Goal: Entertainment & Leisure: Browse casually

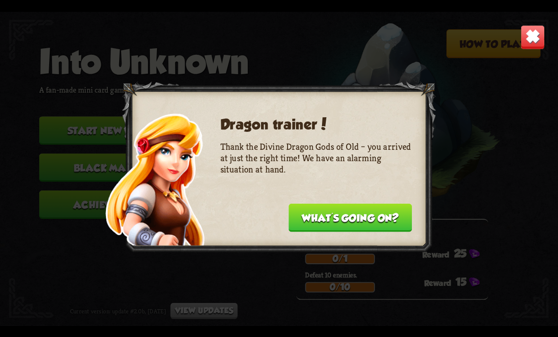
click at [323, 215] on button "What's going on?" at bounding box center [349, 217] width 123 height 28
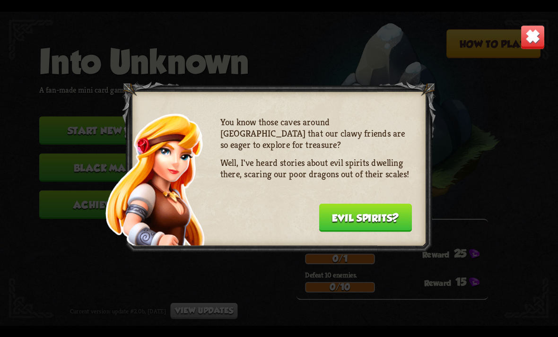
click at [341, 217] on button "Evil spirits?" at bounding box center [365, 217] width 93 height 28
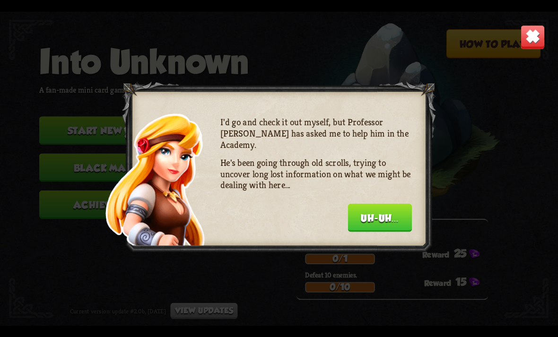
click at [332, 214] on div "I'd go and check it out myself, but Professor [PERSON_NAME] has asked me to hel…" at bounding box center [316, 172] width 192 height 113
click at [360, 214] on button "Uh-uh..." at bounding box center [380, 217] width 64 height 28
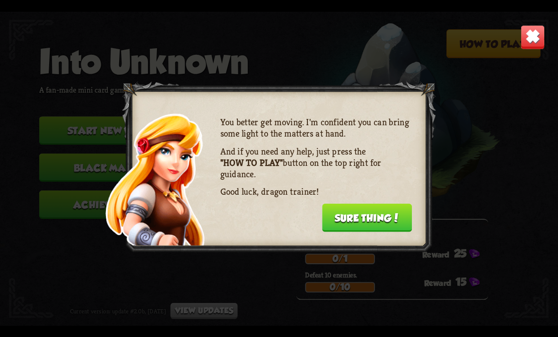
click at [355, 207] on button "Sure thing!" at bounding box center [367, 217] width 90 height 28
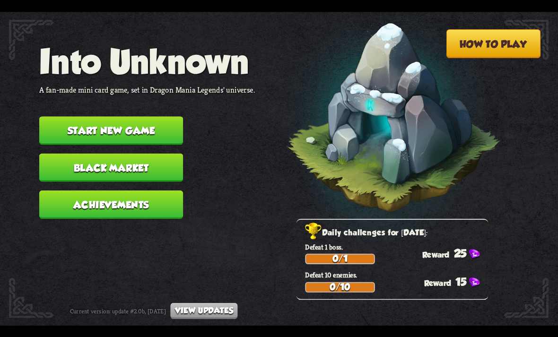
click at [53, 116] on button "Start new game" at bounding box center [111, 130] width 144 height 28
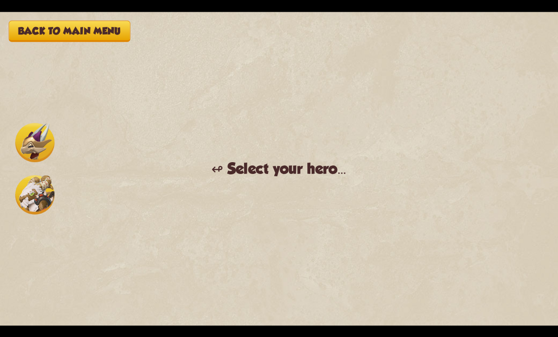
click at [28, 191] on img at bounding box center [34, 194] width 39 height 39
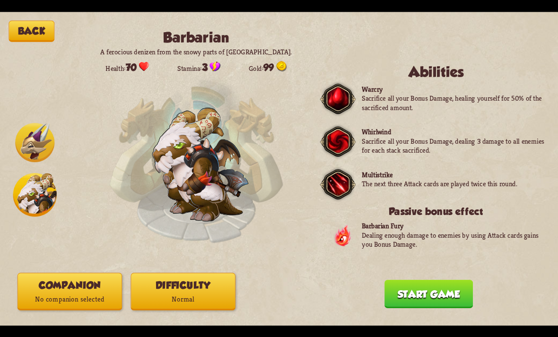
click at [406, 308] on button "Start game" at bounding box center [428, 294] width 88 height 28
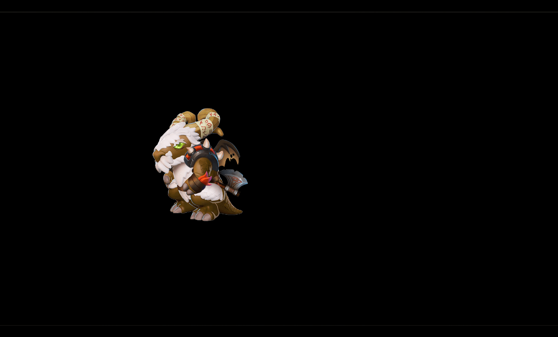
click at [413, 281] on div "Back Barbarian A ferocious denizen from the snowy parts of [GEOGRAPHIC_DATA]. H…" at bounding box center [279, 169] width 558 height 314
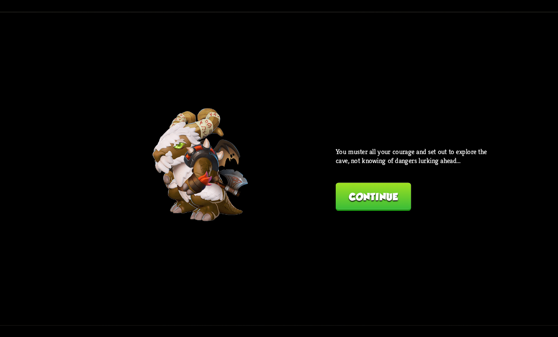
click at [347, 202] on button "Continue" at bounding box center [373, 196] width 75 height 28
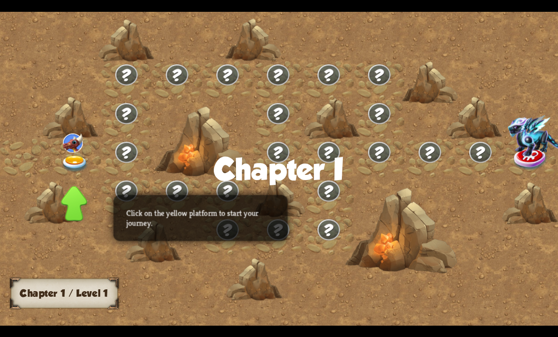
click at [64, 172] on img at bounding box center [75, 164] width 28 height 17
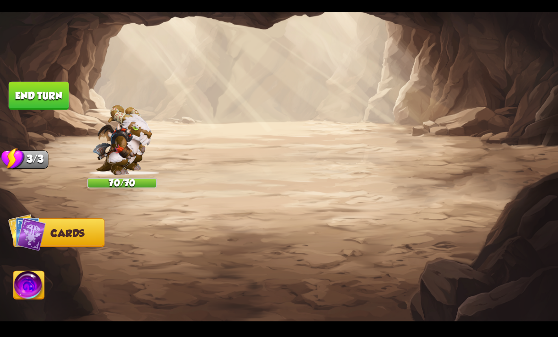
click at [430, 259] on button "Back to combat" at bounding box center [436, 260] width 114 height 28
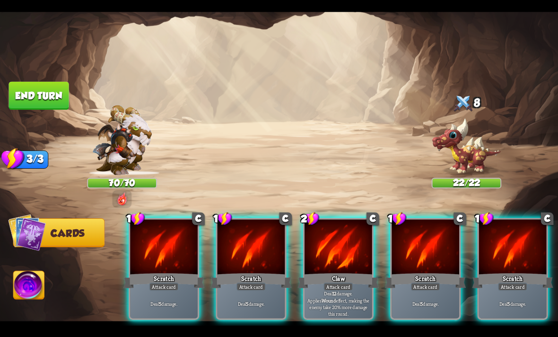
click at [347, 244] on div at bounding box center [338, 247] width 68 height 57
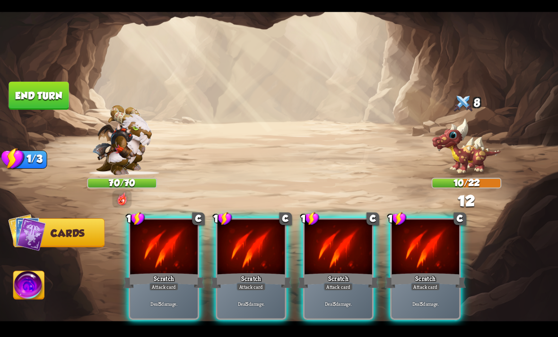
click at [325, 245] on div at bounding box center [338, 247] width 68 height 57
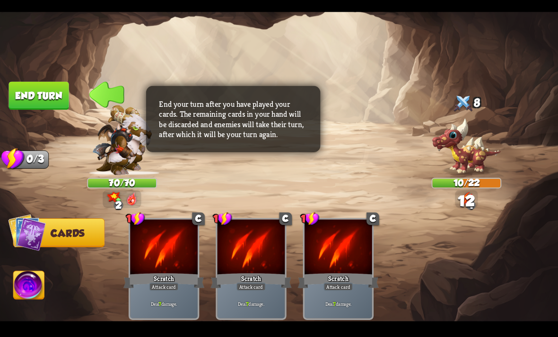
click at [28, 289] on img at bounding box center [29, 286] width 31 height 31
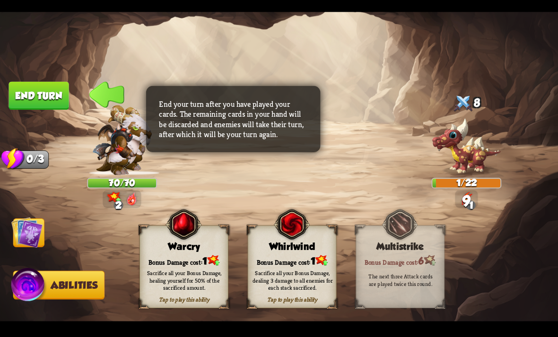
click at [295, 235] on img at bounding box center [292, 224] width 36 height 36
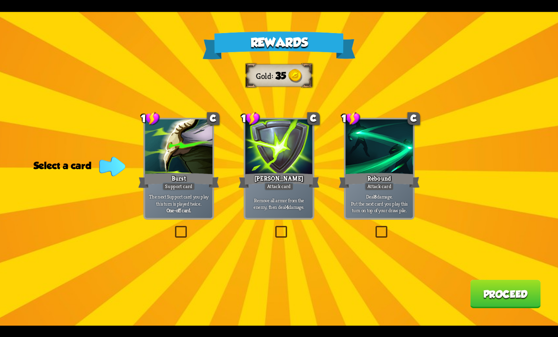
click at [292, 136] on div at bounding box center [279, 147] width 68 height 57
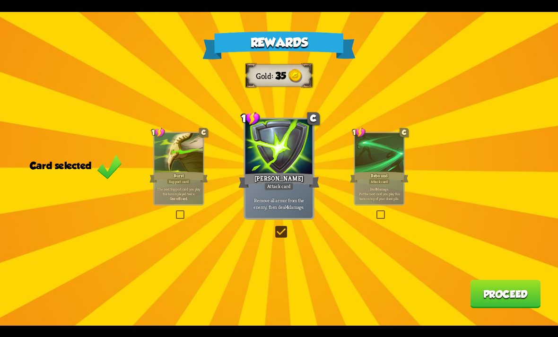
click at [483, 294] on button "Proceed" at bounding box center [505, 294] width 70 height 28
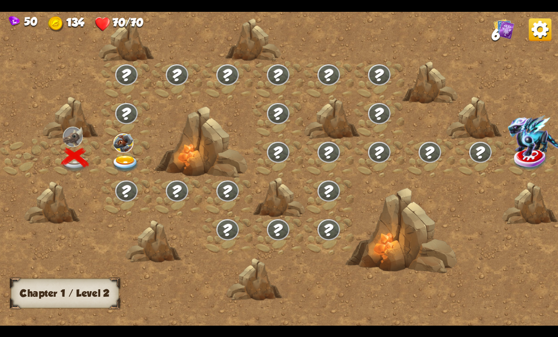
click at [126, 167] on img at bounding box center [126, 164] width 28 height 17
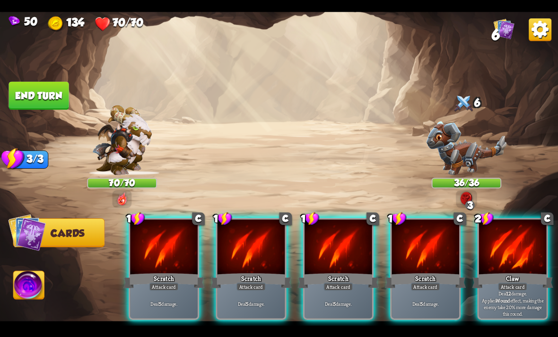
click at [515, 230] on div at bounding box center [513, 247] width 68 height 57
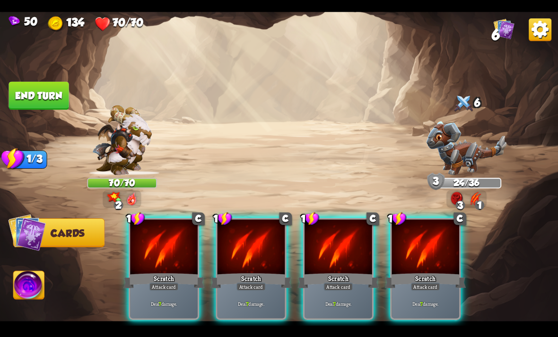
click at [338, 242] on div at bounding box center [338, 247] width 68 height 57
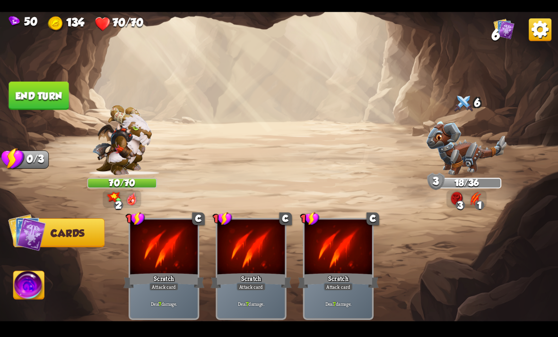
click at [25, 281] on img at bounding box center [29, 286] width 31 height 31
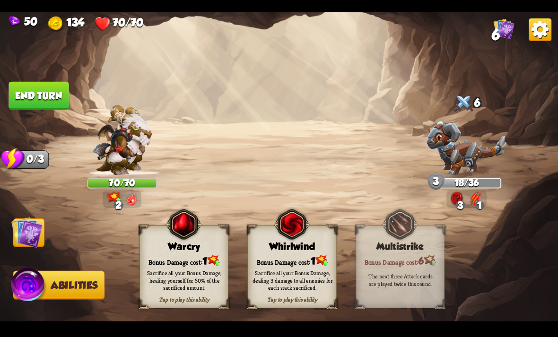
click at [304, 241] on img at bounding box center [292, 224] width 36 height 36
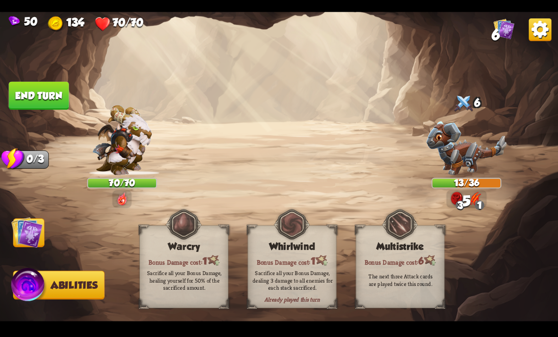
click at [33, 95] on button "End turn" at bounding box center [39, 95] width 60 height 28
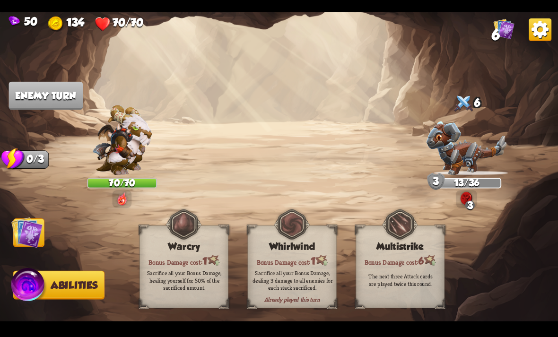
click at [33, 236] on img at bounding box center [26, 231] width 31 height 31
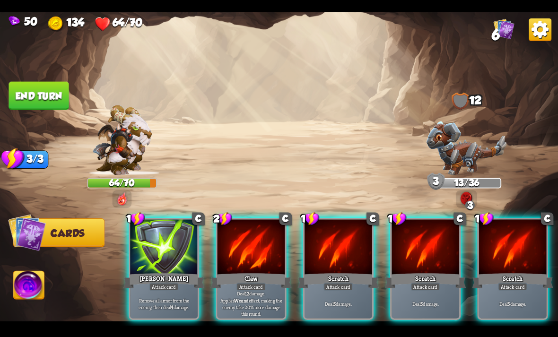
click at [253, 247] on div at bounding box center [251, 247] width 68 height 57
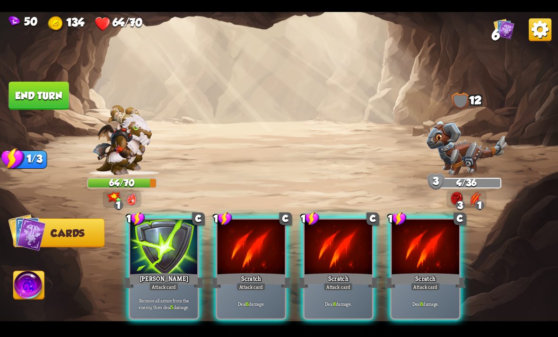
click at [165, 246] on div at bounding box center [164, 247] width 68 height 57
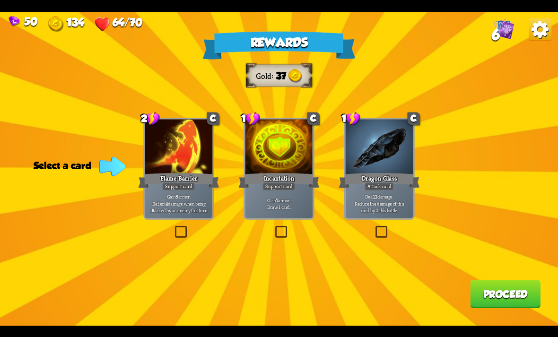
click at [376, 170] on div at bounding box center [380, 147] width 68 height 57
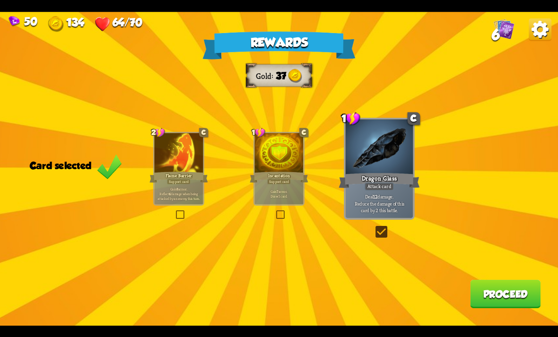
click at [501, 287] on button "Proceed" at bounding box center [505, 294] width 70 height 28
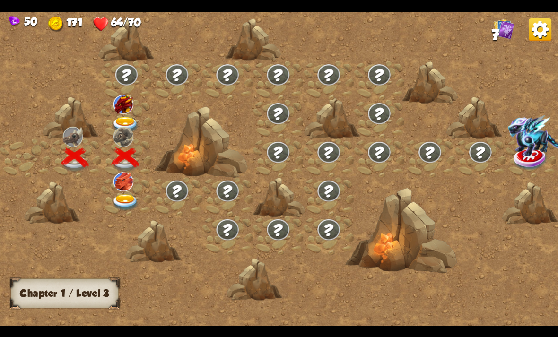
click at [114, 191] on img at bounding box center [123, 181] width 20 height 19
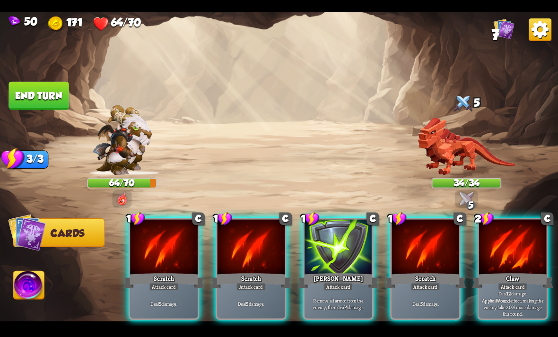
click at [527, 235] on div at bounding box center [513, 247] width 68 height 57
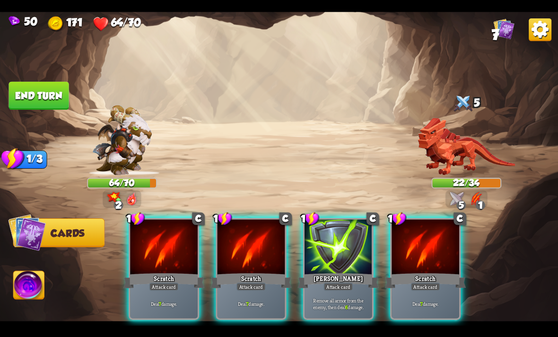
click at [271, 271] on div "Scratch" at bounding box center [250, 280] width 81 height 18
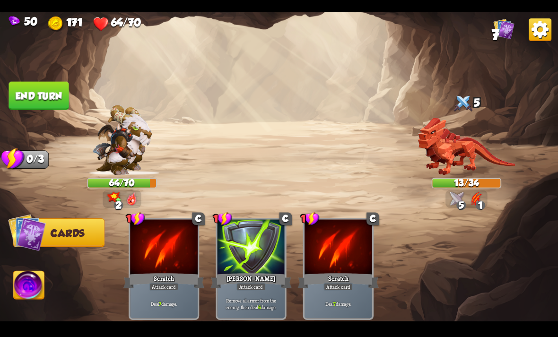
click at [24, 288] on img at bounding box center [29, 286] width 31 height 31
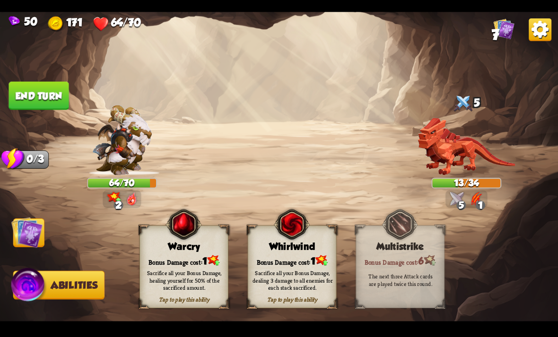
click at [316, 242] on div "Whirlwind" at bounding box center [292, 246] width 88 height 11
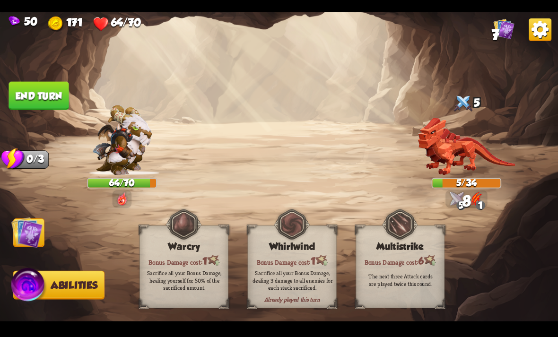
click at [36, 92] on button "End turn" at bounding box center [39, 95] width 60 height 28
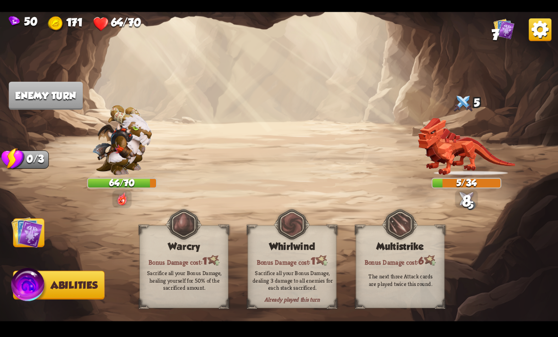
click at [40, 247] on img at bounding box center [26, 231] width 31 height 31
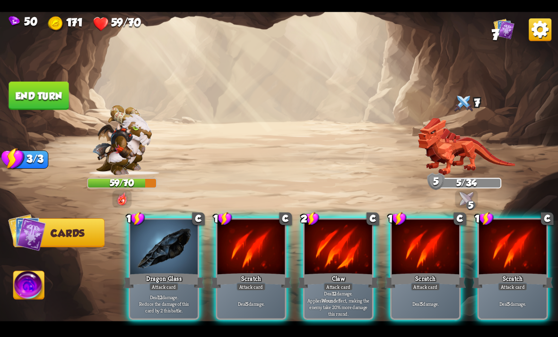
click at [177, 239] on div at bounding box center [164, 247] width 68 height 57
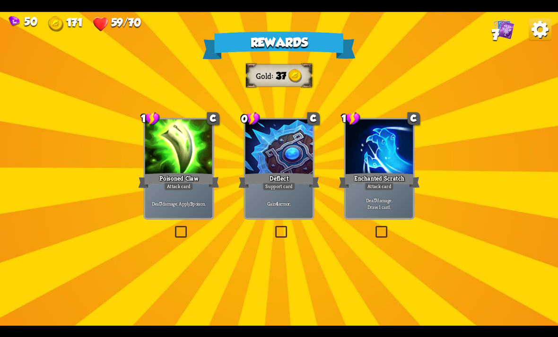
click at [180, 176] on div "Poisoned Claw" at bounding box center [178, 180] width 81 height 18
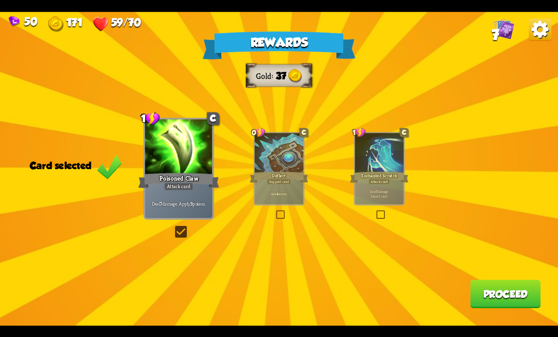
click at [285, 152] on div at bounding box center [278, 153] width 49 height 41
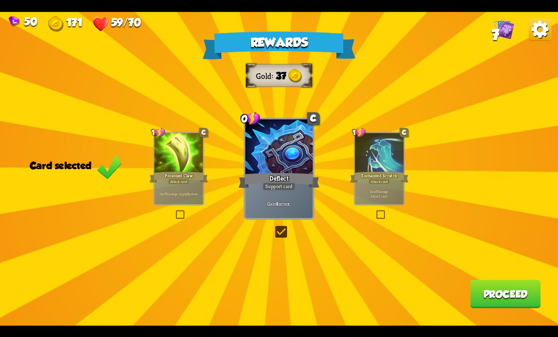
click at [500, 297] on button "Proceed" at bounding box center [505, 294] width 70 height 28
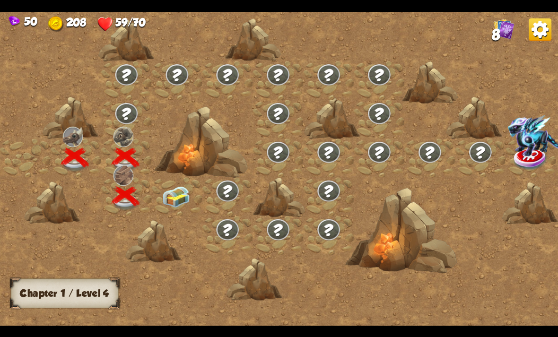
click at [157, 212] on div at bounding box center [177, 196] width 51 height 39
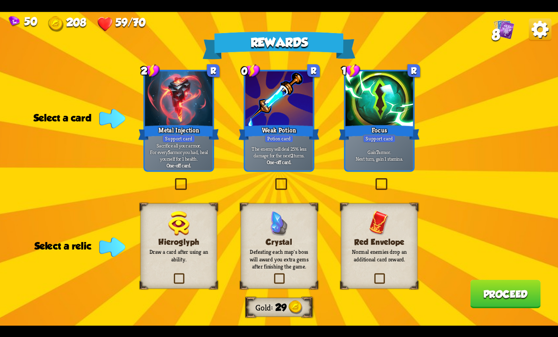
click at [389, 213] on img at bounding box center [379, 222] width 20 height 25
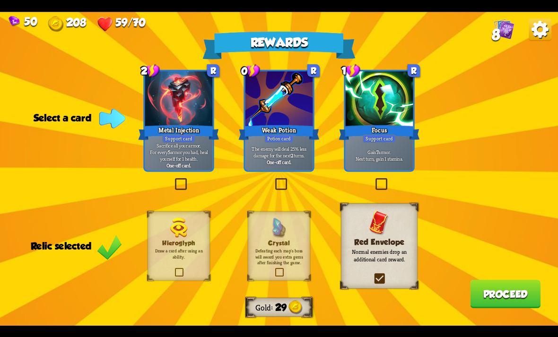
click at [384, 133] on div "Focus" at bounding box center [378, 132] width 81 height 18
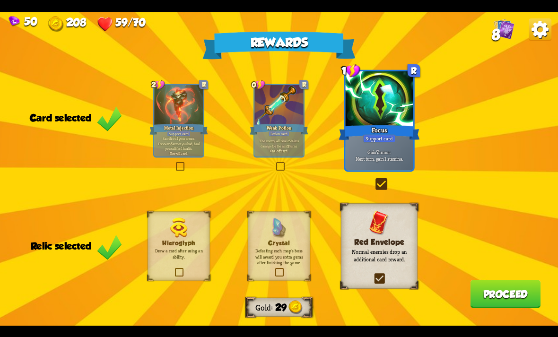
click at [488, 304] on button "Proceed" at bounding box center [505, 294] width 70 height 28
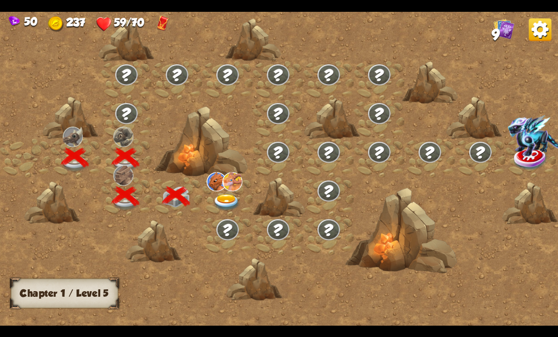
click at [225, 202] on img at bounding box center [227, 202] width 28 height 17
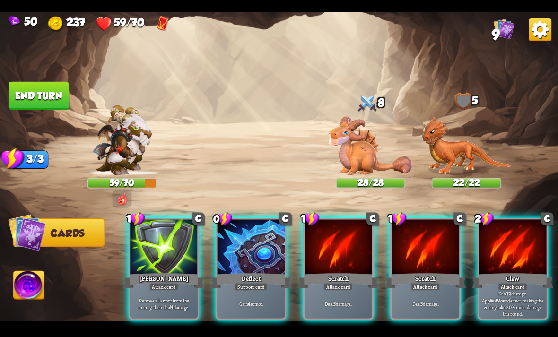
click at [512, 225] on div at bounding box center [513, 247] width 68 height 57
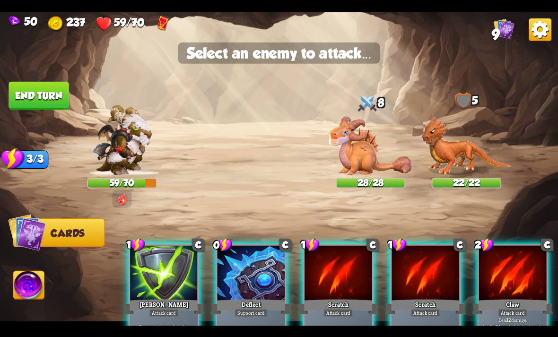
click at [452, 144] on img at bounding box center [466, 145] width 91 height 59
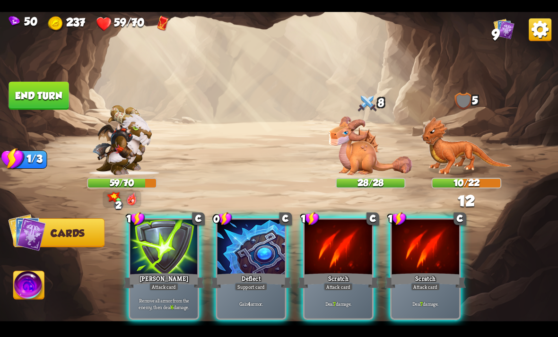
click at [436, 241] on div at bounding box center [425, 247] width 68 height 57
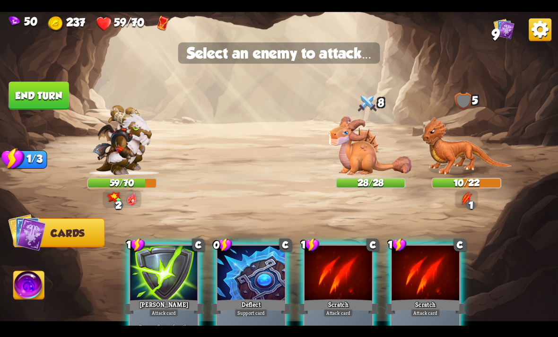
click at [461, 137] on img at bounding box center [466, 145] width 91 height 59
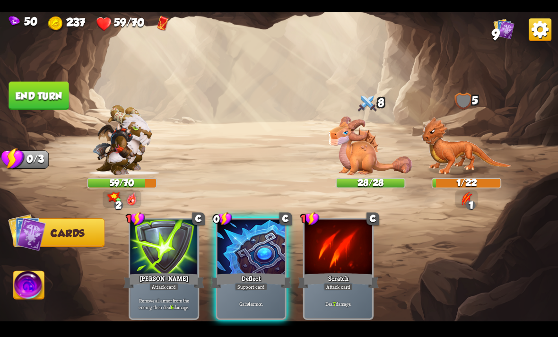
click at [259, 230] on div at bounding box center [251, 247] width 68 height 57
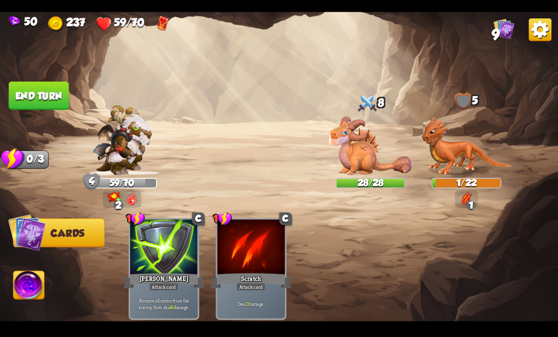
click at [60, 93] on button "End turn" at bounding box center [39, 95] width 60 height 28
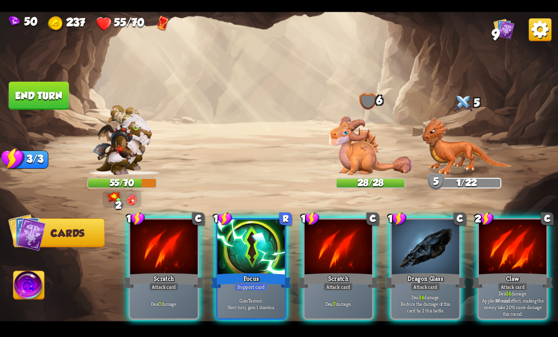
click at [430, 228] on div at bounding box center [425, 247] width 68 height 57
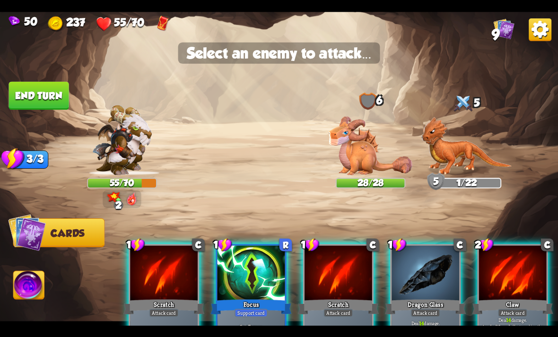
click at [372, 132] on img at bounding box center [370, 145] width 84 height 59
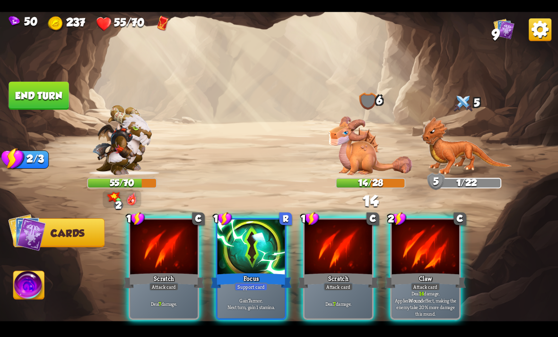
click at [330, 244] on div at bounding box center [338, 247] width 68 height 57
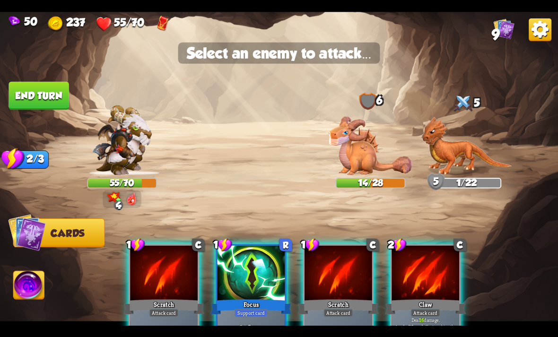
click at [460, 135] on img at bounding box center [466, 145] width 91 height 59
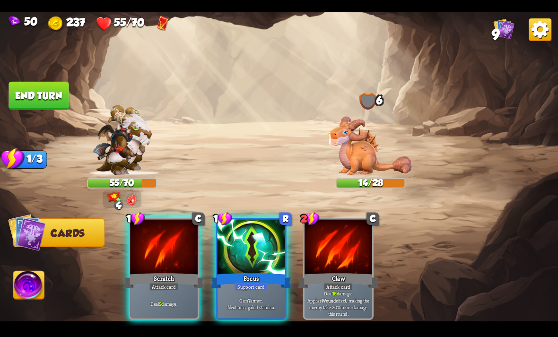
click at [260, 251] on div at bounding box center [251, 247] width 68 height 57
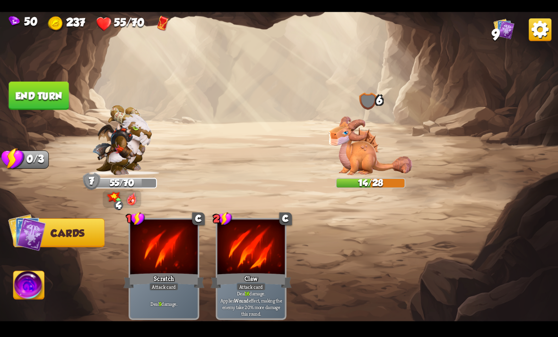
click at [31, 297] on img at bounding box center [29, 286] width 31 height 31
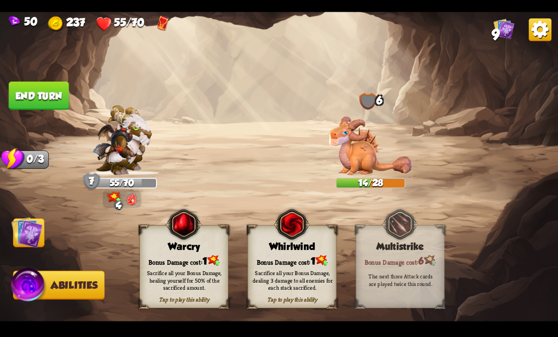
click at [181, 261] on div "Bonus Damage cost: 1" at bounding box center [184, 260] width 88 height 13
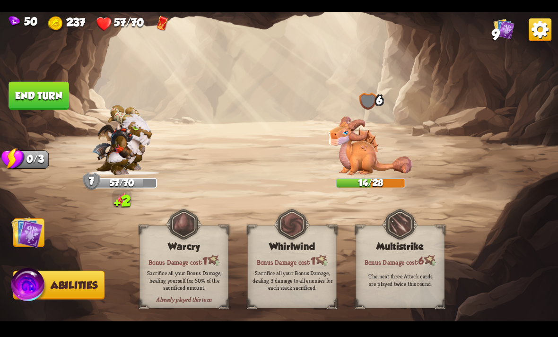
click at [46, 88] on button "End turn" at bounding box center [39, 95] width 60 height 28
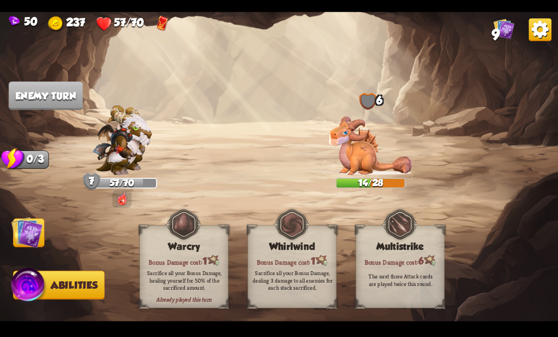
click at [29, 231] on img at bounding box center [26, 231] width 31 height 31
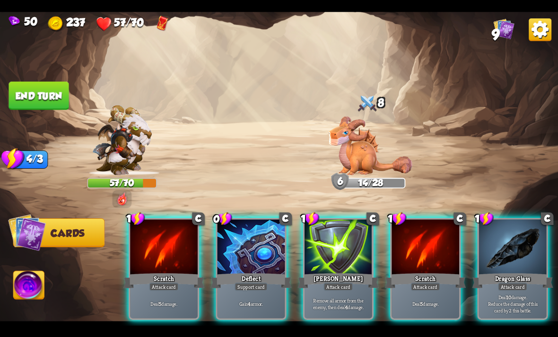
click at [524, 239] on div at bounding box center [513, 247] width 68 height 57
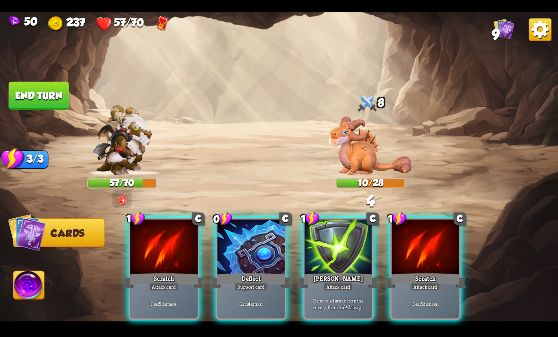
click at [416, 230] on div at bounding box center [425, 247] width 68 height 57
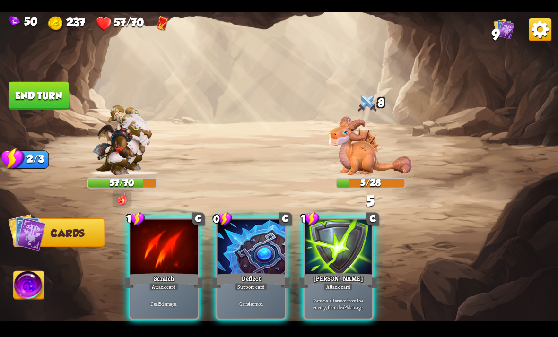
click at [158, 283] on div "Attack card" at bounding box center [163, 287] width 29 height 8
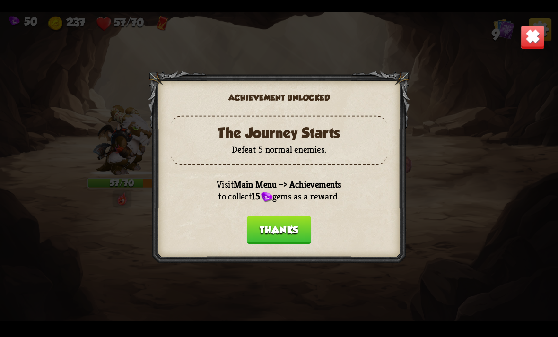
click at [276, 240] on button "Thanks" at bounding box center [279, 230] width 64 height 28
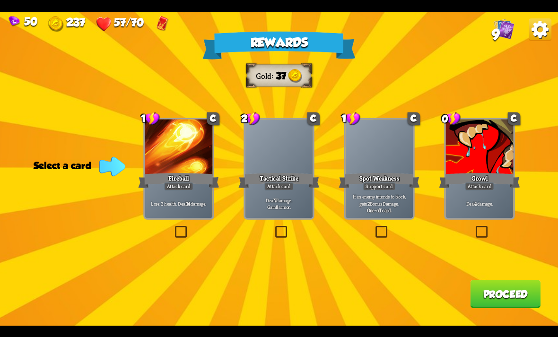
click at [486, 151] on div at bounding box center [480, 147] width 68 height 57
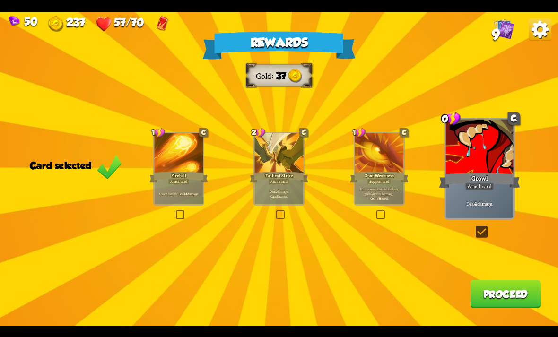
click at [498, 302] on button "Proceed" at bounding box center [505, 294] width 70 height 28
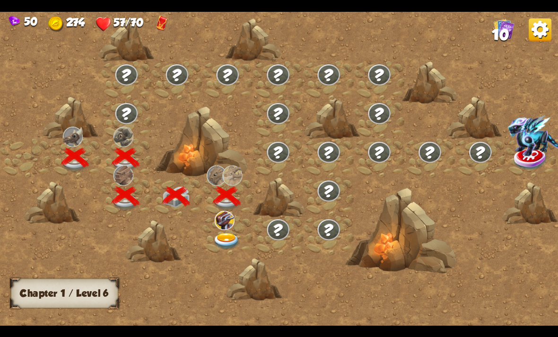
click at [222, 238] on img at bounding box center [227, 241] width 28 height 17
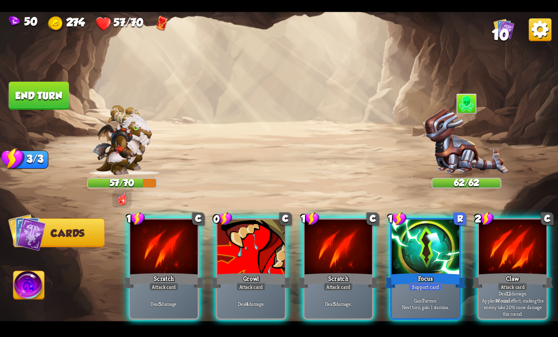
click at [513, 239] on div at bounding box center [513, 247] width 68 height 57
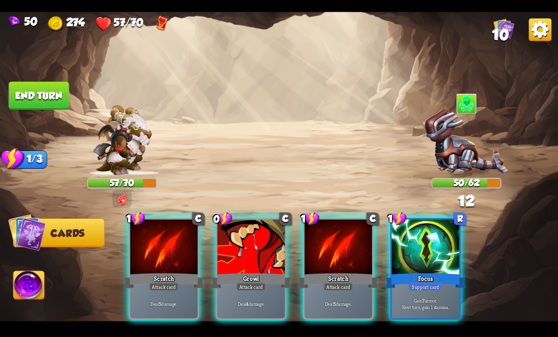
click at [248, 224] on div at bounding box center [251, 247] width 68 height 57
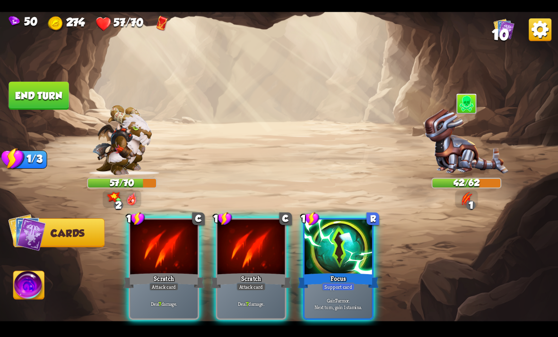
click at [340, 238] on div at bounding box center [338, 247] width 68 height 57
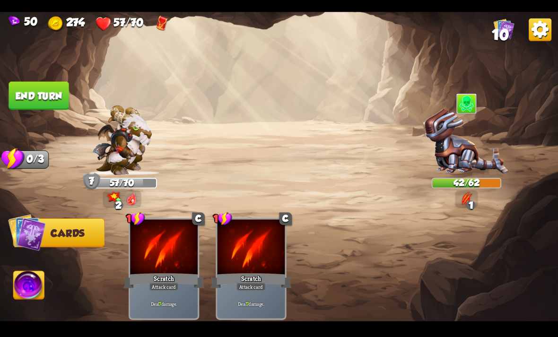
click at [38, 99] on button "End turn" at bounding box center [39, 95] width 60 height 28
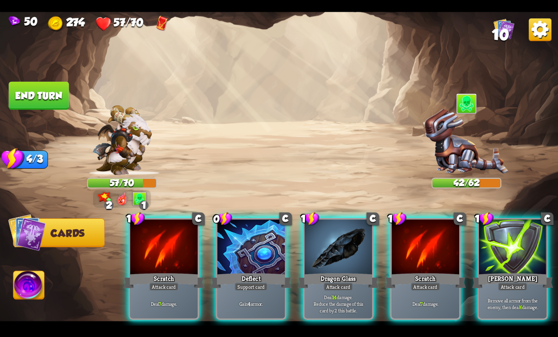
click at [344, 252] on div at bounding box center [338, 247] width 68 height 57
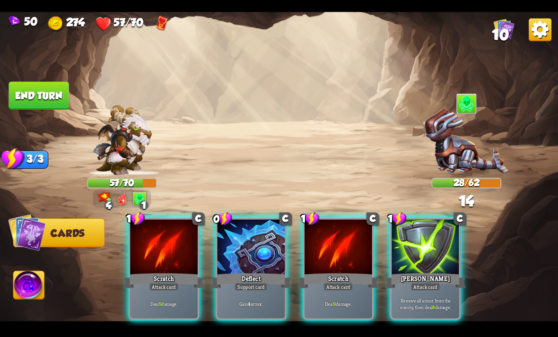
click at [347, 235] on div at bounding box center [338, 247] width 68 height 57
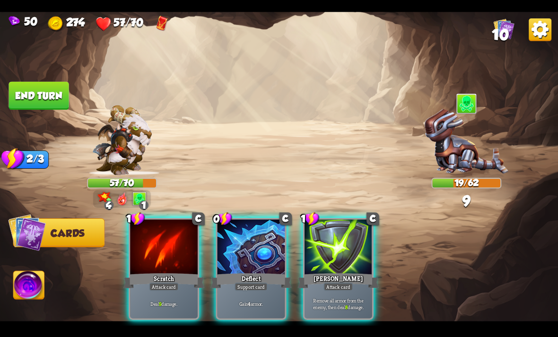
click at [140, 271] on div "Scratch" at bounding box center [163, 280] width 81 height 18
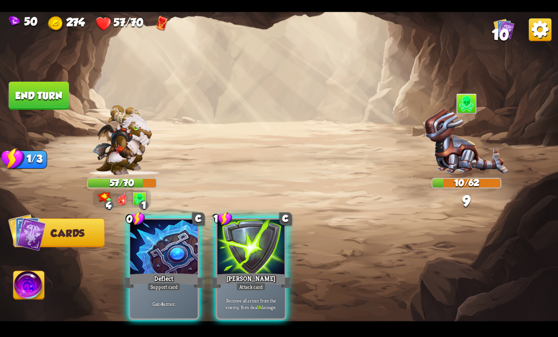
click at [164, 271] on div "Deflect" at bounding box center [163, 280] width 81 height 18
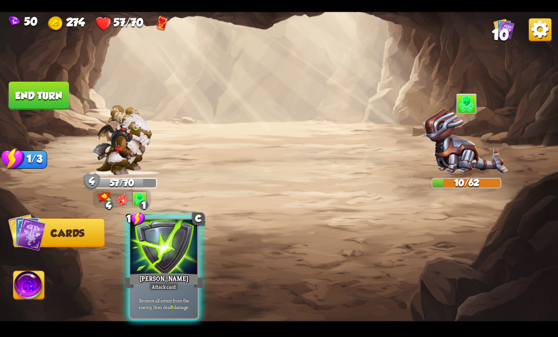
click at [160, 247] on div at bounding box center [164, 247] width 68 height 57
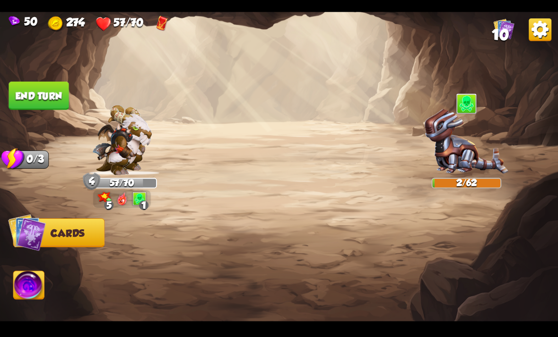
click at [31, 283] on img at bounding box center [29, 286] width 31 height 31
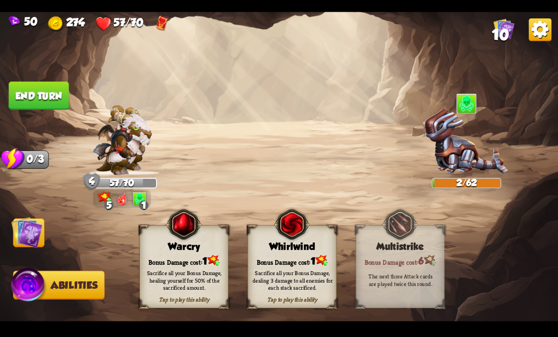
click at [201, 236] on img at bounding box center [183, 224] width 36 height 36
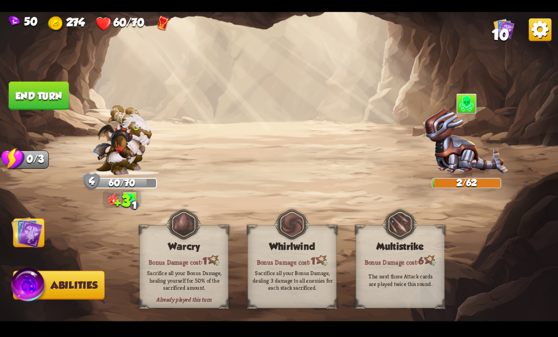
click at [53, 97] on button "End turn" at bounding box center [39, 95] width 60 height 28
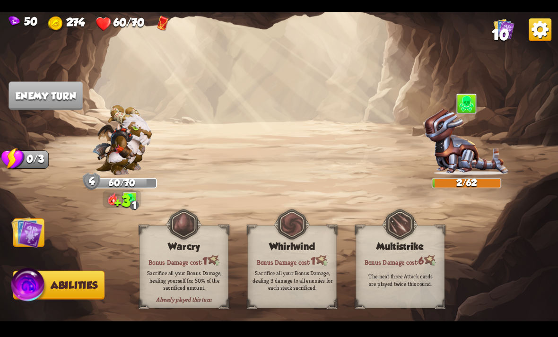
click at [30, 224] on img at bounding box center [26, 231] width 31 height 31
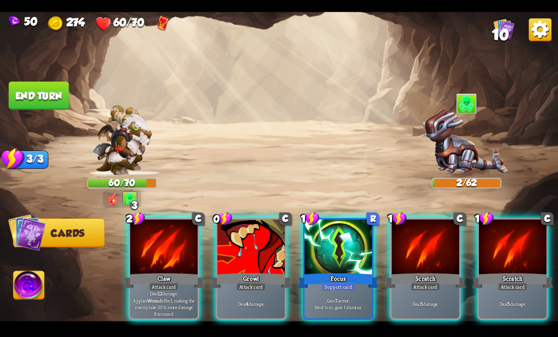
click at [258, 254] on div at bounding box center [251, 247] width 68 height 57
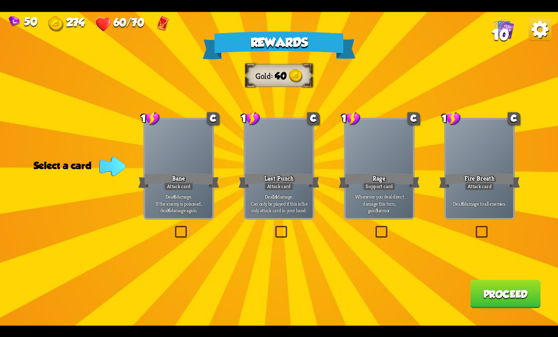
click at [195, 171] on div at bounding box center [179, 147] width 68 height 57
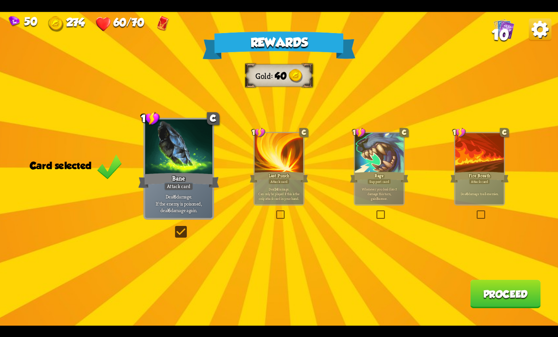
click at [517, 300] on button "Proceed" at bounding box center [505, 294] width 70 height 28
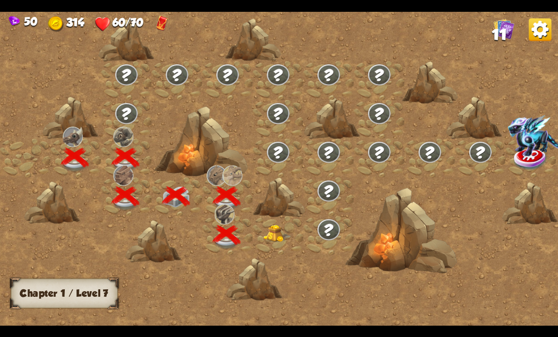
click at [276, 237] on img at bounding box center [277, 233] width 28 height 17
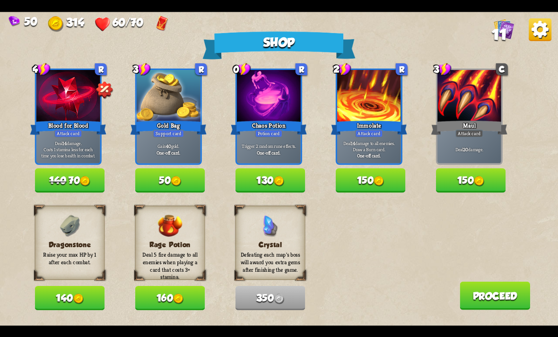
click at [63, 294] on button "140" at bounding box center [70, 298] width 70 height 24
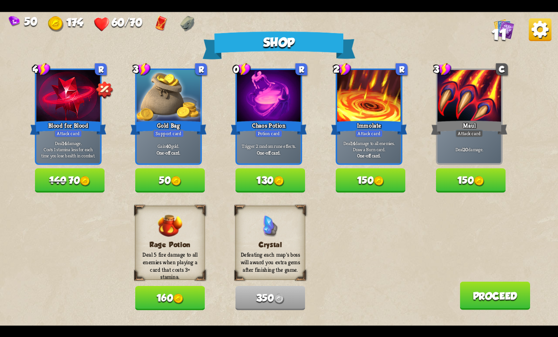
click at [272, 180] on button "130" at bounding box center [270, 180] width 70 height 24
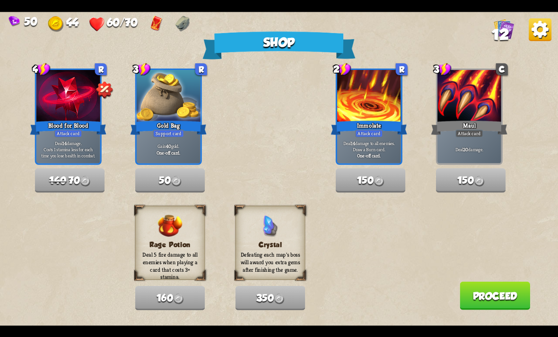
click at [487, 290] on button "Proceed" at bounding box center [494, 295] width 70 height 28
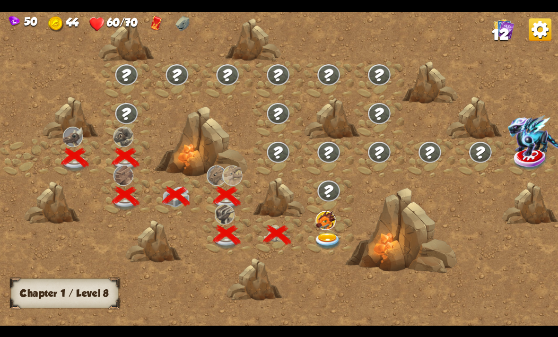
click at [326, 240] on img at bounding box center [328, 241] width 28 height 17
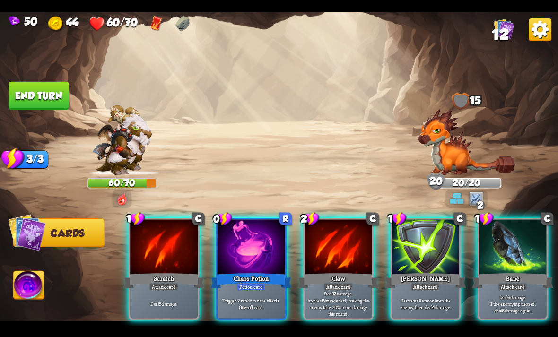
click at [332, 242] on div at bounding box center [338, 247] width 68 height 57
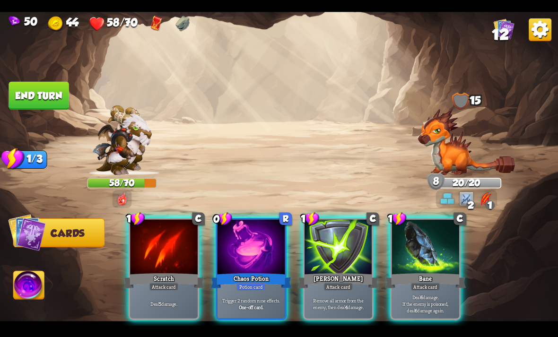
click at [265, 239] on div at bounding box center [251, 247] width 68 height 57
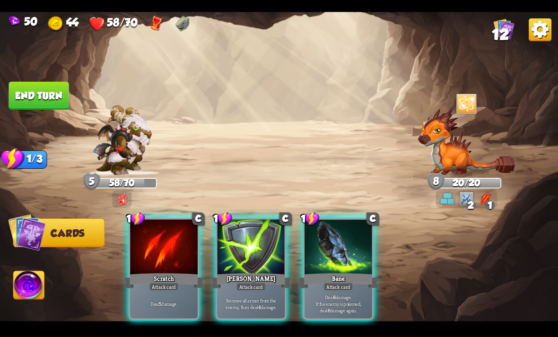
click at [256, 250] on div at bounding box center [251, 247] width 68 height 57
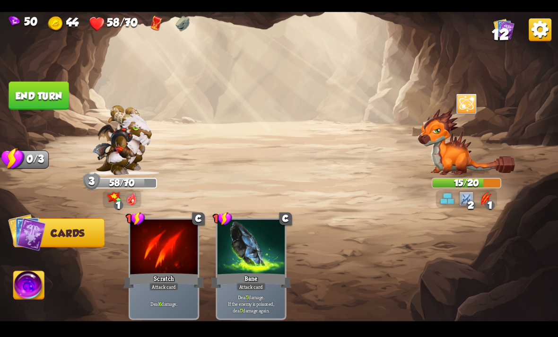
click at [59, 103] on button "End turn" at bounding box center [39, 95] width 60 height 28
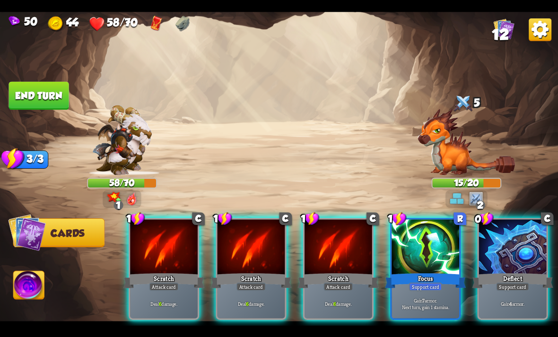
click at [523, 230] on div at bounding box center [513, 247] width 68 height 57
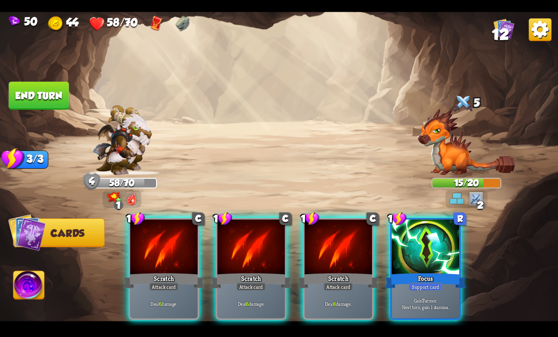
click at [438, 215] on div "1 C Scratch Attack card Deal 6 damage. 1 C Scratch Attack card Deal 6 damage. 1…" at bounding box center [335, 255] width 446 height 139
click at [435, 229] on div at bounding box center [425, 247] width 68 height 57
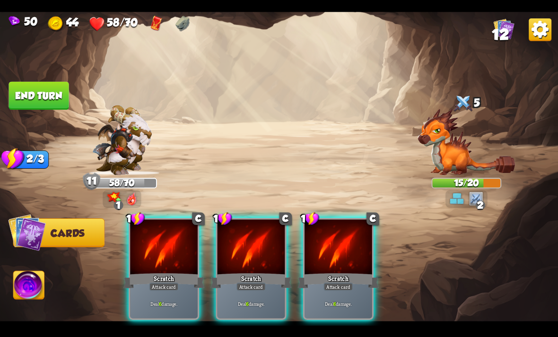
click at [341, 235] on div at bounding box center [338, 247] width 68 height 57
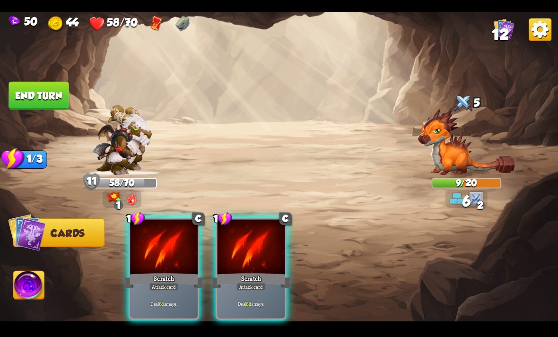
click at [255, 232] on div at bounding box center [251, 247] width 68 height 57
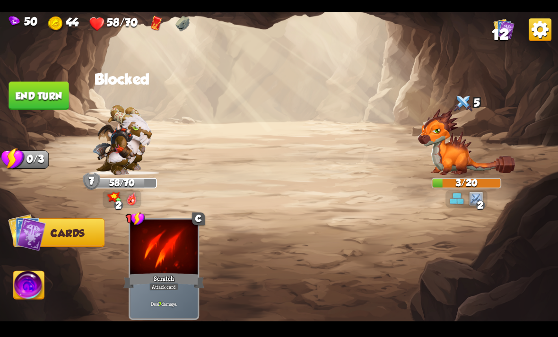
click at [26, 295] on img at bounding box center [29, 286] width 31 height 31
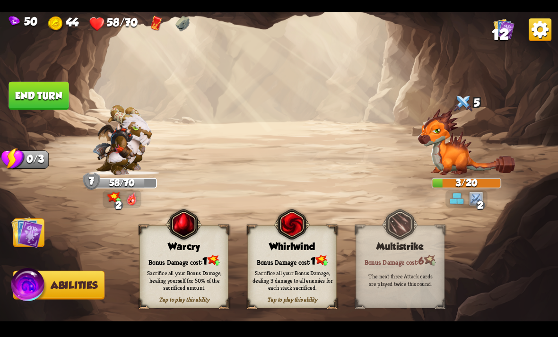
click at [187, 260] on div "Bonus Damage cost: 1" at bounding box center [184, 260] width 88 height 13
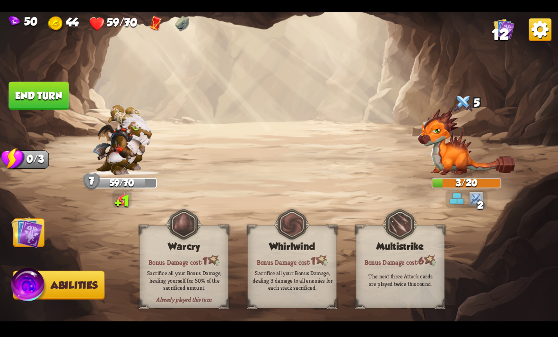
click at [54, 90] on button "End turn" at bounding box center [39, 95] width 60 height 28
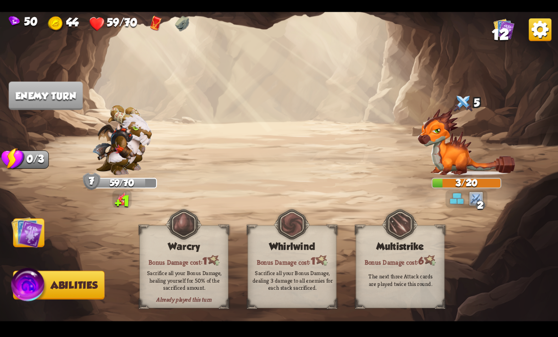
click at [26, 229] on img at bounding box center [26, 231] width 31 height 31
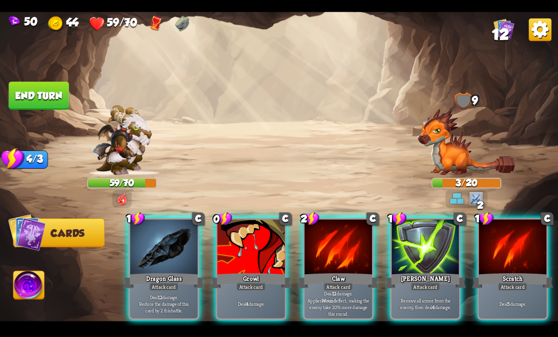
click at [327, 238] on div at bounding box center [338, 247] width 68 height 57
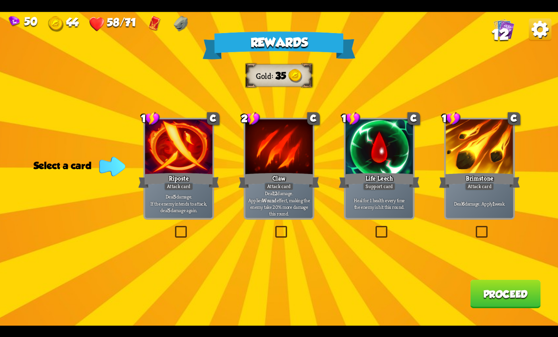
click at [386, 152] on div at bounding box center [380, 147] width 68 height 57
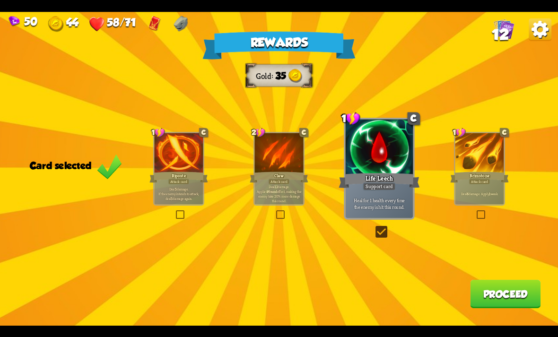
click at [501, 302] on button "Proceed" at bounding box center [505, 294] width 70 height 28
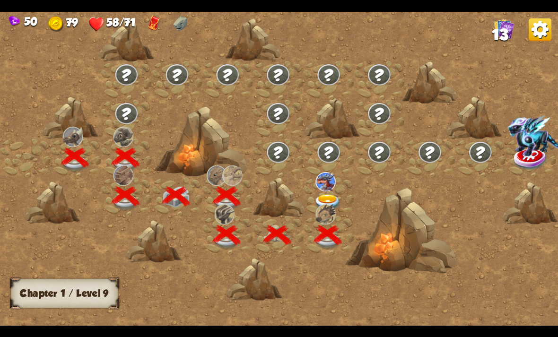
click at [329, 199] on img at bounding box center [328, 202] width 28 height 17
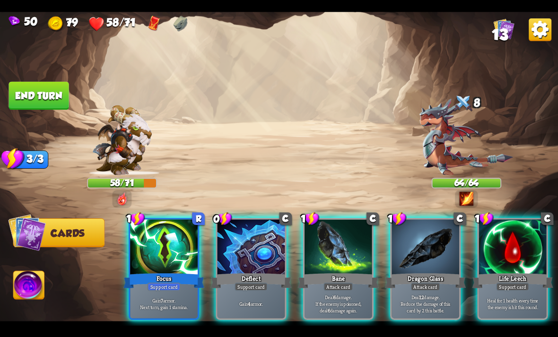
click at [505, 220] on div at bounding box center [513, 247] width 68 height 57
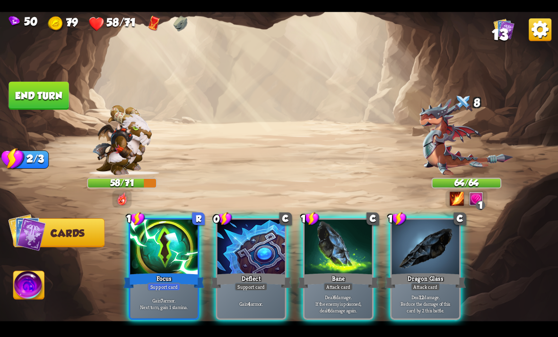
click at [441, 230] on div at bounding box center [425, 247] width 68 height 57
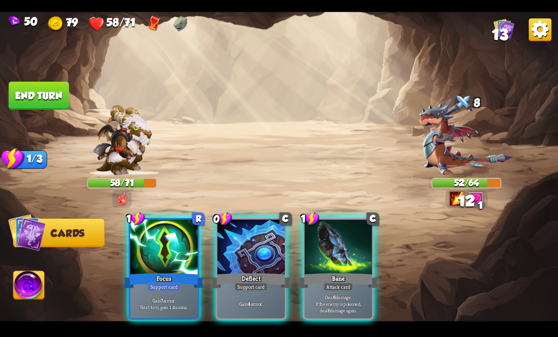
click at [343, 221] on div at bounding box center [338, 247] width 68 height 57
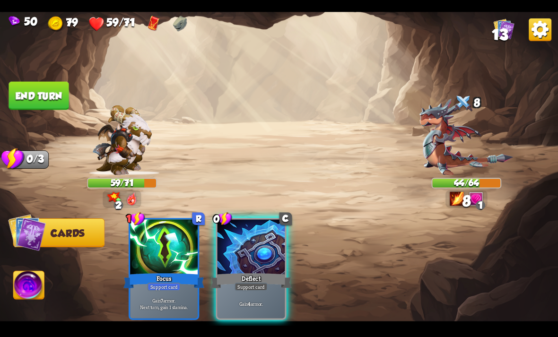
click at [248, 234] on div at bounding box center [251, 247] width 68 height 57
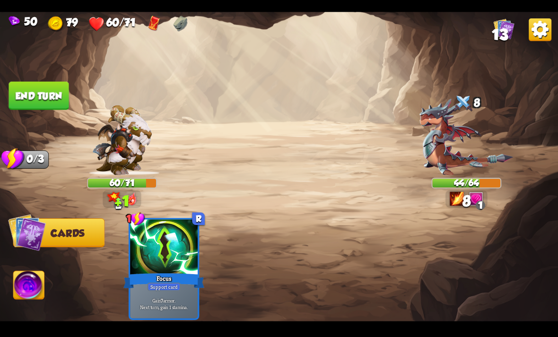
click at [32, 86] on button "End turn" at bounding box center [39, 95] width 60 height 28
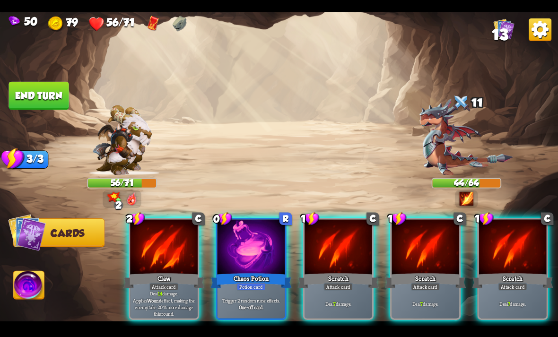
click at [269, 233] on div at bounding box center [251, 247] width 68 height 57
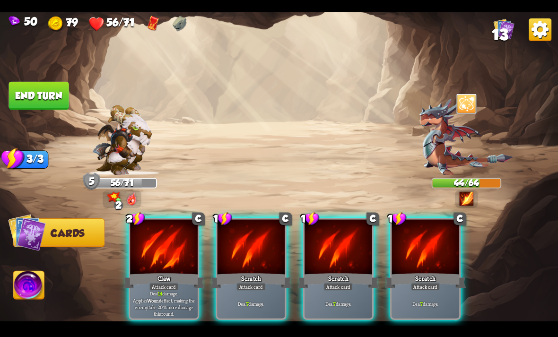
click at [175, 235] on div at bounding box center [164, 247] width 68 height 57
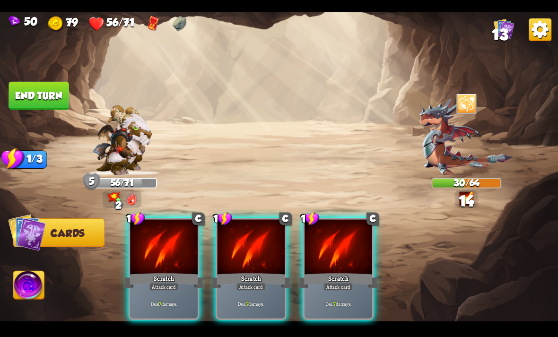
click at [169, 243] on div at bounding box center [164, 247] width 68 height 57
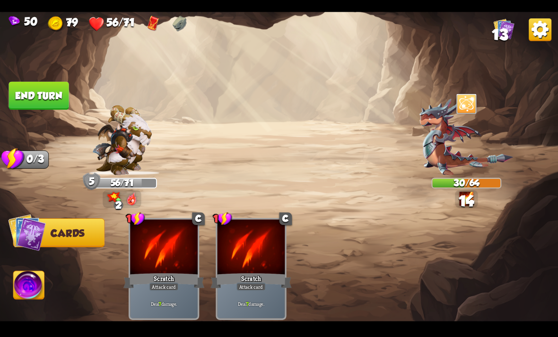
click at [55, 91] on button "End turn" at bounding box center [39, 95] width 60 height 28
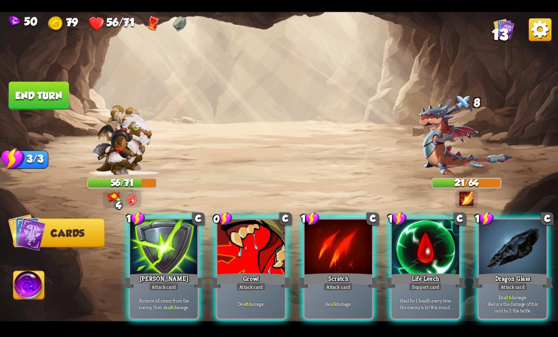
click at [430, 234] on div at bounding box center [425, 247] width 68 height 57
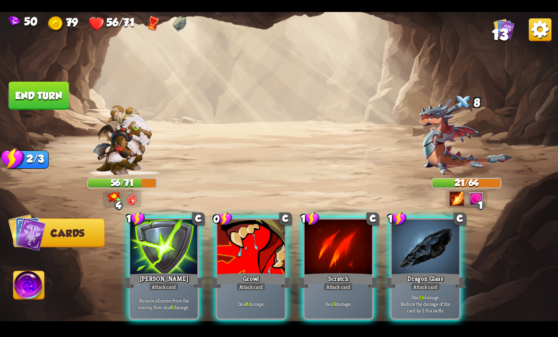
click at [258, 236] on div at bounding box center [251, 247] width 68 height 57
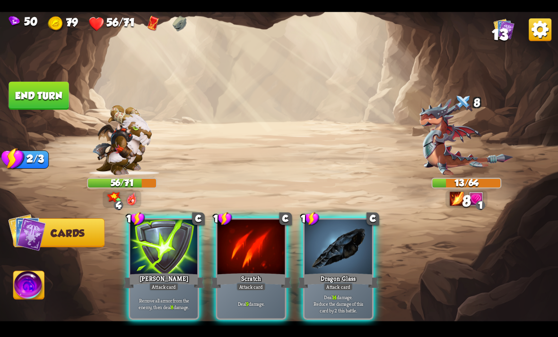
click at [352, 216] on div "1 C [PERSON_NAME] Attack card Remove all armor from the enemy, then deal 8 dama…" at bounding box center [335, 255] width 446 height 139
click at [276, 226] on div at bounding box center [251, 247] width 68 height 57
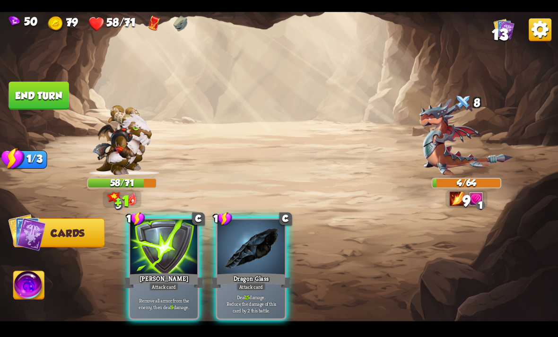
click at [259, 257] on div at bounding box center [251, 247] width 68 height 57
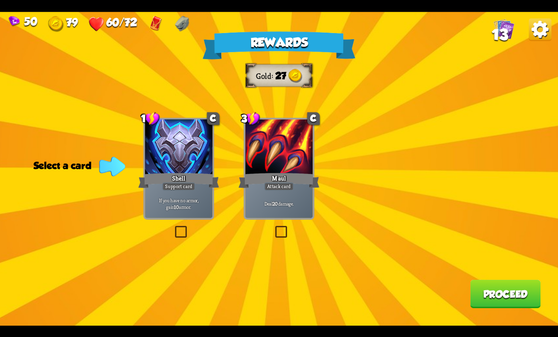
click at [372, 111] on div "Rewards Gold 27 Select a card 1 C Shell Support card If you have no armor, gain…" at bounding box center [279, 169] width 558 height 314
click at [372, 136] on div "Rewards Gold 27 Select a card 1 C Shell Support card If you have no armor, gain…" at bounding box center [279, 169] width 558 height 314
click at [163, 121] on div at bounding box center [179, 147] width 68 height 57
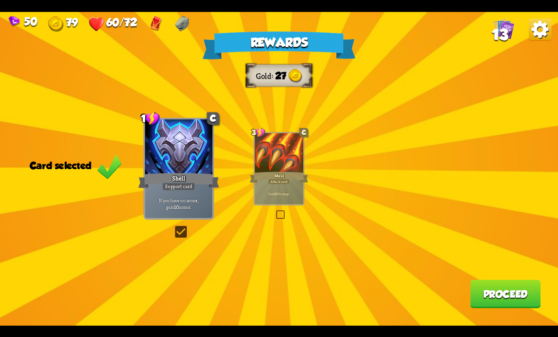
click at [498, 294] on button "Proceed" at bounding box center [505, 294] width 70 height 28
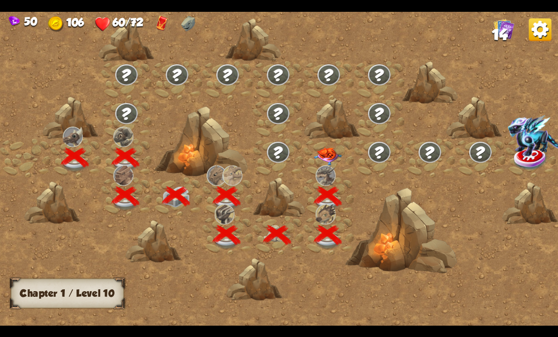
click at [321, 166] on img at bounding box center [325, 175] width 20 height 20
click at [325, 151] on img at bounding box center [328, 156] width 28 height 18
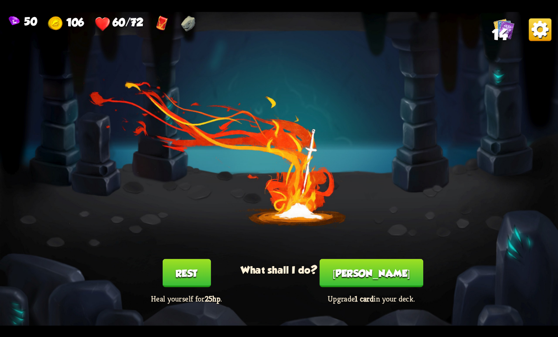
click at [373, 276] on button "[PERSON_NAME]" at bounding box center [372, 273] width 104 height 28
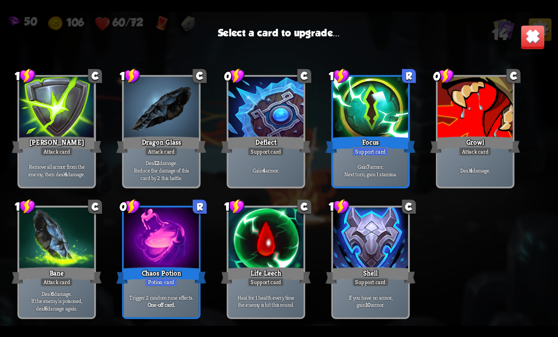
scroll to position [156, 0]
click at [392, 132] on div at bounding box center [370, 108] width 75 height 63
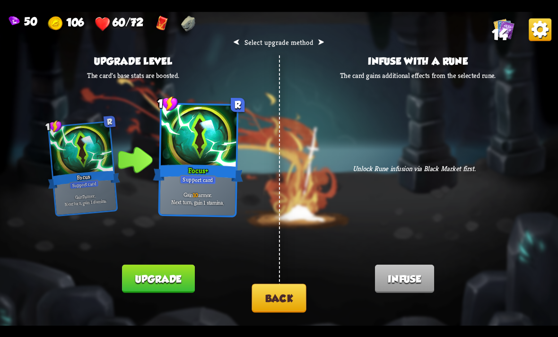
click at [282, 290] on button "Back" at bounding box center [278, 298] width 54 height 29
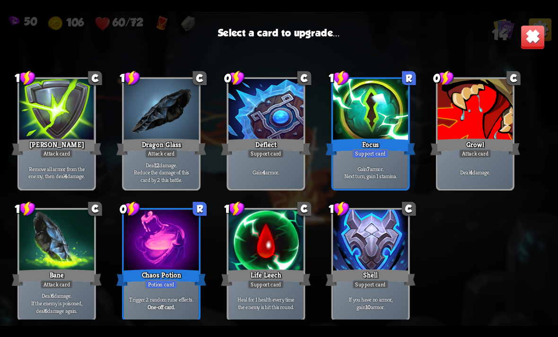
scroll to position [153, 0]
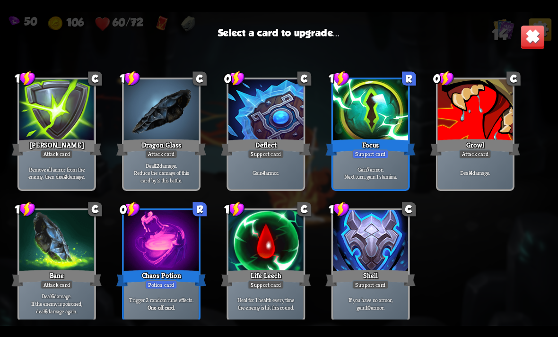
click at [186, 248] on div at bounding box center [161, 241] width 75 height 63
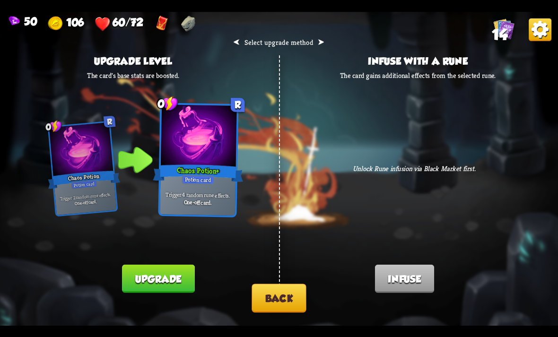
click at [173, 284] on button "Upgrade" at bounding box center [158, 278] width 72 height 28
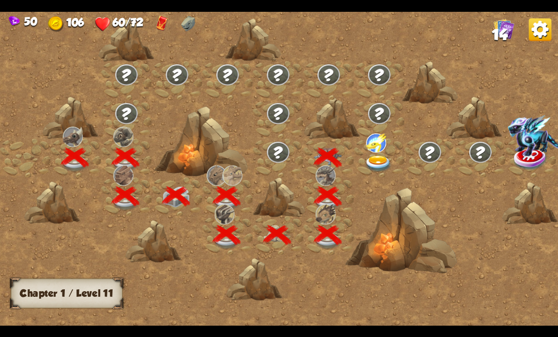
scroll to position [0, 144]
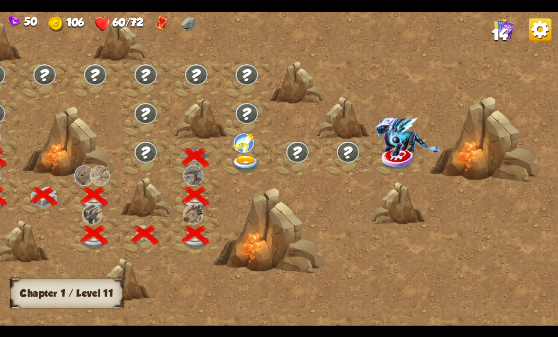
click at [250, 171] on img at bounding box center [246, 164] width 28 height 17
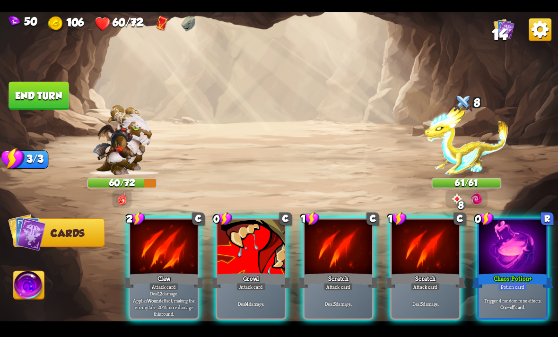
click at [514, 236] on div at bounding box center [513, 247] width 68 height 57
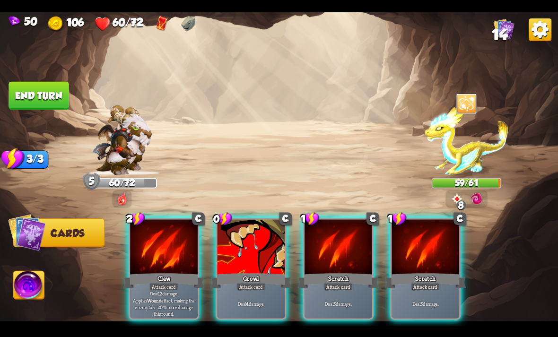
click at [175, 256] on div at bounding box center [164, 247] width 68 height 57
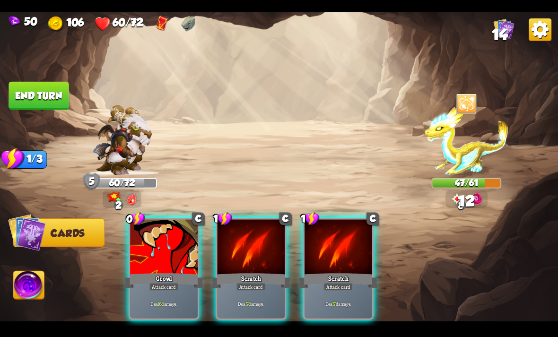
click at [187, 238] on div at bounding box center [164, 247] width 68 height 57
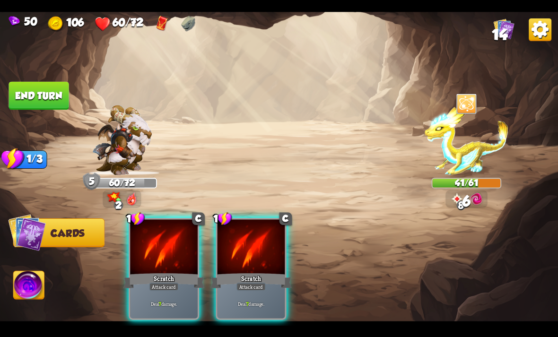
click at [177, 250] on div at bounding box center [164, 247] width 68 height 57
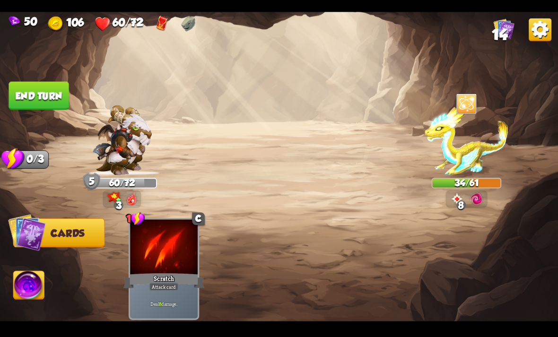
click at [39, 110] on img at bounding box center [279, 169] width 558 height 314
click at [22, 92] on button "End turn" at bounding box center [39, 95] width 60 height 28
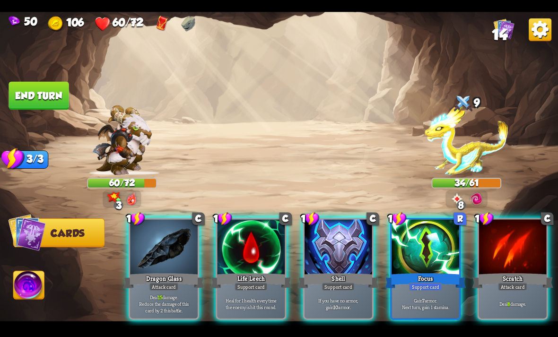
click at [256, 228] on div at bounding box center [251, 247] width 68 height 57
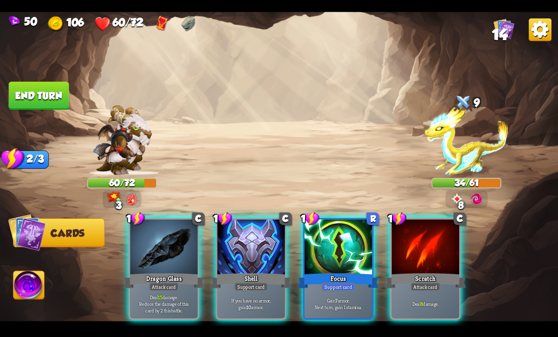
click at [258, 257] on div at bounding box center [251, 247] width 68 height 57
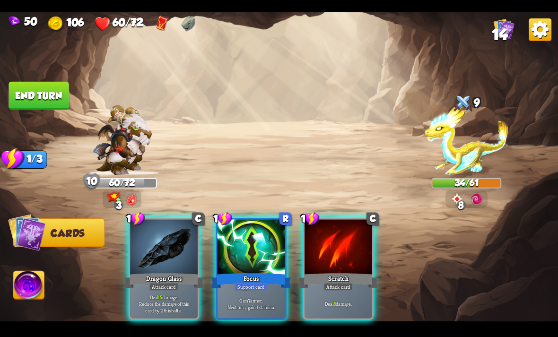
click at [165, 271] on div "Dragon Glass" at bounding box center [163, 280] width 81 height 18
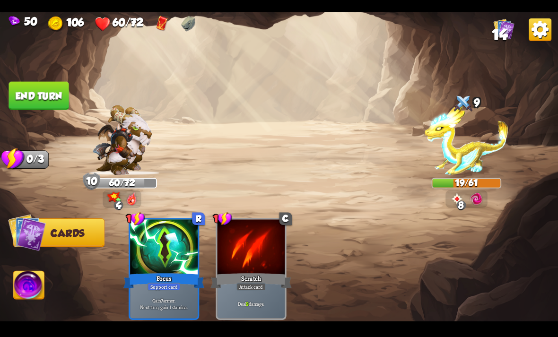
click at [47, 98] on button "End turn" at bounding box center [39, 95] width 60 height 28
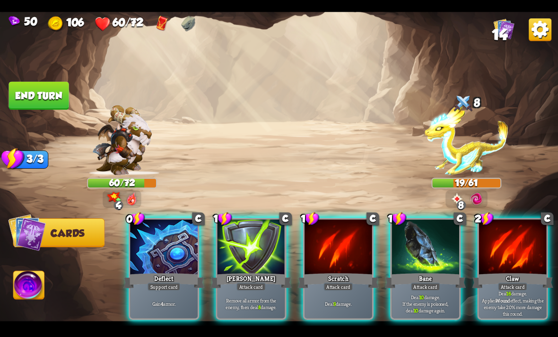
click at [521, 225] on div at bounding box center [513, 247] width 68 height 57
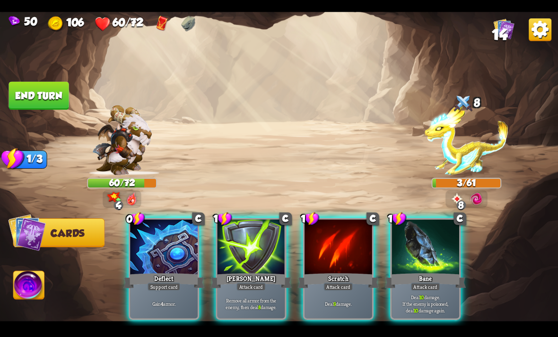
click at [29, 291] on img at bounding box center [29, 286] width 31 height 31
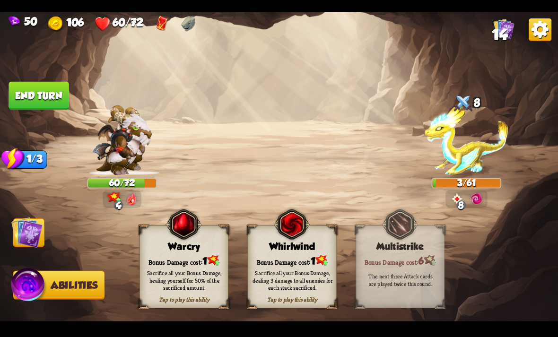
click at [201, 241] on img at bounding box center [183, 224] width 36 height 36
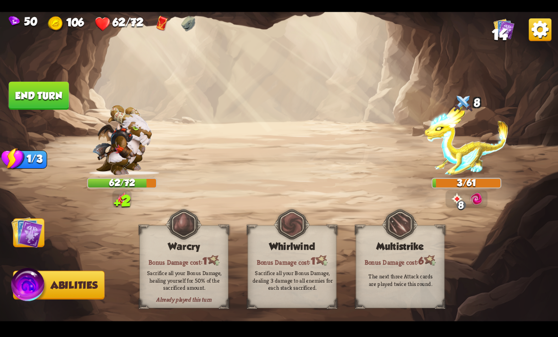
click at [26, 231] on img at bounding box center [26, 231] width 31 height 31
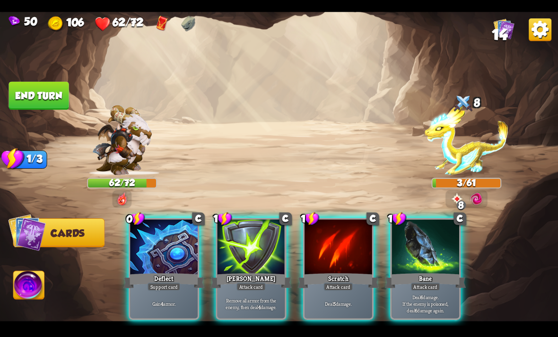
click at [265, 237] on div at bounding box center [251, 247] width 68 height 57
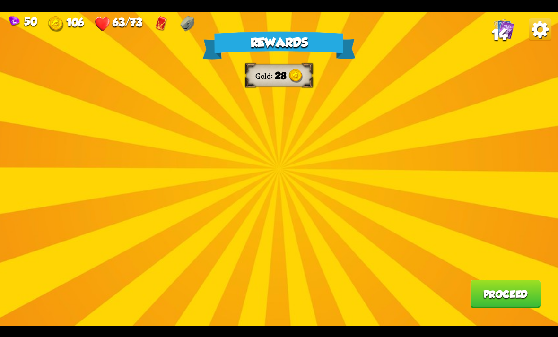
click at [291, 154] on div "Rewards Gold 28 Proceed" at bounding box center [279, 169] width 558 height 314
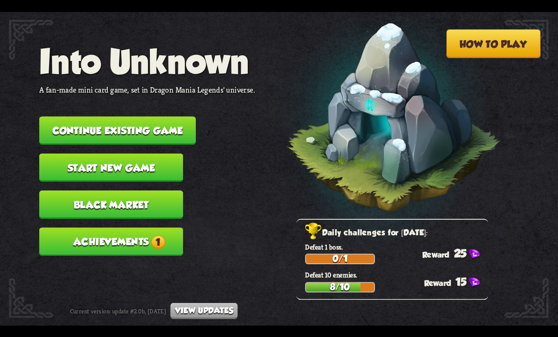
click at [171, 126] on button "Continue existing game" at bounding box center [117, 130] width 156 height 28
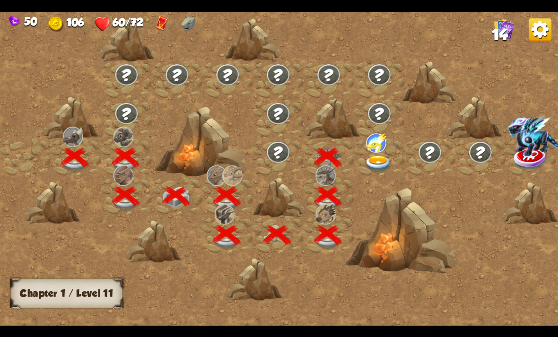
scroll to position [0, 144]
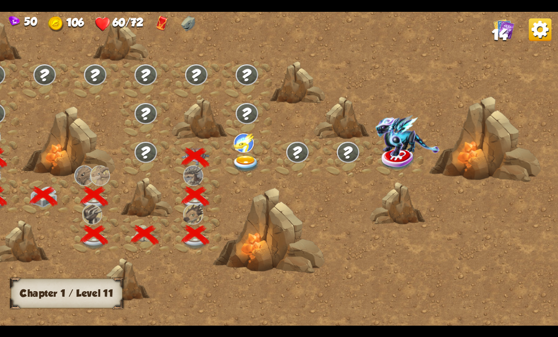
click at [245, 164] on img at bounding box center [246, 164] width 28 height 17
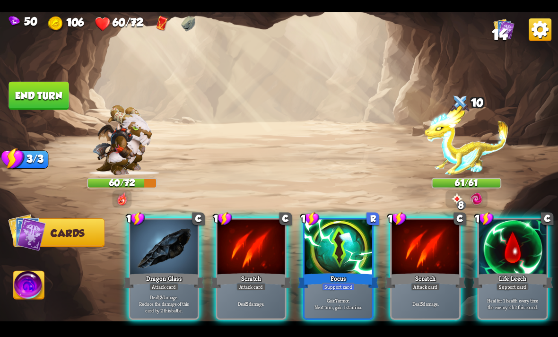
click at [149, 271] on div "Dragon Glass" at bounding box center [163, 280] width 81 height 18
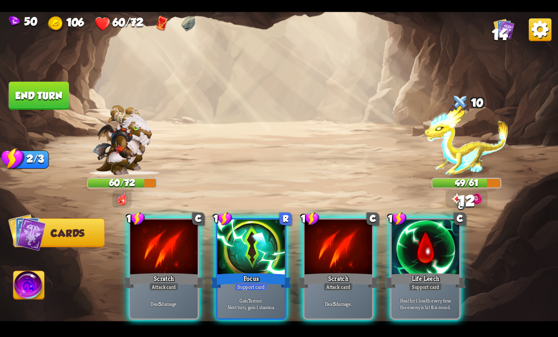
click at [163, 246] on div at bounding box center [164, 247] width 68 height 57
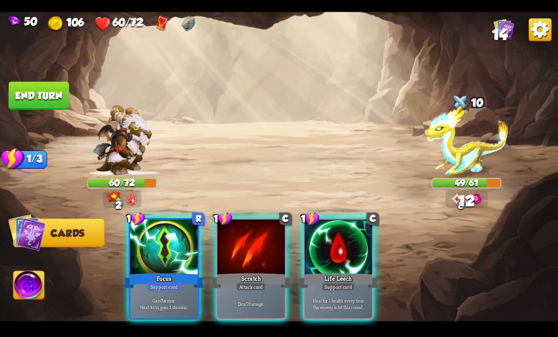
click at [159, 271] on div "Focus" at bounding box center [163, 280] width 81 height 18
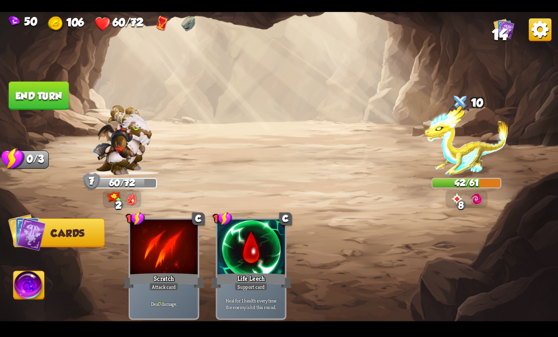
click at [23, 291] on img at bounding box center [29, 286] width 31 height 31
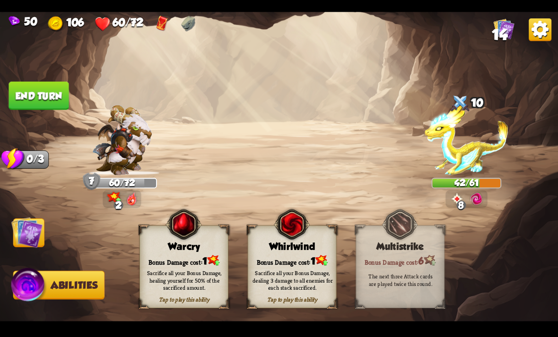
click at [40, 92] on button "End turn" at bounding box center [39, 95] width 60 height 28
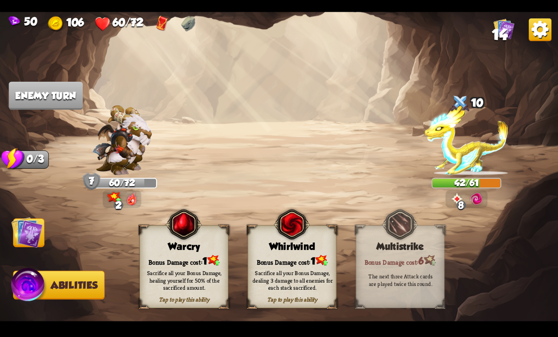
click at [42, 230] on img at bounding box center [26, 231] width 31 height 31
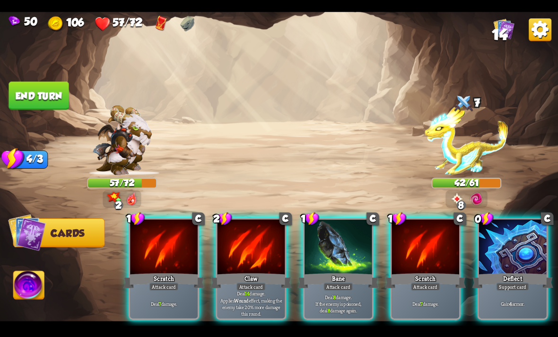
click at [515, 237] on div at bounding box center [513, 247] width 68 height 57
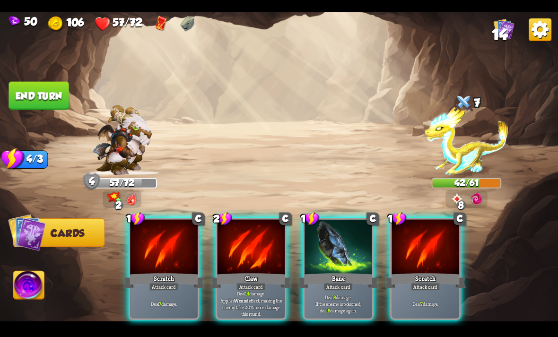
click at [435, 238] on div at bounding box center [425, 247] width 68 height 57
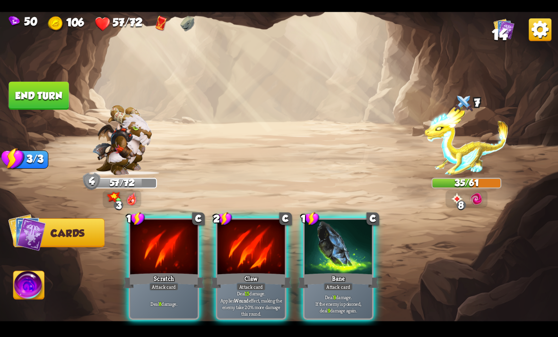
click at [150, 271] on div "Scratch" at bounding box center [163, 280] width 81 height 18
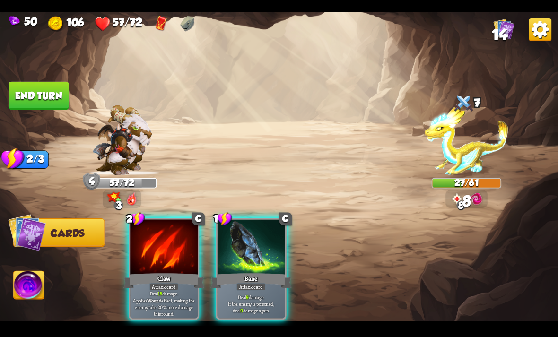
click at [256, 236] on div at bounding box center [251, 247] width 68 height 57
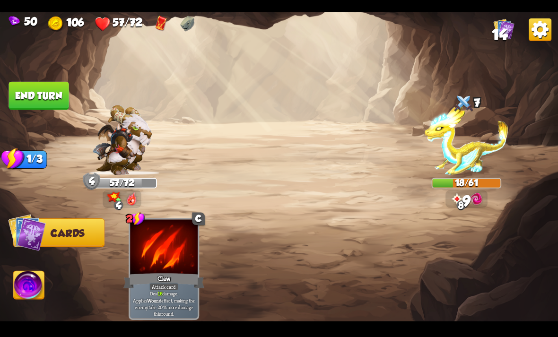
click at [30, 92] on button "End turn" at bounding box center [39, 95] width 60 height 28
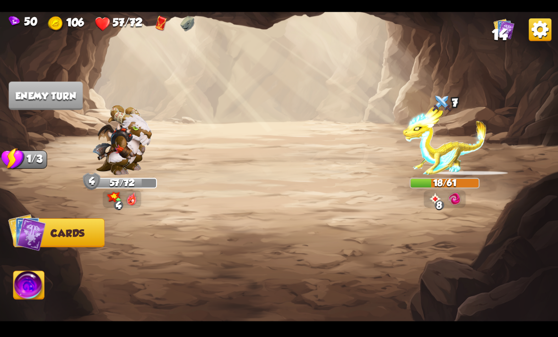
click at [19, 292] on img at bounding box center [29, 286] width 31 height 31
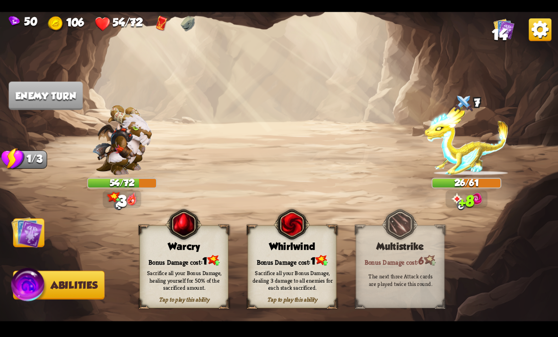
click at [26, 232] on img at bounding box center [26, 231] width 31 height 31
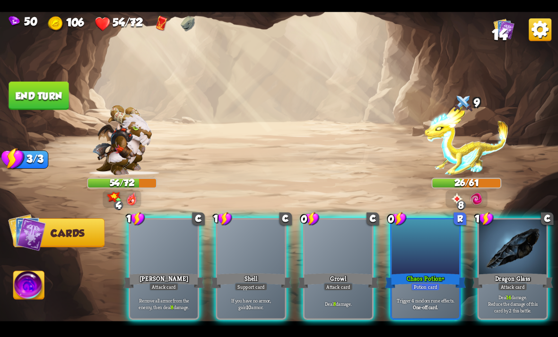
click at [432, 271] on div "Chaos Potion+" at bounding box center [425, 280] width 81 height 18
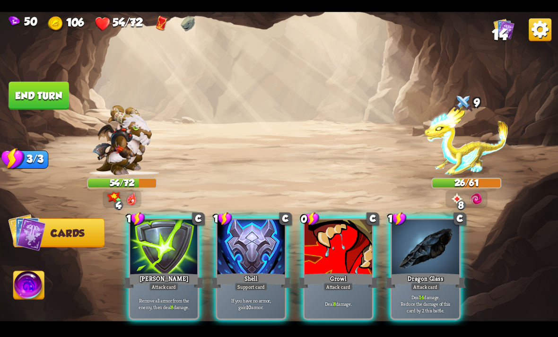
click at [443, 244] on div at bounding box center [425, 247] width 68 height 57
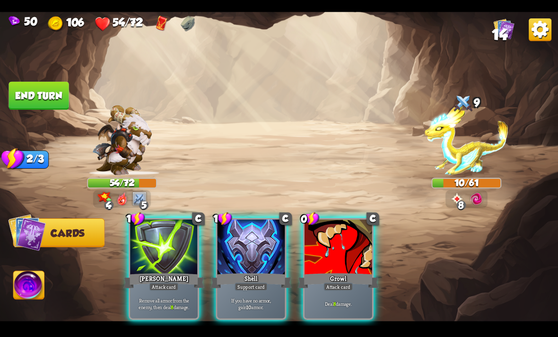
click at [334, 225] on div at bounding box center [338, 247] width 68 height 57
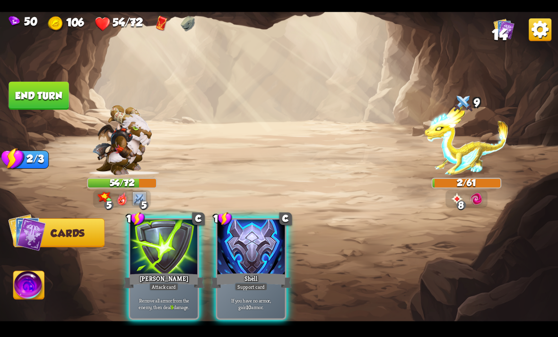
click at [36, 290] on img at bounding box center [29, 286] width 31 height 31
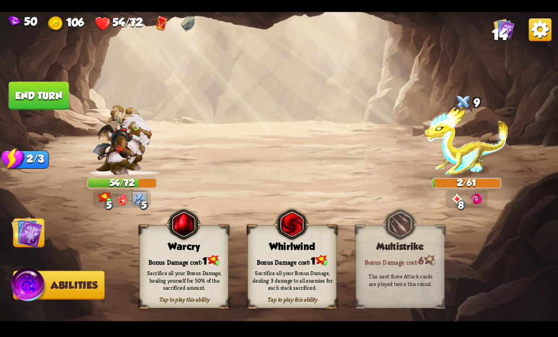
click at [197, 248] on div "Warcry" at bounding box center [184, 246] width 88 height 11
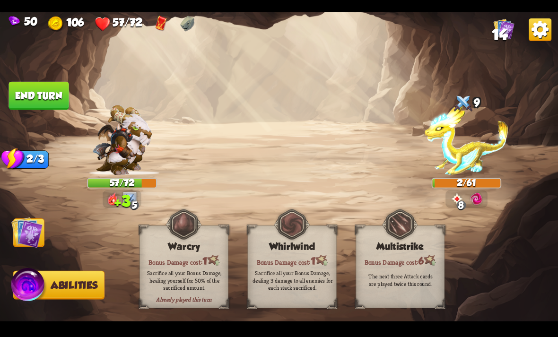
click at [36, 234] on img at bounding box center [26, 231] width 31 height 31
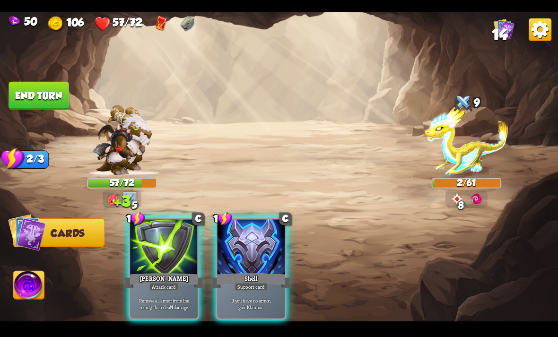
click at [135, 249] on div at bounding box center [164, 247] width 68 height 57
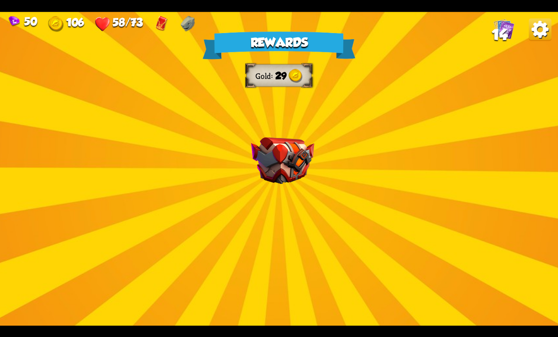
click at [292, 158] on img at bounding box center [282, 160] width 63 height 47
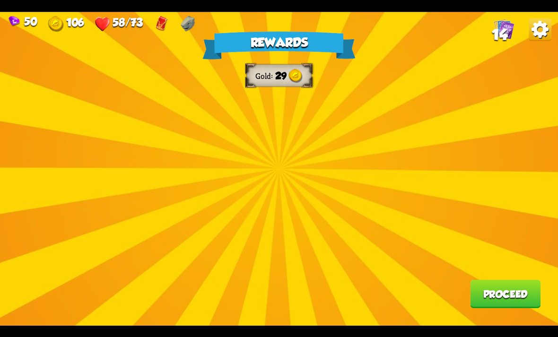
click at [325, 152] on div "Rewards Gold 29 Proceed" at bounding box center [279, 169] width 558 height 314
click at [400, 157] on div "Rewards Gold 29 Proceed" at bounding box center [279, 169] width 558 height 314
click at [485, 296] on button "Proceed" at bounding box center [505, 294] width 70 height 28
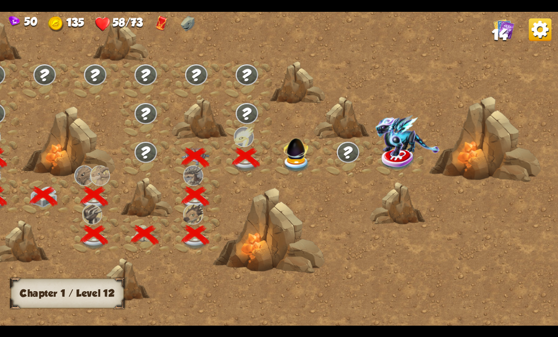
click at [295, 162] on img at bounding box center [296, 164] width 28 height 17
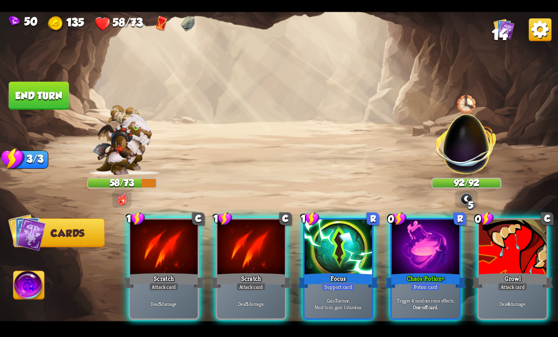
click at [522, 233] on div at bounding box center [513, 247] width 68 height 57
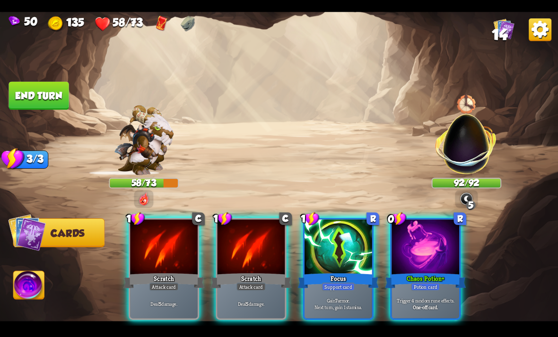
click at [442, 237] on div at bounding box center [425, 247] width 68 height 57
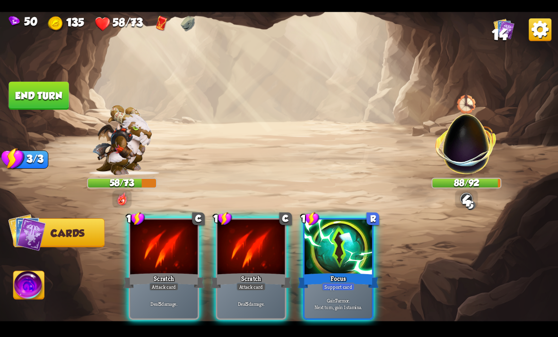
click at [342, 234] on div at bounding box center [338, 247] width 68 height 57
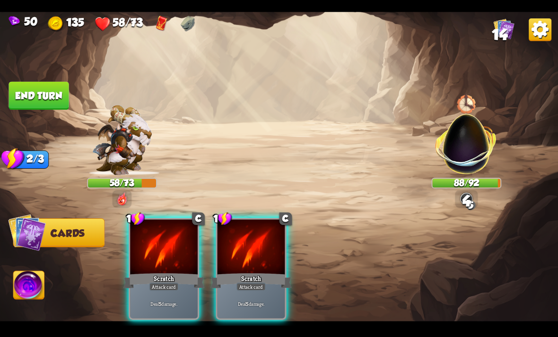
click at [264, 246] on div at bounding box center [251, 247] width 68 height 57
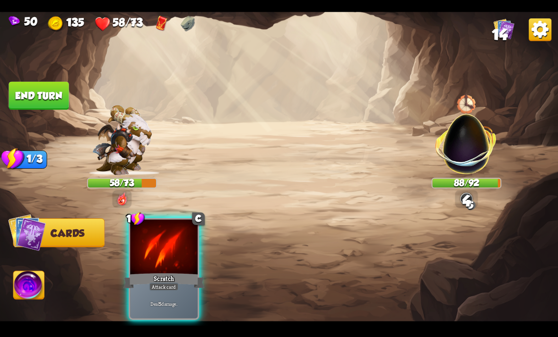
click at [170, 271] on div "Scratch" at bounding box center [163, 280] width 81 height 18
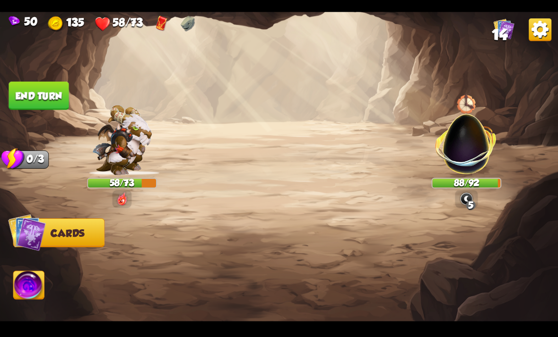
click at [30, 101] on button "End turn" at bounding box center [39, 95] width 60 height 28
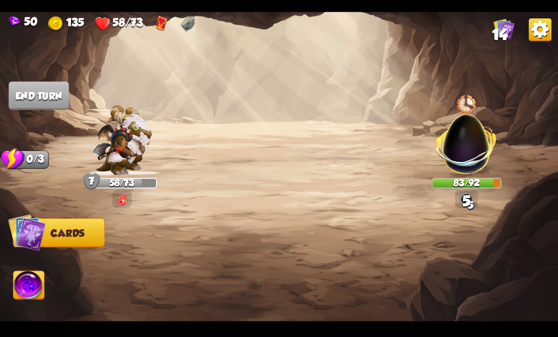
click at [469, 135] on img at bounding box center [466, 138] width 73 height 73
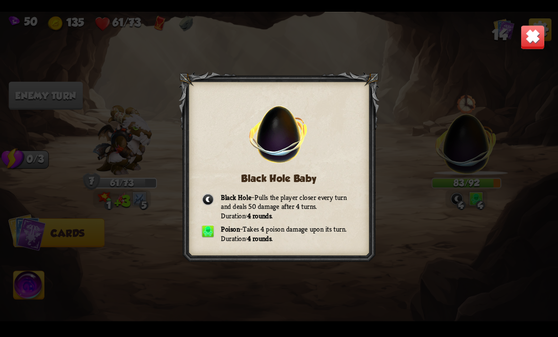
click at [531, 14] on div "Black Hole Baby Black Hole – Pulls the player closer every turn and deals 50 da…" at bounding box center [279, 169] width 558 height 314
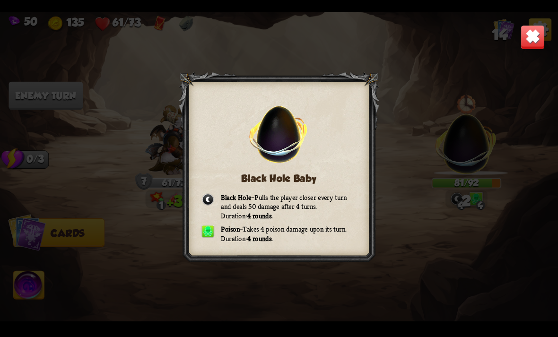
click at [535, 14] on div "Black Hole Baby Black Hole – Pulls the player closer every turn and deals 50 da…" at bounding box center [279, 169] width 558 height 314
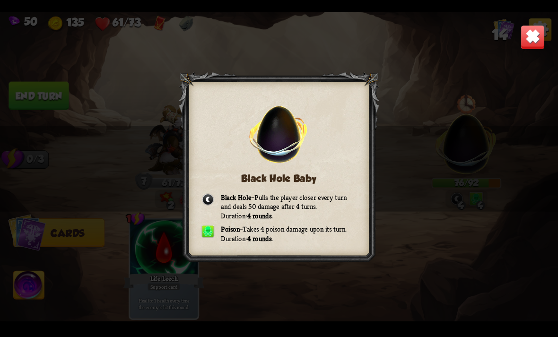
click at [527, 26] on img at bounding box center [532, 37] width 25 height 25
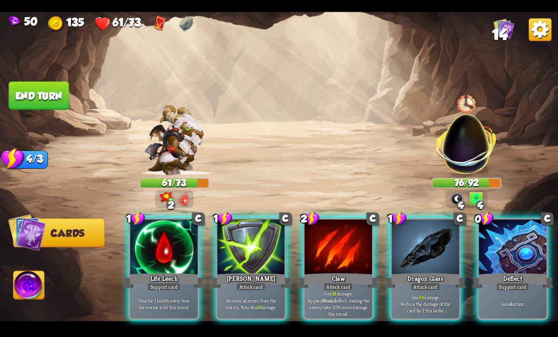
click at [339, 243] on div at bounding box center [338, 247] width 68 height 57
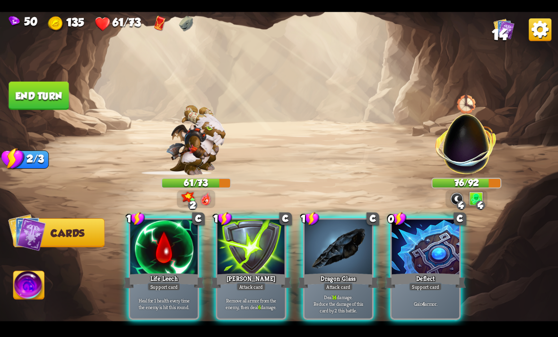
click at [378, 226] on div "1 C Life Leech Support card Heal for 1 health every time the enemy is hit this …" at bounding box center [335, 255] width 446 height 139
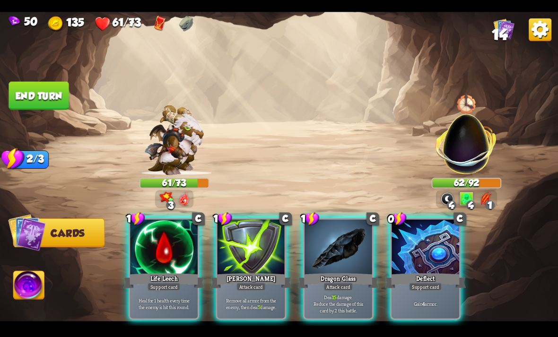
click at [163, 271] on div "Life Leech" at bounding box center [163, 280] width 81 height 18
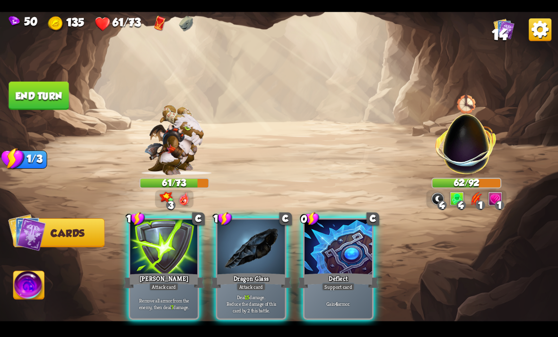
click at [238, 242] on div at bounding box center [251, 247] width 68 height 57
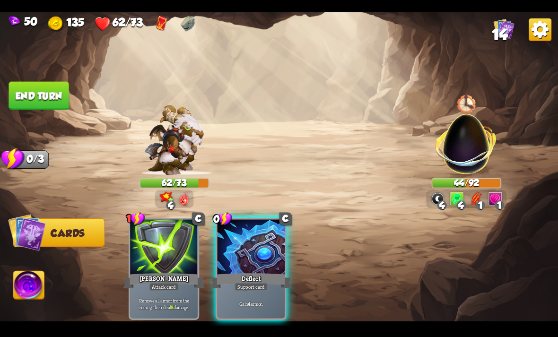
click at [254, 232] on div at bounding box center [251, 247] width 68 height 57
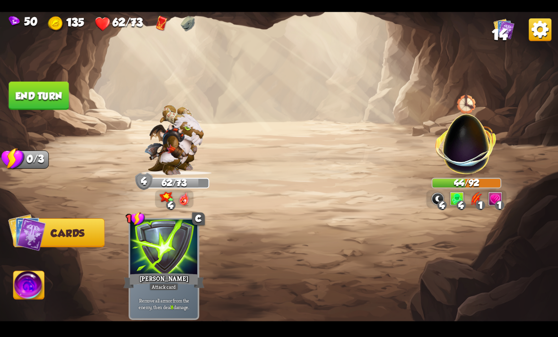
click at [43, 99] on button "End turn" at bounding box center [39, 95] width 60 height 28
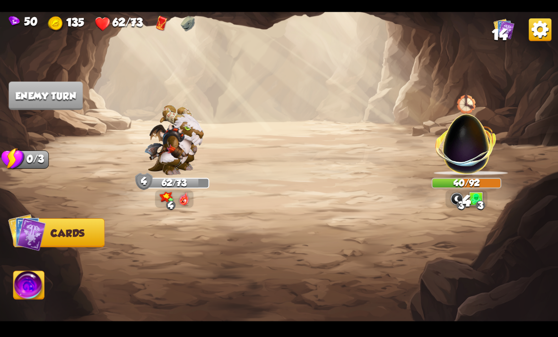
click at [30, 285] on img at bounding box center [29, 286] width 31 height 31
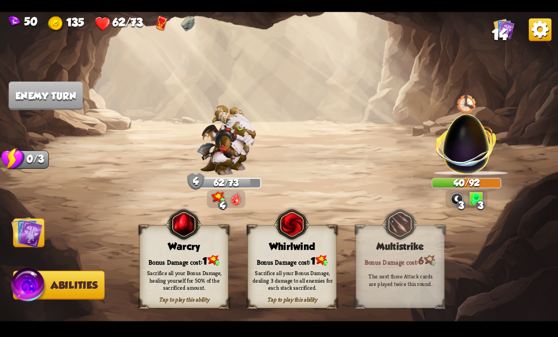
click at [41, 243] on img at bounding box center [26, 231] width 31 height 31
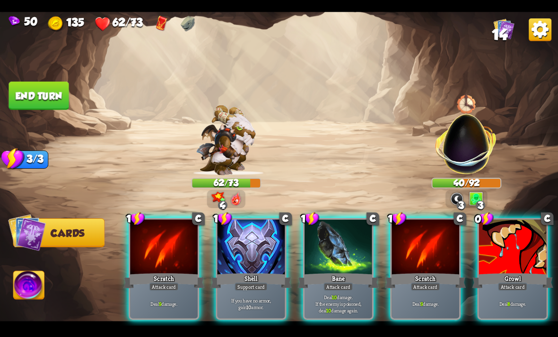
click at [516, 222] on div at bounding box center [513, 247] width 68 height 57
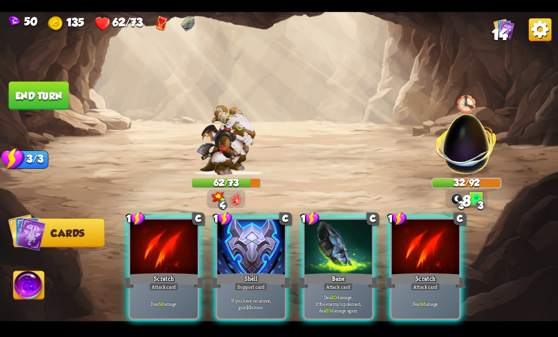
click at [345, 246] on div at bounding box center [338, 247] width 68 height 57
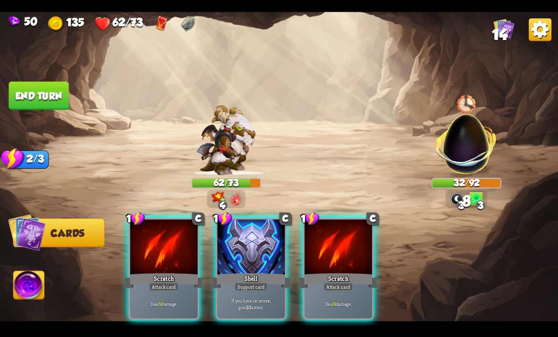
click at [349, 249] on div at bounding box center [338, 247] width 68 height 57
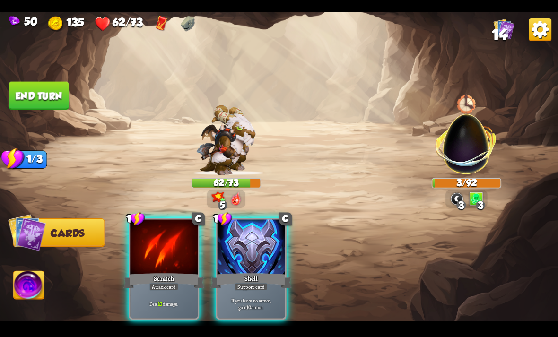
click at [27, 285] on img at bounding box center [29, 286] width 31 height 31
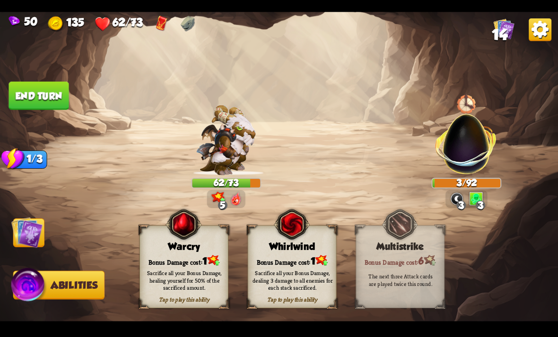
click at [196, 242] on img at bounding box center [183, 224] width 36 height 36
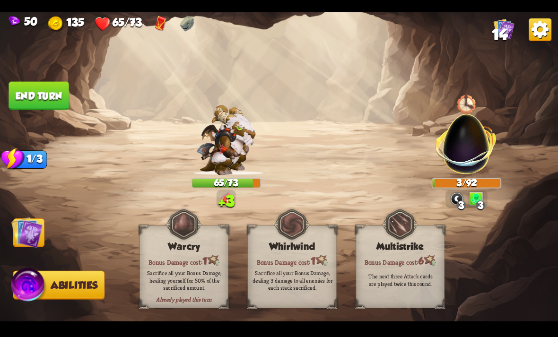
click at [32, 241] on img at bounding box center [26, 231] width 31 height 31
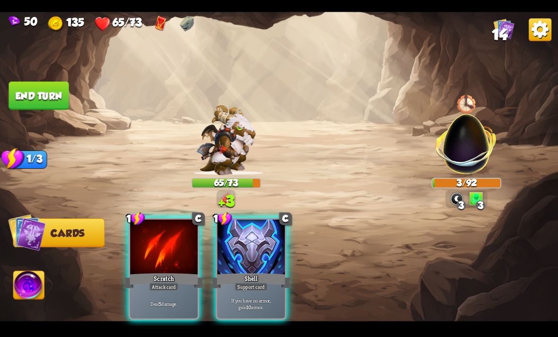
click at [170, 252] on div at bounding box center [164, 247] width 68 height 57
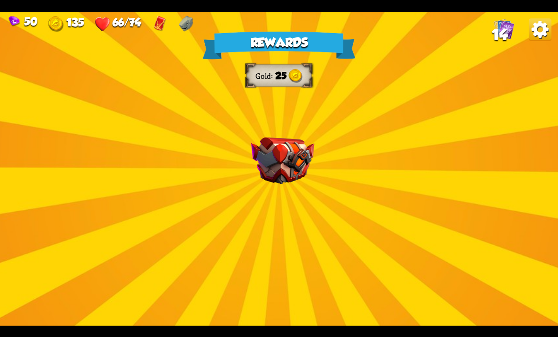
click at [281, 169] on img at bounding box center [282, 160] width 63 height 47
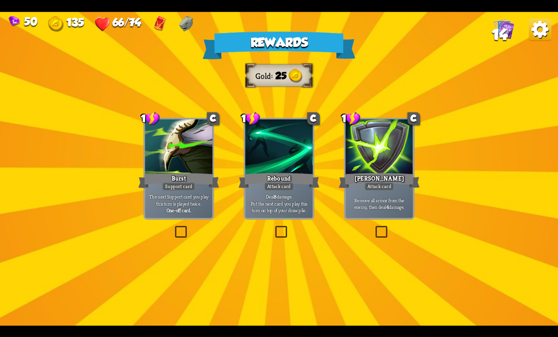
click at [380, 130] on div at bounding box center [380, 147] width 68 height 57
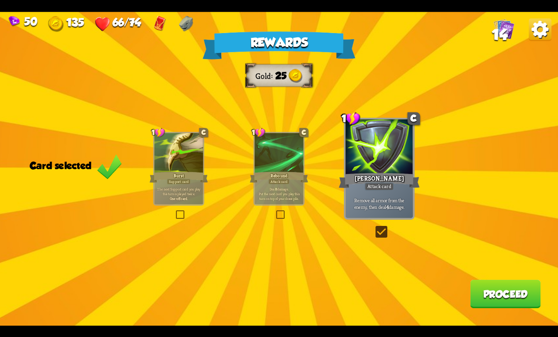
click at [164, 24] on img at bounding box center [160, 24] width 12 height 16
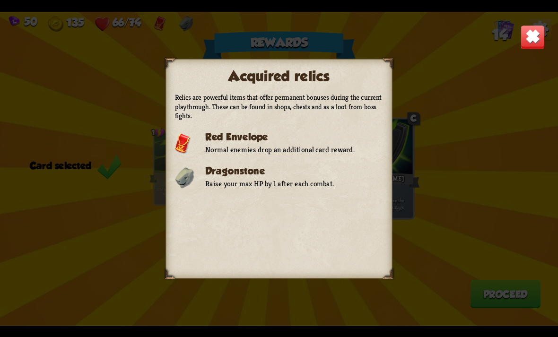
click at [422, 81] on div "Acquired relics Relics are powerful items that offer permanent bonuses during t…" at bounding box center [279, 169] width 558 height 314
click at [435, 256] on div "Acquired relics Relics are powerful items that offer permanent bonuses during t…" at bounding box center [279, 169] width 558 height 314
click at [539, 35] on img at bounding box center [532, 37] width 25 height 25
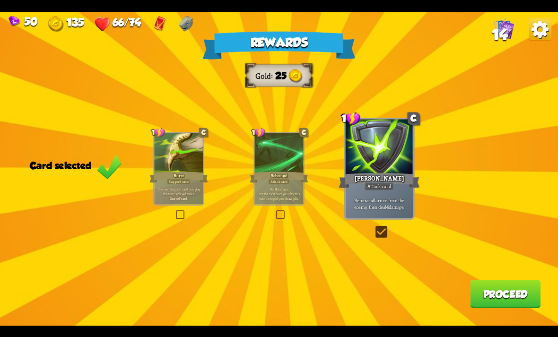
click at [511, 288] on button "Proceed" at bounding box center [505, 294] width 70 height 28
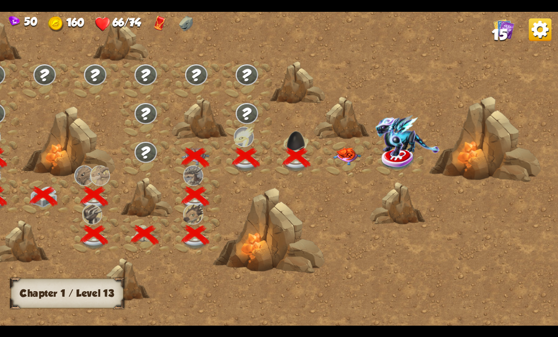
click at [342, 154] on img at bounding box center [347, 156] width 28 height 18
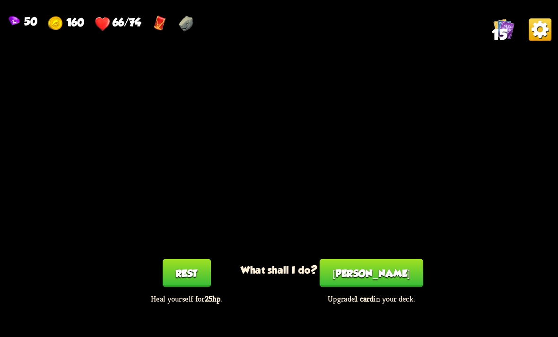
click at [384, 283] on button "[PERSON_NAME]" at bounding box center [372, 273] width 104 height 28
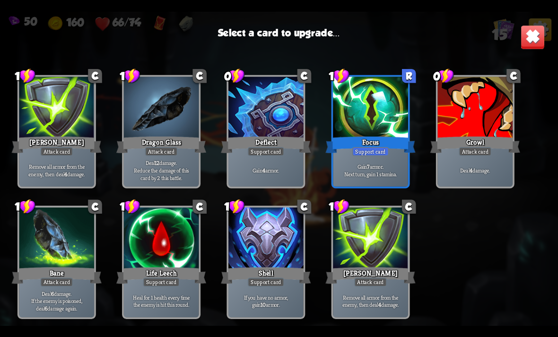
scroll to position [156, 0]
click at [161, 95] on div at bounding box center [161, 108] width 75 height 63
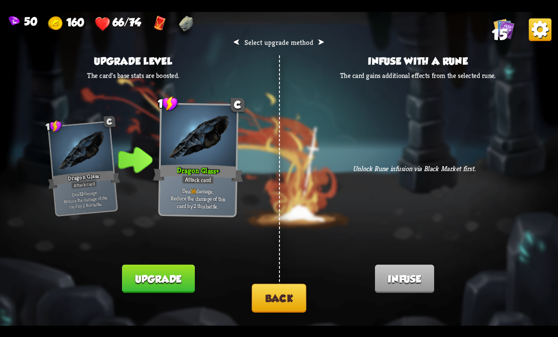
click at [280, 299] on button "Back" at bounding box center [278, 298] width 54 height 29
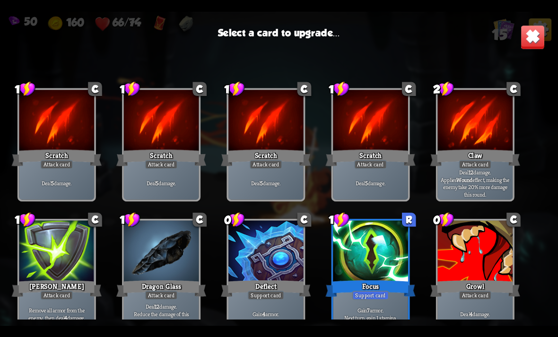
click at [531, 35] on img at bounding box center [532, 37] width 25 height 25
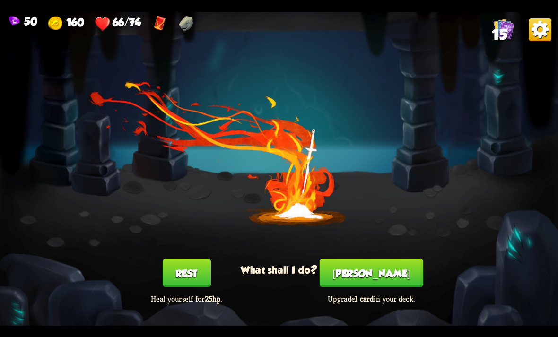
click at [357, 271] on button "[PERSON_NAME]" at bounding box center [372, 273] width 104 height 28
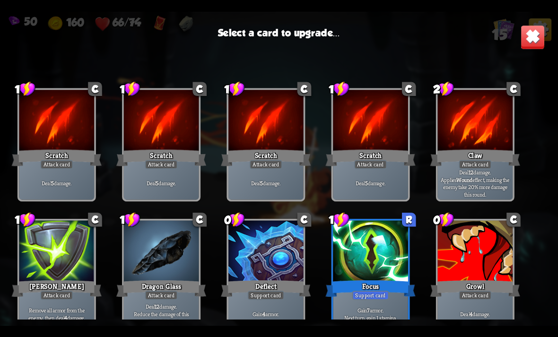
click at [167, 262] on div at bounding box center [161, 251] width 75 height 63
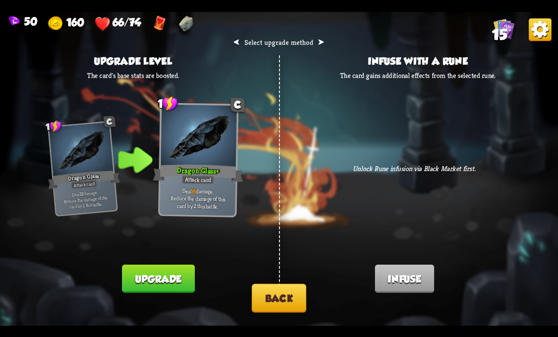
click at [176, 276] on button "Upgrade" at bounding box center [158, 278] width 72 height 28
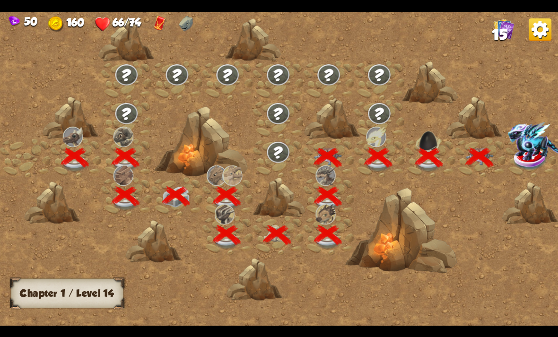
scroll to position [0, 144]
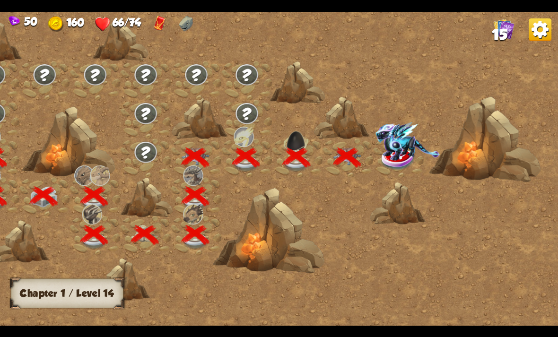
click at [410, 152] on img at bounding box center [407, 140] width 64 height 39
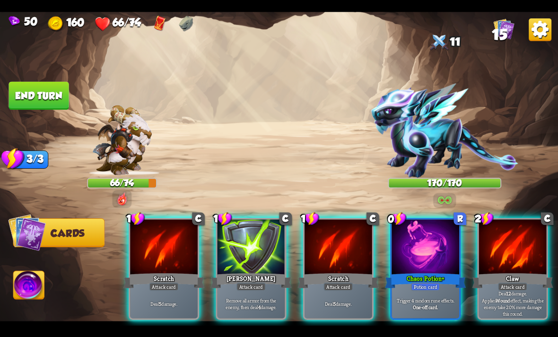
click at [509, 236] on div at bounding box center [513, 247] width 68 height 57
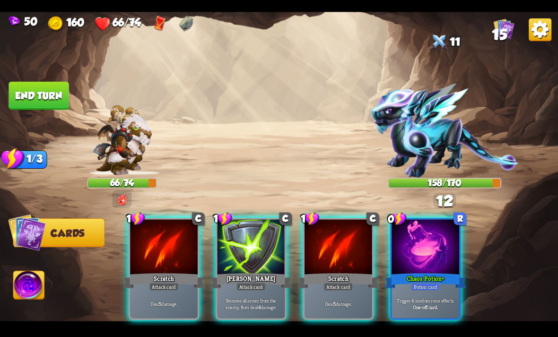
click at [426, 223] on div at bounding box center [425, 247] width 68 height 57
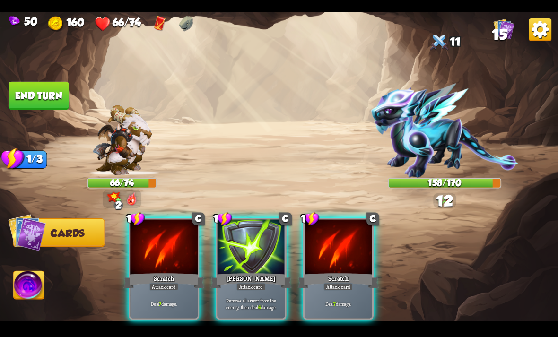
click at [350, 230] on div at bounding box center [338, 247] width 68 height 57
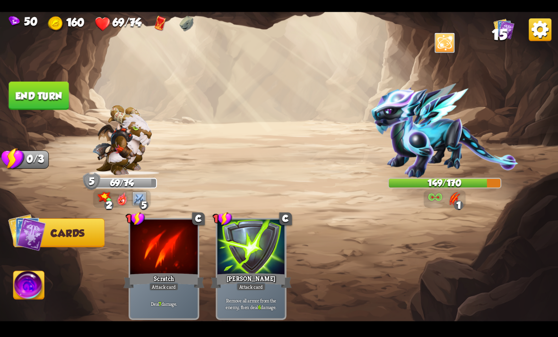
click at [50, 92] on button "End turn" at bounding box center [39, 95] width 60 height 28
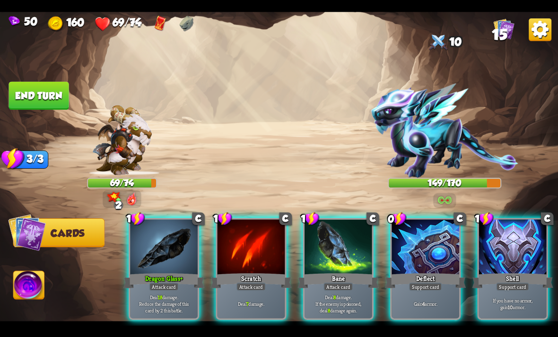
click at [520, 233] on div at bounding box center [513, 247] width 68 height 57
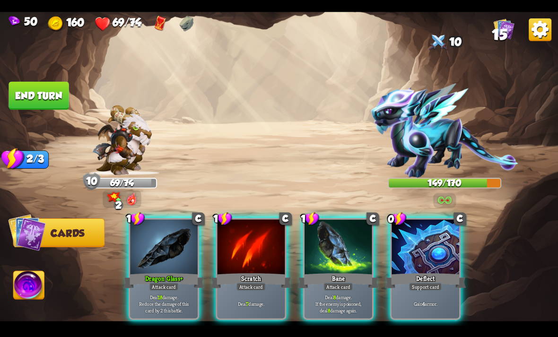
click at [171, 248] on div at bounding box center [164, 247] width 68 height 57
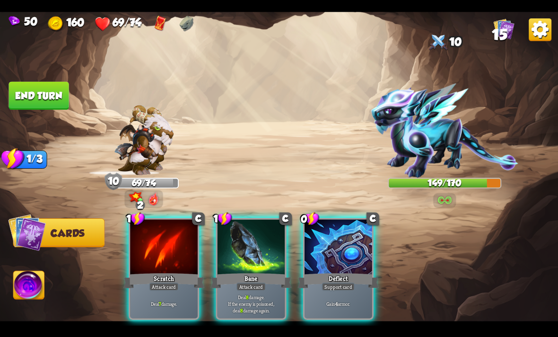
click at [165, 257] on div at bounding box center [164, 247] width 68 height 57
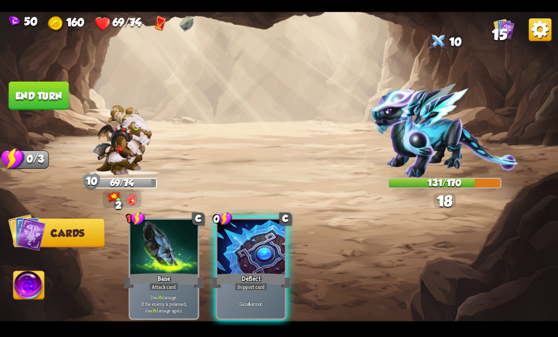
click at [247, 251] on div at bounding box center [251, 247] width 68 height 57
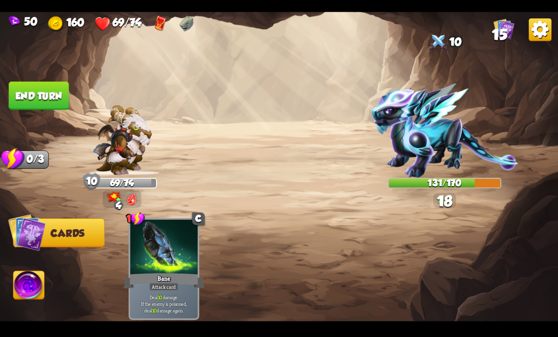
click at [62, 90] on button "End turn" at bounding box center [39, 95] width 60 height 28
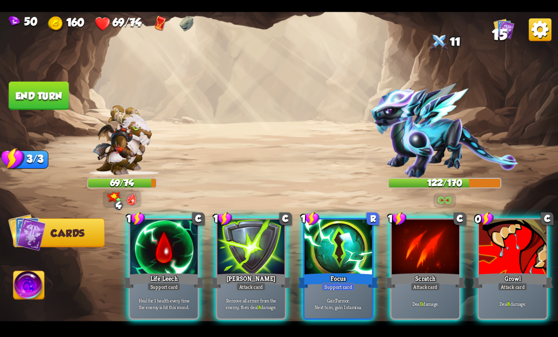
click at [508, 224] on div at bounding box center [513, 247] width 68 height 57
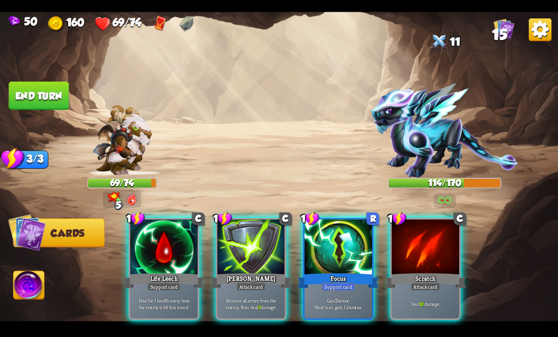
click at [169, 241] on div at bounding box center [164, 247] width 68 height 57
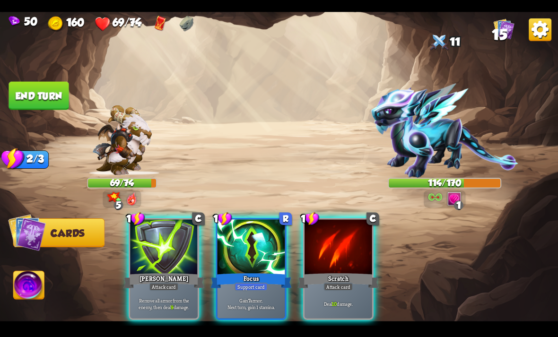
click at [255, 239] on div at bounding box center [251, 247] width 68 height 57
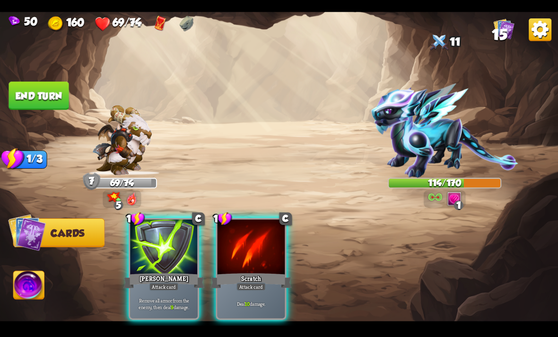
click at [268, 236] on div at bounding box center [251, 247] width 68 height 57
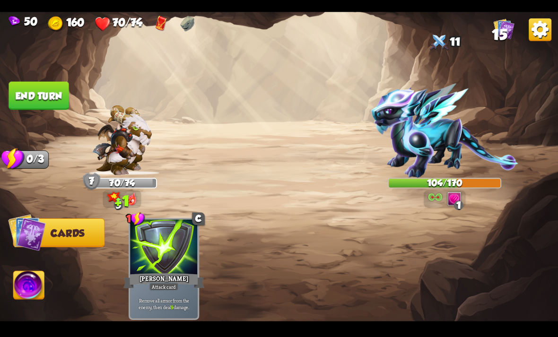
click at [31, 297] on img at bounding box center [29, 286] width 31 height 31
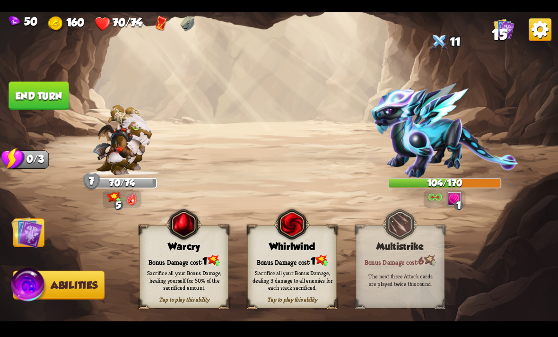
click at [58, 93] on button "End turn" at bounding box center [39, 95] width 60 height 28
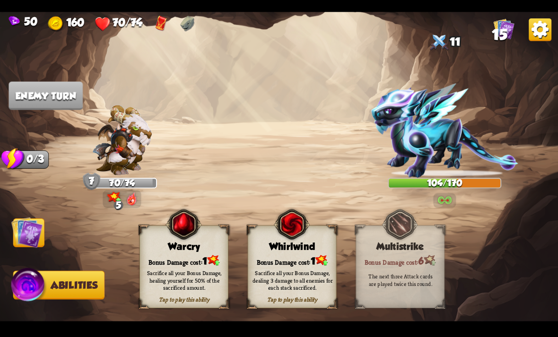
click at [42, 223] on img at bounding box center [26, 231] width 31 height 31
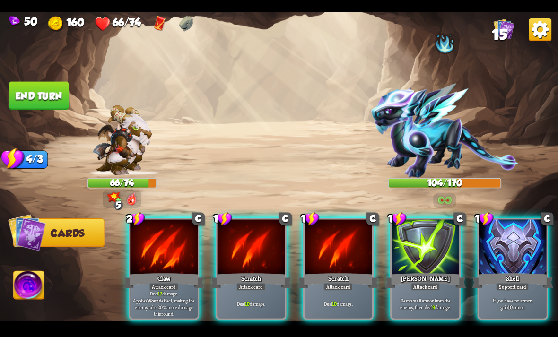
click at [149, 271] on div "Claw" at bounding box center [163, 280] width 81 height 18
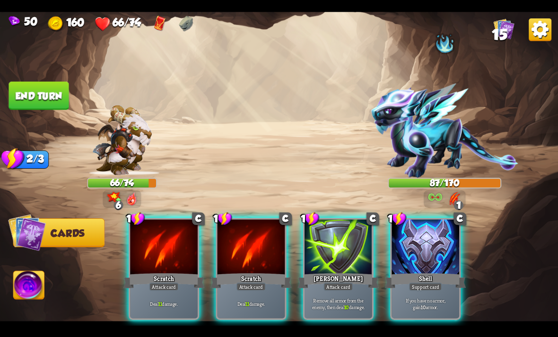
click at [250, 235] on div at bounding box center [251, 247] width 68 height 57
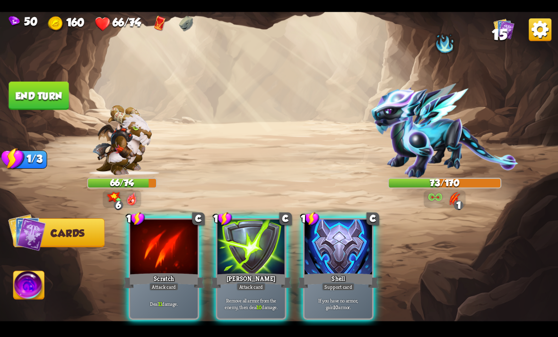
click at [177, 251] on div at bounding box center [164, 247] width 68 height 57
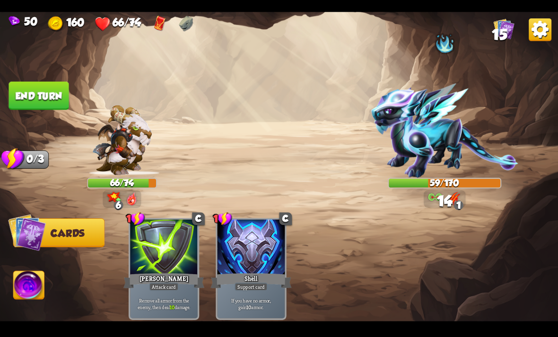
click at [64, 93] on button "End turn" at bounding box center [39, 95] width 60 height 28
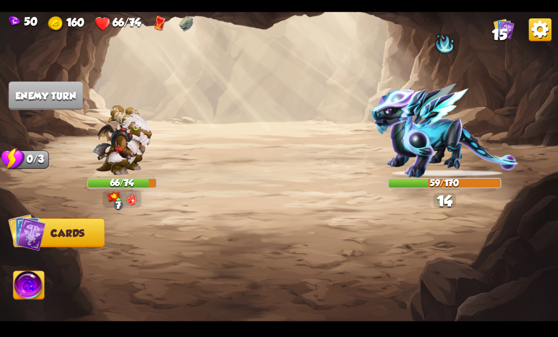
click at [23, 289] on img at bounding box center [29, 286] width 31 height 31
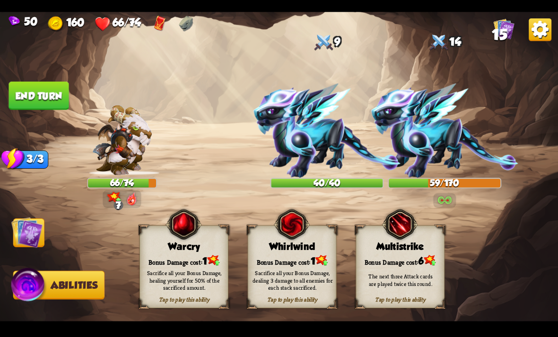
click at [38, 238] on img at bounding box center [26, 231] width 31 height 31
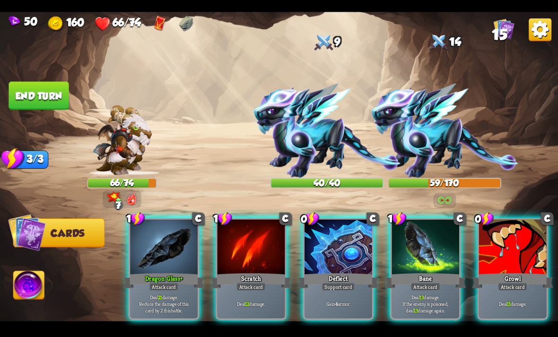
click at [33, 290] on img at bounding box center [29, 286] width 31 height 31
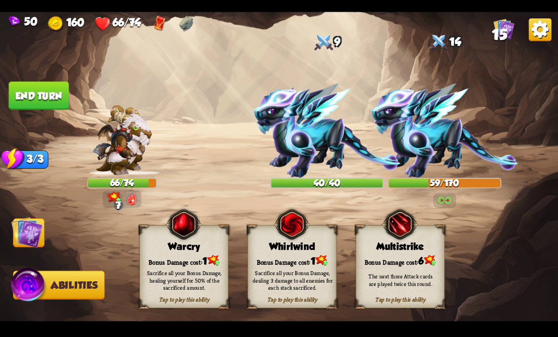
click at [424, 230] on div "Tap to play this ability Multistrike Bonus Damage cost: 6 The next three Attack…" at bounding box center [399, 266] width 89 height 83
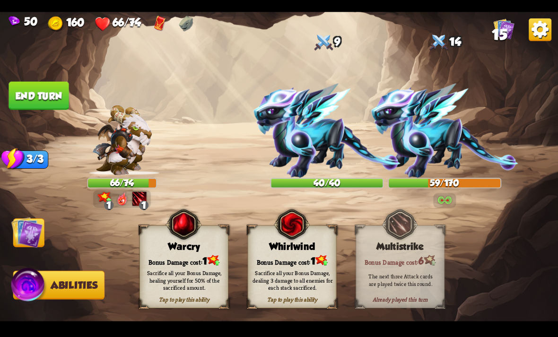
click at [23, 241] on img at bounding box center [26, 231] width 31 height 31
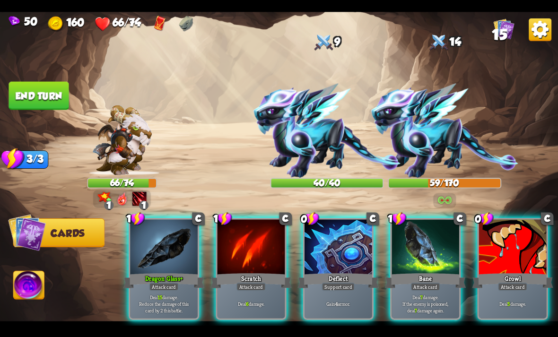
click at [176, 271] on div "Dragon Glass+" at bounding box center [163, 280] width 81 height 18
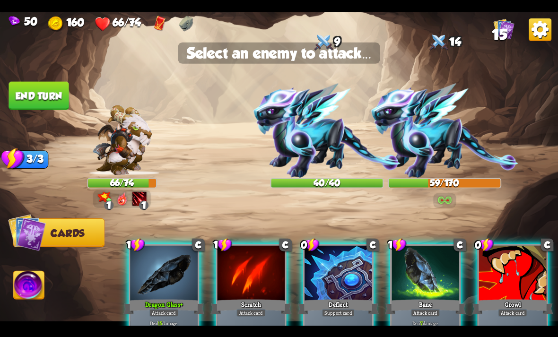
click at [308, 124] on img at bounding box center [326, 130] width 147 height 95
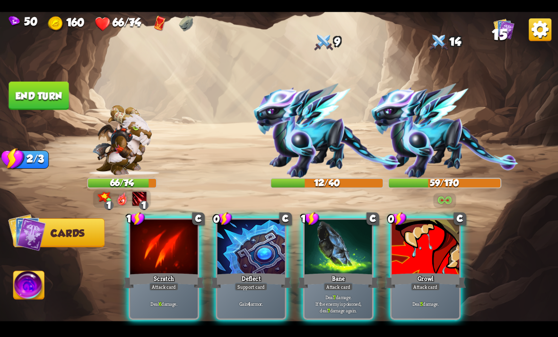
click at [166, 233] on div at bounding box center [164, 247] width 68 height 57
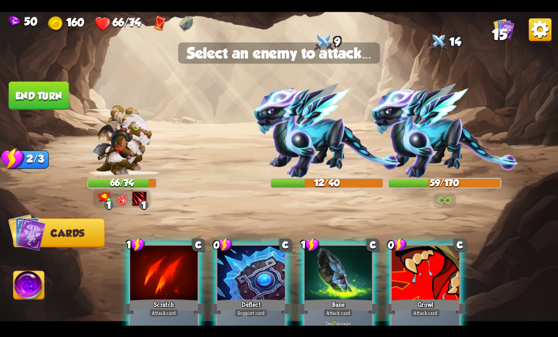
click at [326, 123] on img at bounding box center [326, 130] width 147 height 95
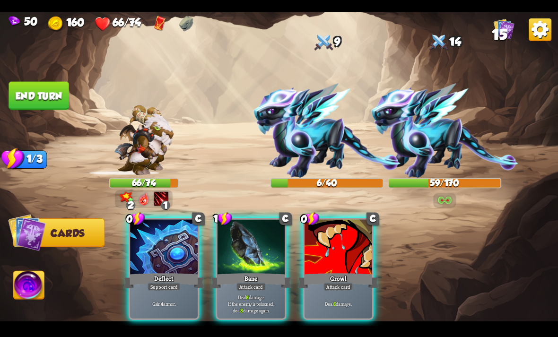
click at [161, 245] on div at bounding box center [164, 247] width 68 height 57
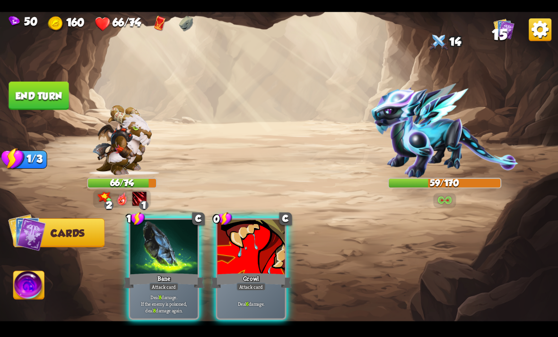
click at [256, 237] on div at bounding box center [251, 247] width 68 height 57
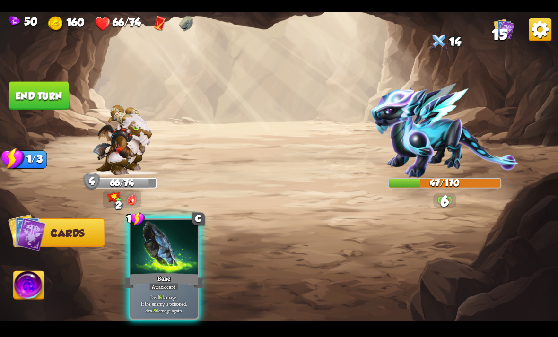
click at [35, 99] on button "End turn" at bounding box center [39, 95] width 60 height 28
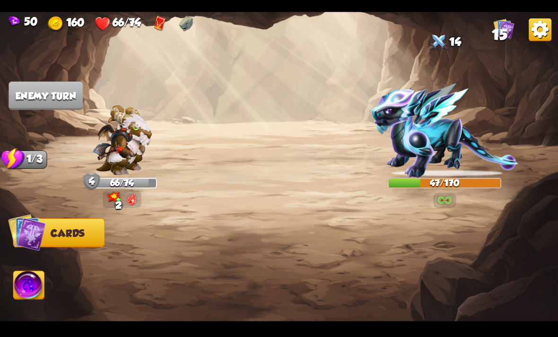
click at [44, 240] on img at bounding box center [27, 232] width 38 height 38
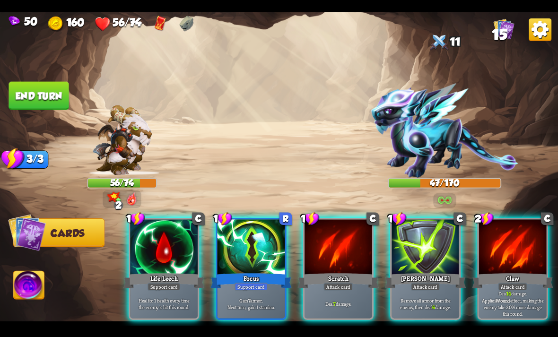
click at [182, 237] on div at bounding box center [164, 247] width 68 height 57
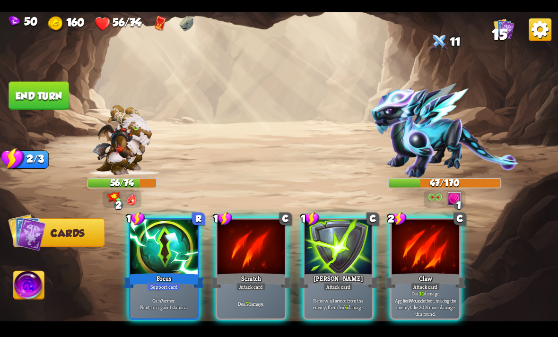
click at [177, 242] on div at bounding box center [164, 247] width 68 height 57
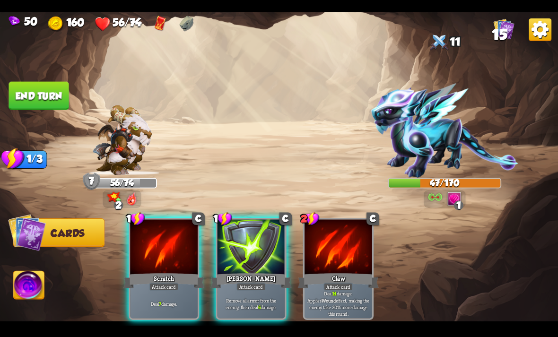
click at [179, 271] on div "Scratch" at bounding box center [163, 280] width 81 height 18
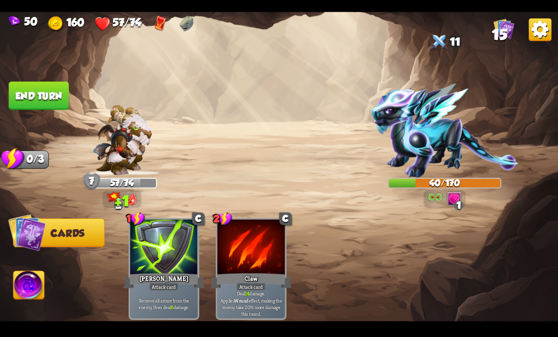
click at [34, 102] on button "End turn" at bounding box center [39, 95] width 60 height 28
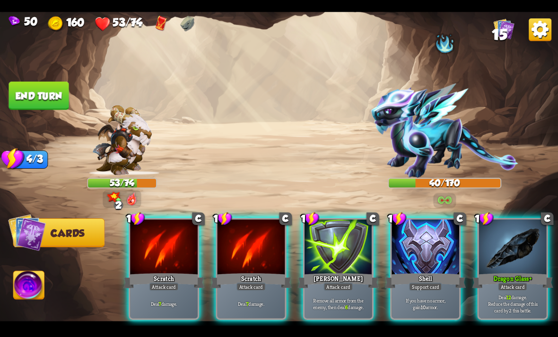
click at [256, 228] on div at bounding box center [251, 247] width 68 height 57
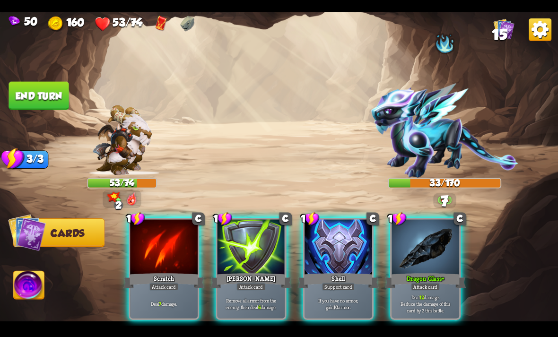
click at [138, 253] on div at bounding box center [164, 247] width 68 height 57
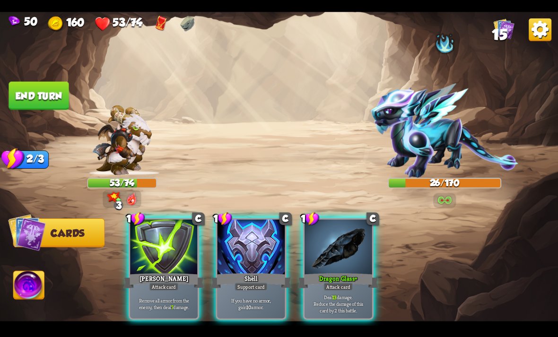
click at [341, 226] on div at bounding box center [338, 247] width 68 height 57
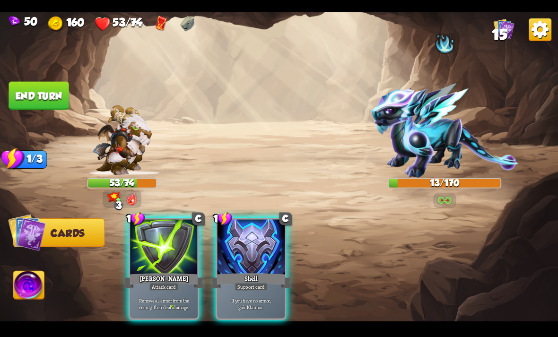
click at [30, 289] on img at bounding box center [29, 286] width 31 height 31
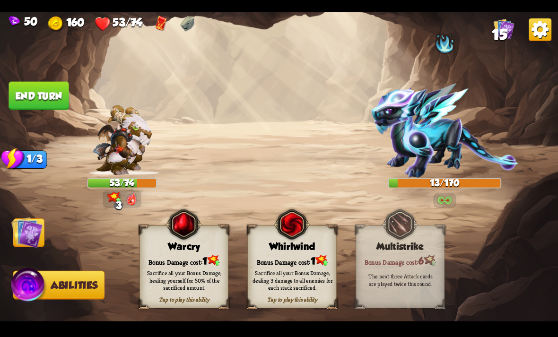
click at [309, 226] on img at bounding box center [292, 224] width 36 height 36
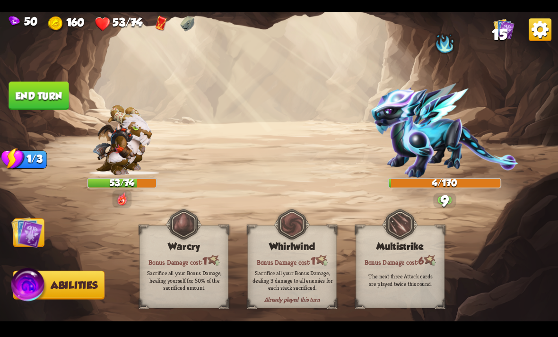
click at [16, 233] on img at bounding box center [26, 231] width 31 height 31
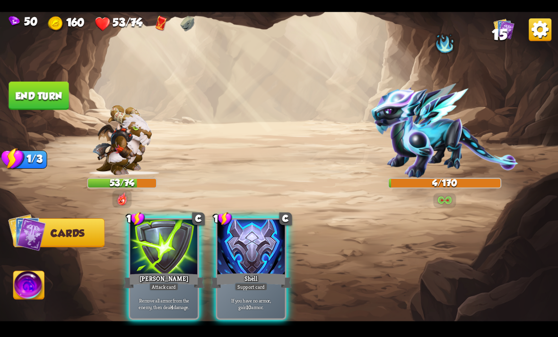
click at [169, 248] on div at bounding box center [164, 247] width 68 height 57
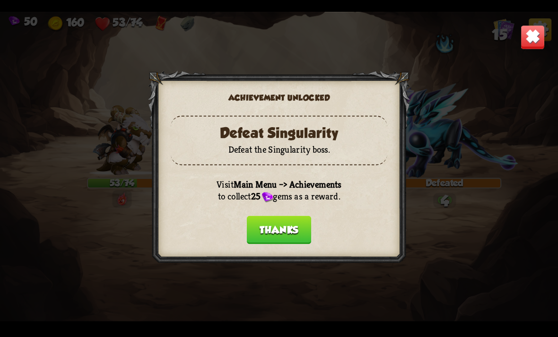
click at [287, 232] on button "Thanks" at bounding box center [279, 230] width 64 height 28
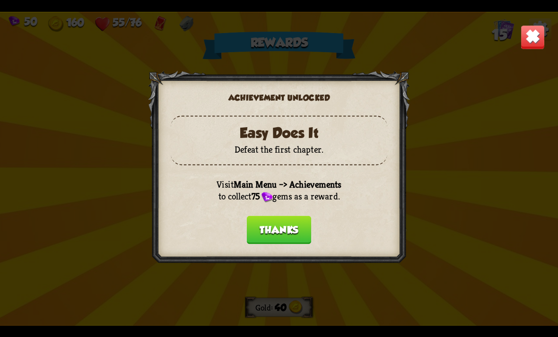
click at [267, 218] on button "Thanks" at bounding box center [279, 230] width 64 height 28
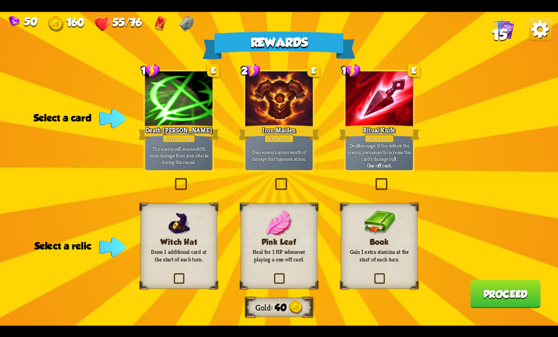
click at [344, 231] on div "Book Gain 1 extra stamina at the start of each turn." at bounding box center [379, 246] width 77 height 86
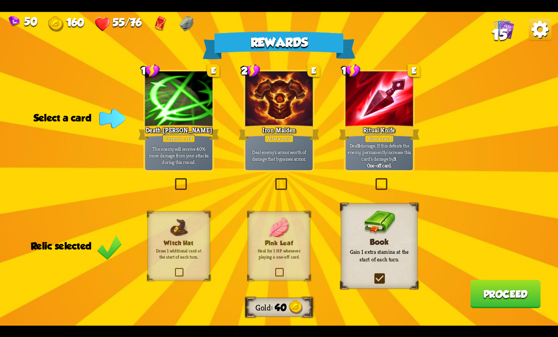
click at [393, 70] on div "1 E Ritual Knife Attack card Deal 9 damage. If this defeats the enemy, permanen…" at bounding box center [379, 120] width 70 height 102
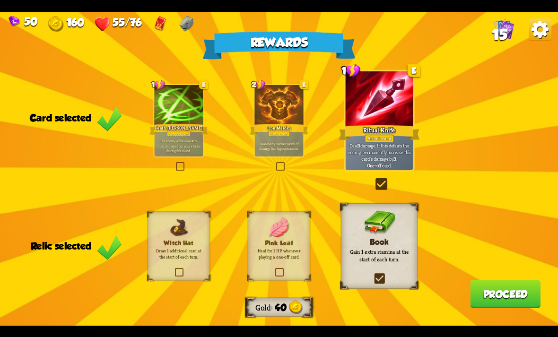
click at [195, 117] on div at bounding box center [178, 105] width 49 height 41
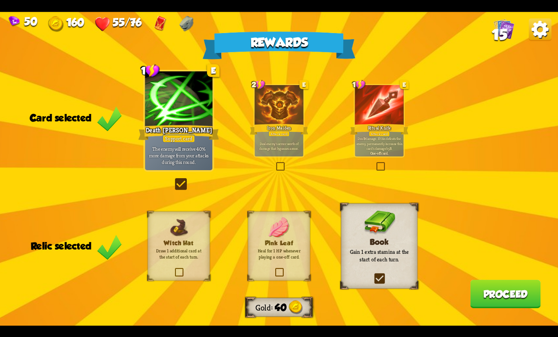
click at [483, 291] on button "Proceed" at bounding box center [505, 294] width 70 height 28
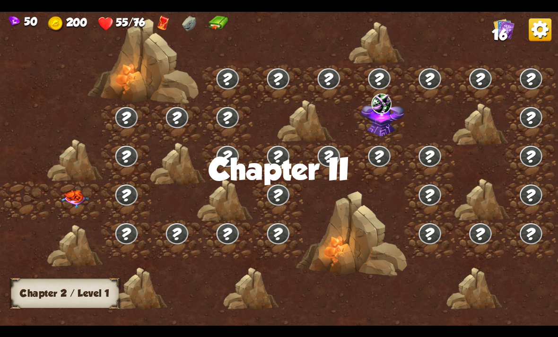
click at [67, 194] on img at bounding box center [75, 199] width 28 height 18
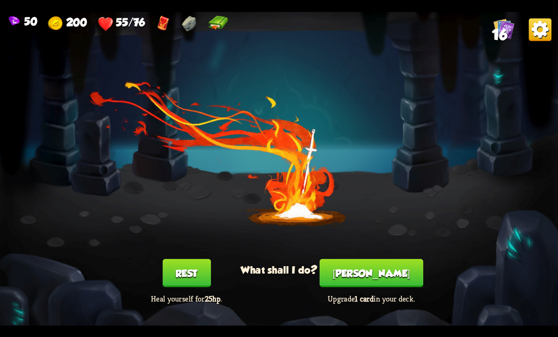
click at [179, 274] on button "Rest" at bounding box center [186, 273] width 48 height 28
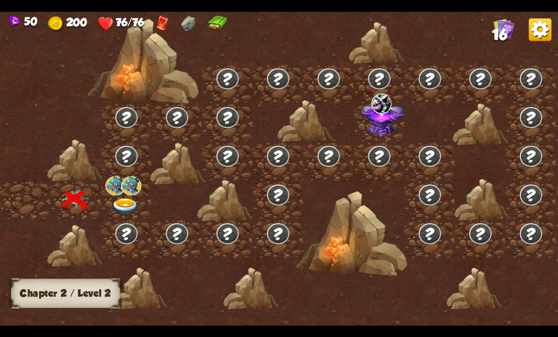
click at [123, 202] on img at bounding box center [126, 206] width 28 height 17
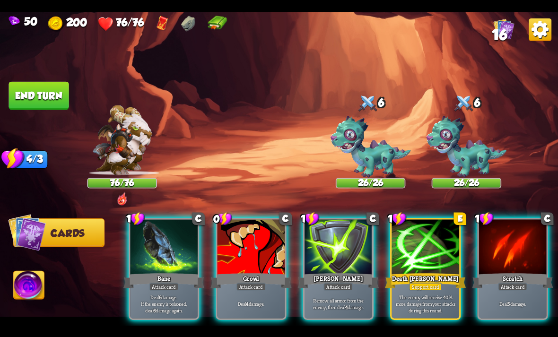
click at [419, 233] on div at bounding box center [425, 247] width 68 height 57
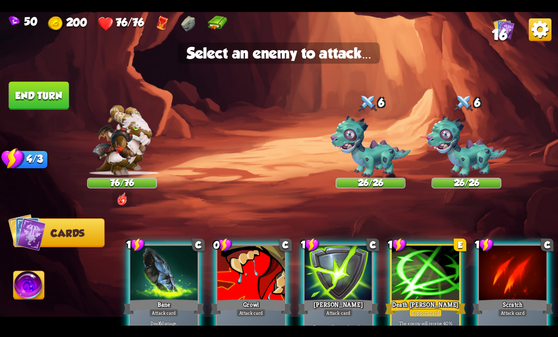
click at [380, 154] on img at bounding box center [370, 147] width 80 height 62
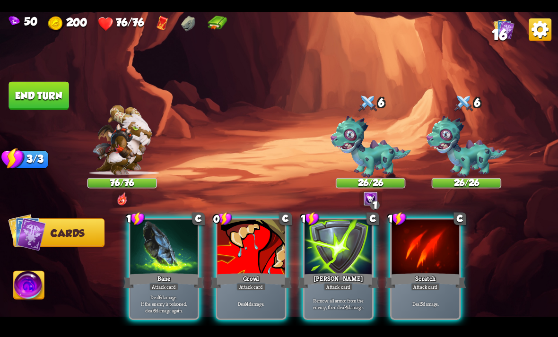
click at [251, 246] on div at bounding box center [251, 247] width 68 height 57
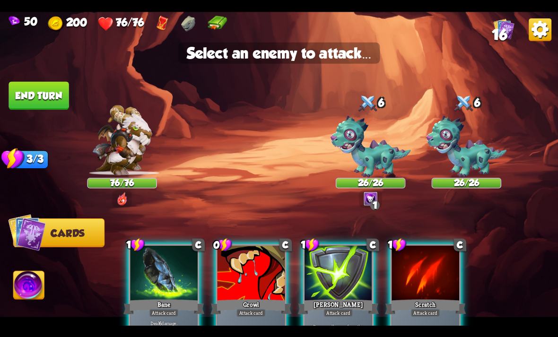
click at [369, 152] on img at bounding box center [370, 147] width 80 height 62
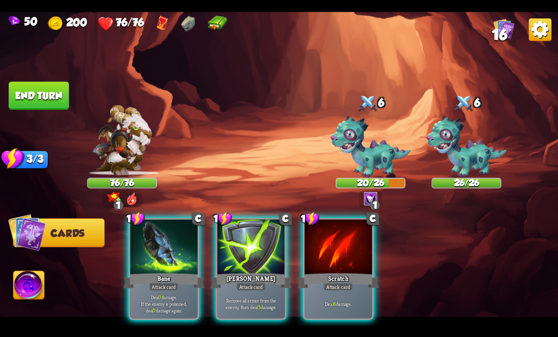
click at [331, 238] on div at bounding box center [338, 247] width 68 height 57
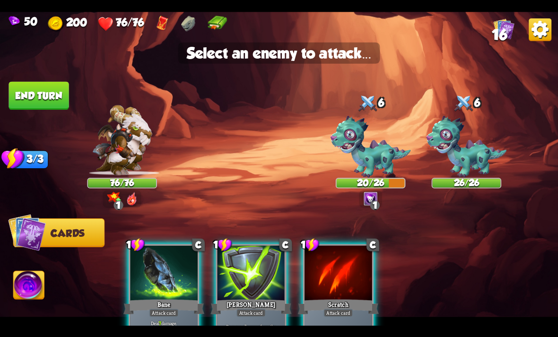
click at [378, 131] on img at bounding box center [370, 147] width 80 height 62
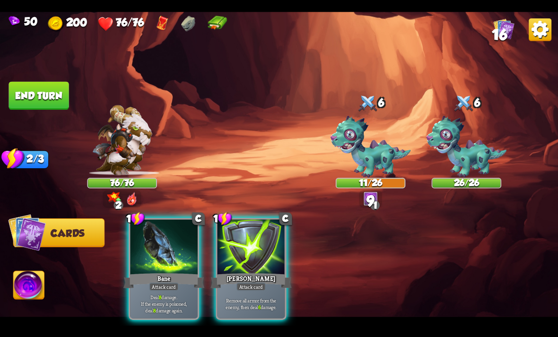
click at [154, 241] on div at bounding box center [164, 247] width 68 height 57
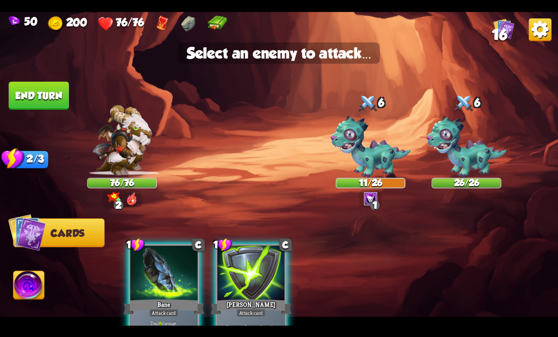
click at [372, 143] on img at bounding box center [370, 147] width 80 height 62
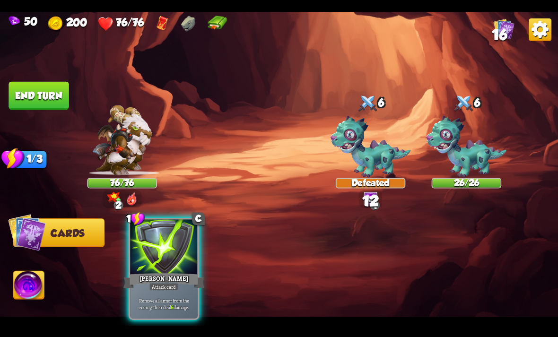
click at [24, 284] on img at bounding box center [29, 286] width 31 height 31
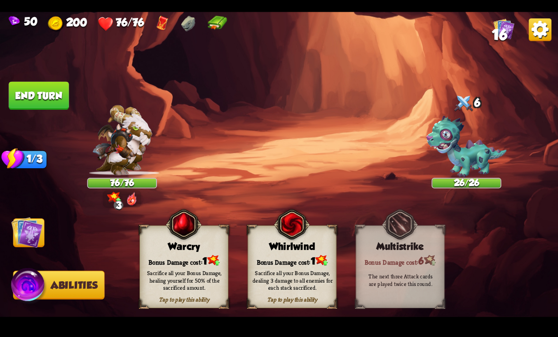
click at [35, 231] on img at bounding box center [26, 231] width 31 height 31
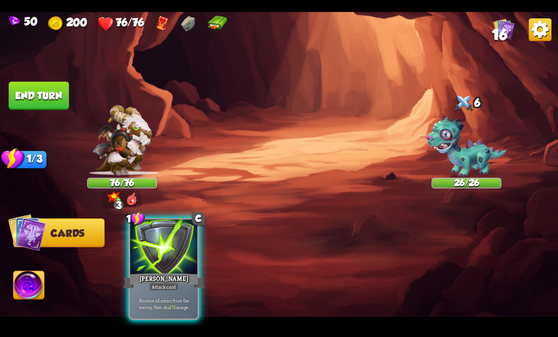
click at [190, 247] on div at bounding box center [164, 247] width 68 height 57
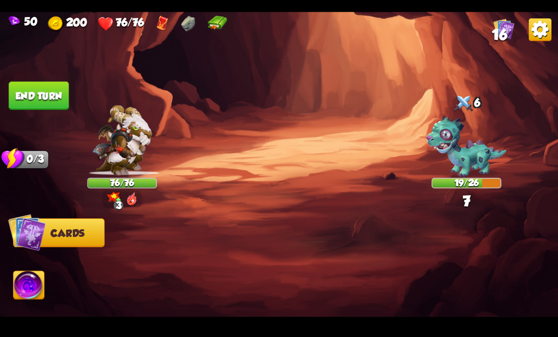
click at [33, 90] on button "End turn" at bounding box center [39, 95] width 60 height 28
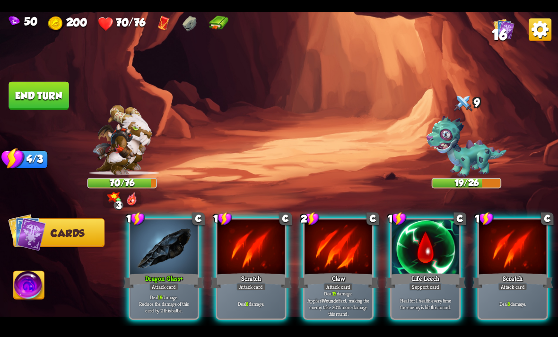
click at [412, 232] on div at bounding box center [425, 247] width 68 height 57
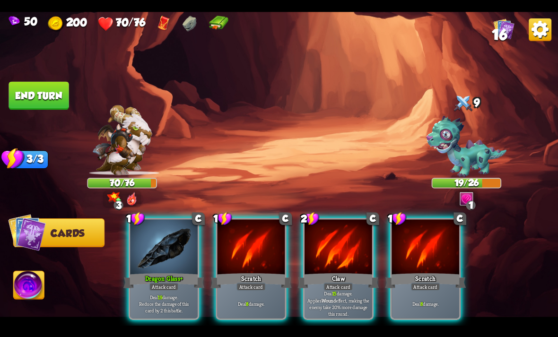
click at [419, 219] on div at bounding box center [425, 247] width 68 height 57
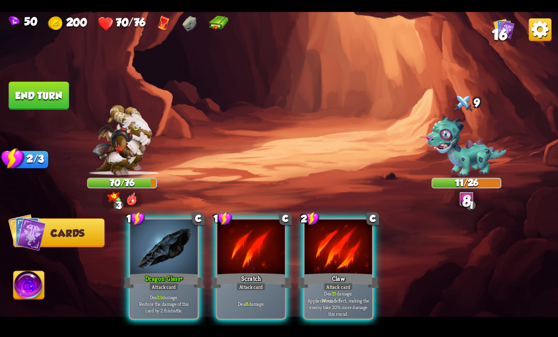
click at [231, 245] on div at bounding box center [251, 247] width 68 height 57
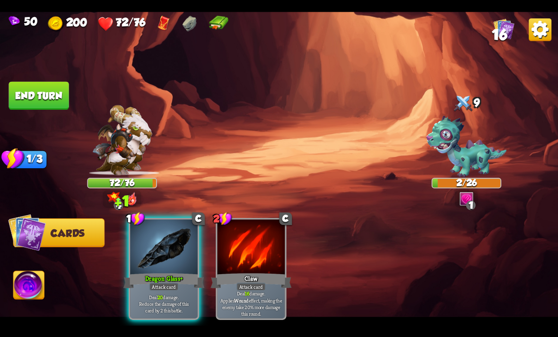
click at [160, 227] on div at bounding box center [164, 247] width 68 height 57
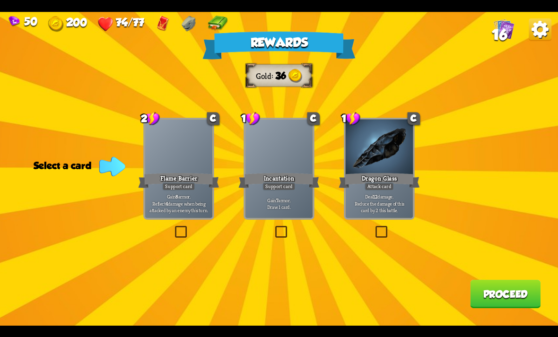
click at [383, 161] on div at bounding box center [380, 147] width 68 height 57
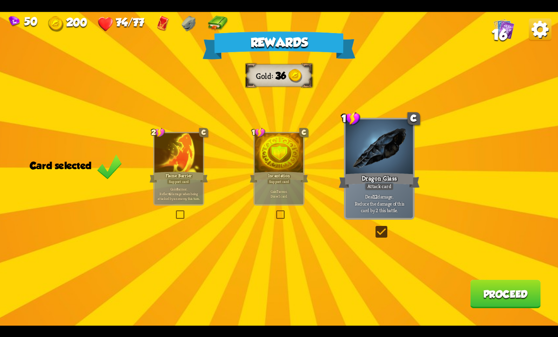
click at [477, 306] on button "Proceed" at bounding box center [505, 294] width 70 height 28
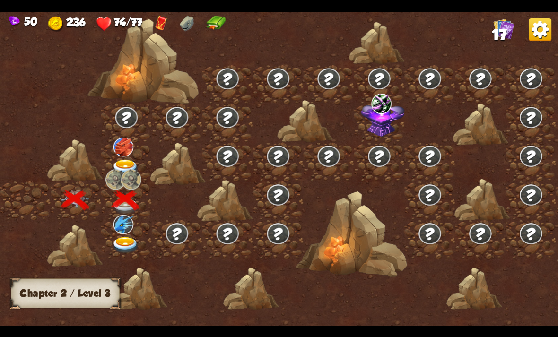
click at [131, 160] on img at bounding box center [126, 167] width 28 height 17
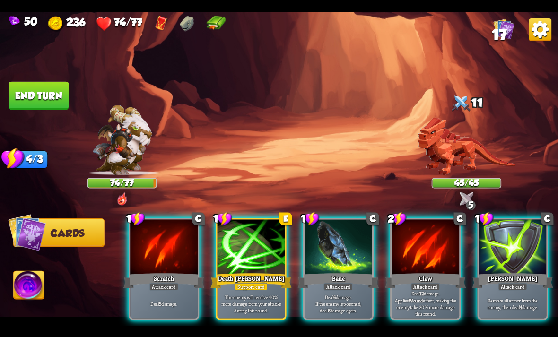
click at [408, 257] on div at bounding box center [425, 247] width 68 height 57
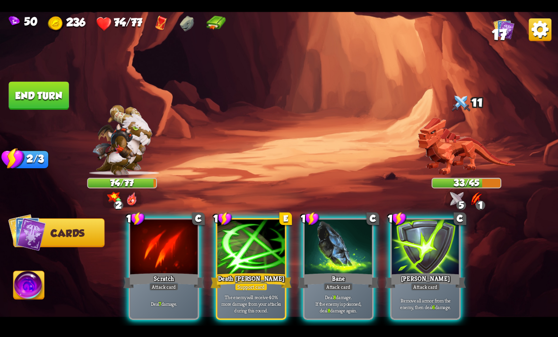
click at [262, 235] on div at bounding box center [251, 247] width 68 height 57
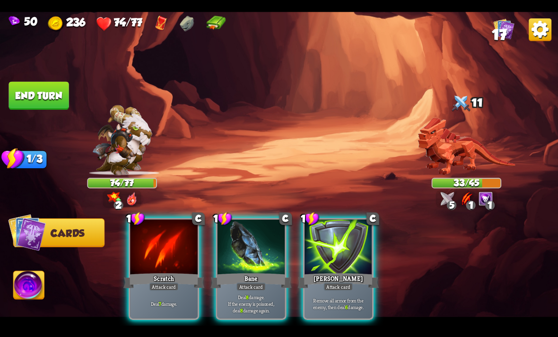
click at [177, 234] on div at bounding box center [164, 247] width 68 height 57
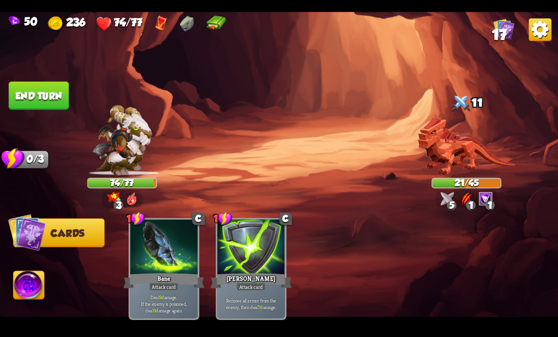
click at [63, 84] on button "End turn" at bounding box center [39, 95] width 60 height 28
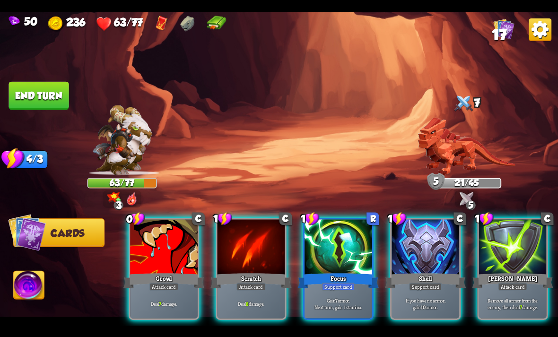
click at [438, 220] on div at bounding box center [425, 247] width 68 height 57
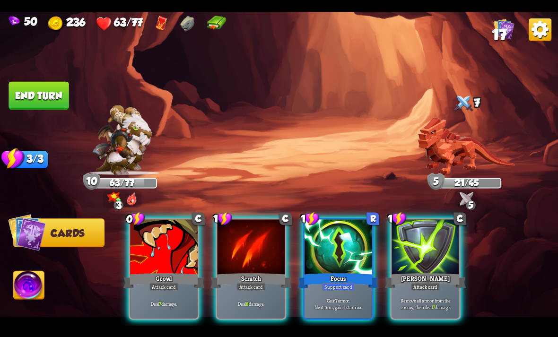
click at [449, 226] on div at bounding box center [425, 247] width 68 height 57
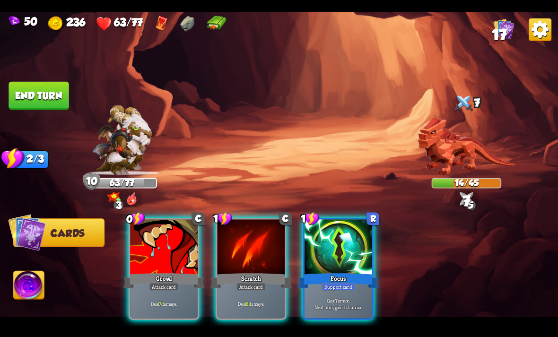
click at [243, 271] on div "Scratch" at bounding box center [250, 280] width 81 height 18
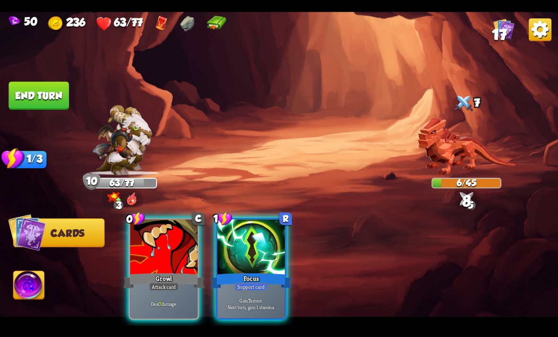
click at [175, 247] on div at bounding box center [164, 247] width 68 height 57
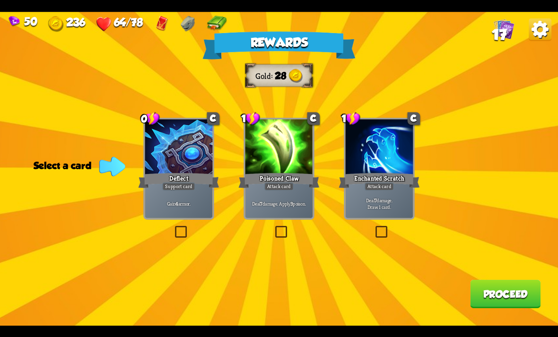
click at [259, 190] on div "Deal 7 damage. Apply 3 poison." at bounding box center [279, 203] width 68 height 29
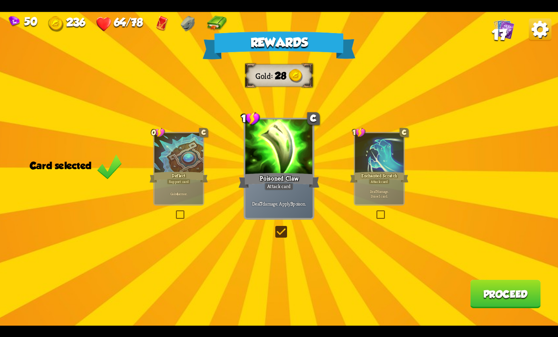
click at [481, 297] on button "Proceed" at bounding box center [505, 294] width 70 height 28
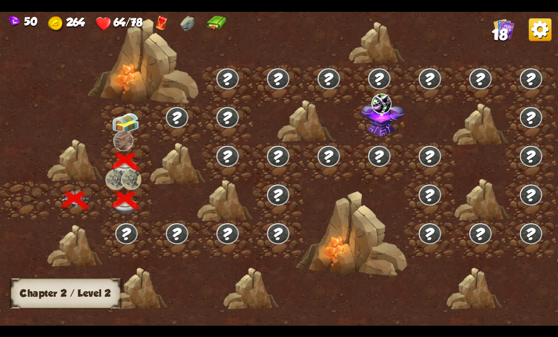
click at [131, 125] on img at bounding box center [126, 122] width 28 height 21
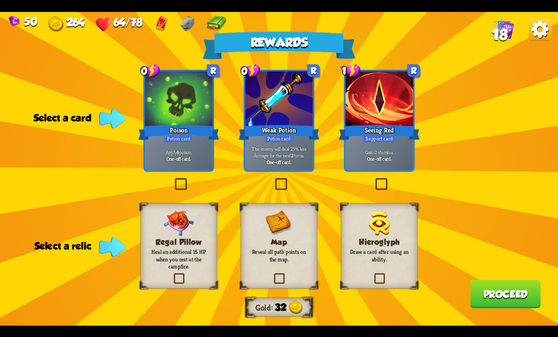
click at [389, 121] on div at bounding box center [380, 99] width 68 height 57
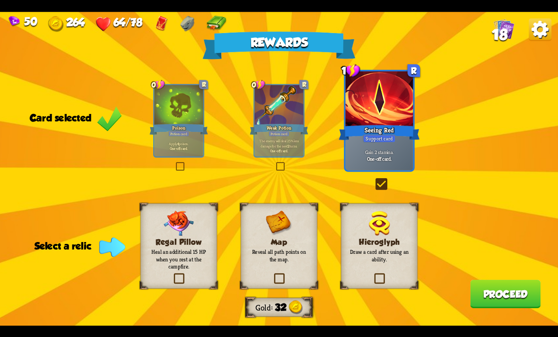
click at [285, 222] on img at bounding box center [279, 222] width 26 height 25
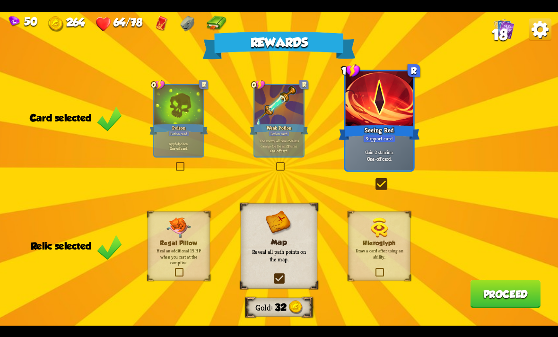
click at [481, 296] on button "Proceed" at bounding box center [505, 294] width 70 height 28
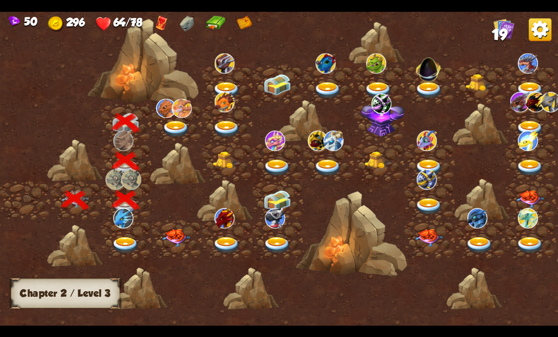
scroll to position [0, 0]
click at [188, 126] on img at bounding box center [176, 129] width 28 height 17
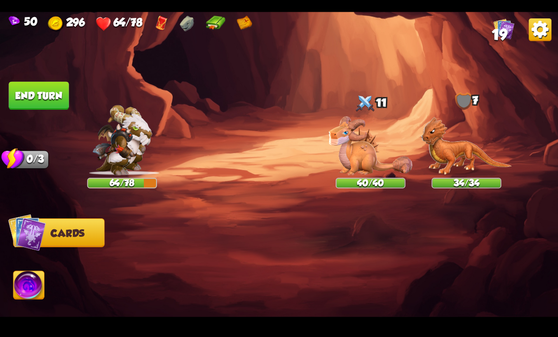
click at [161, 26] on img at bounding box center [162, 24] width 12 height 16
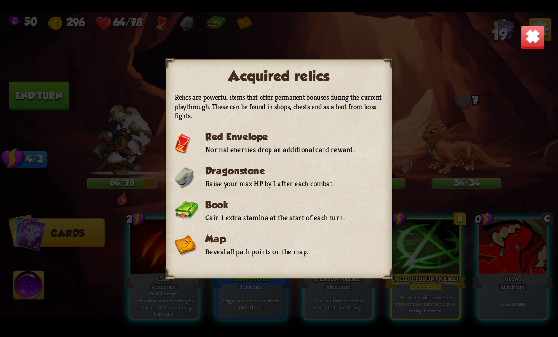
click at [526, 48] on img at bounding box center [532, 37] width 25 height 25
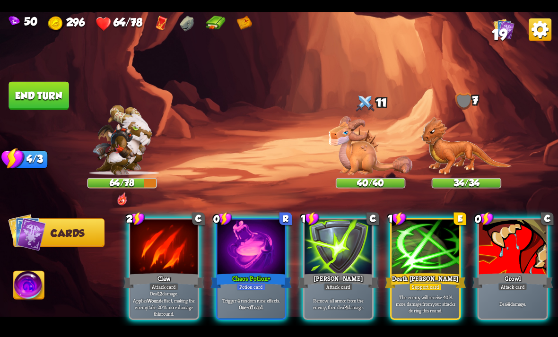
click at [262, 250] on div at bounding box center [251, 247] width 68 height 57
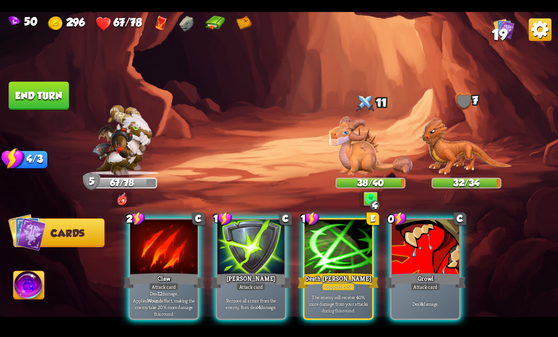
click at [413, 239] on div at bounding box center [425, 247] width 68 height 57
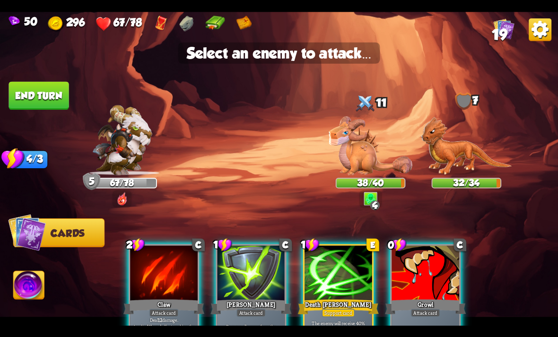
click at [373, 166] on img at bounding box center [370, 145] width 84 height 59
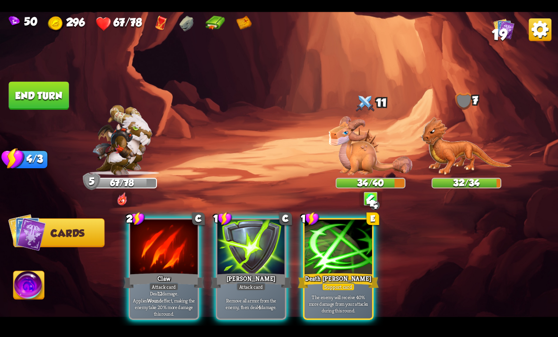
click at [355, 244] on div at bounding box center [338, 247] width 68 height 57
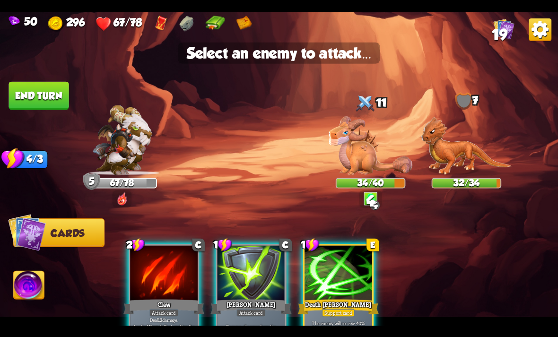
click at [371, 145] on img at bounding box center [370, 145] width 84 height 59
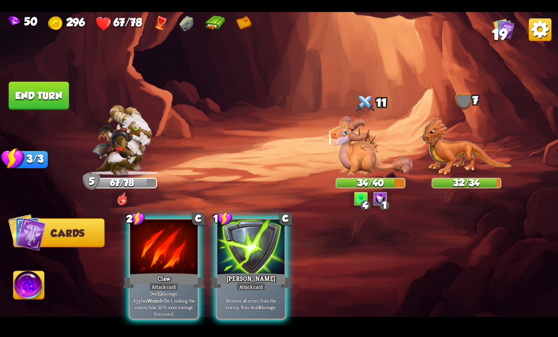
click at [146, 249] on div at bounding box center [164, 247] width 68 height 57
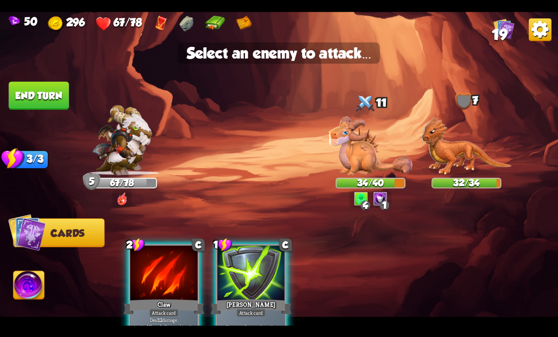
click at [362, 158] on img at bounding box center [370, 145] width 84 height 59
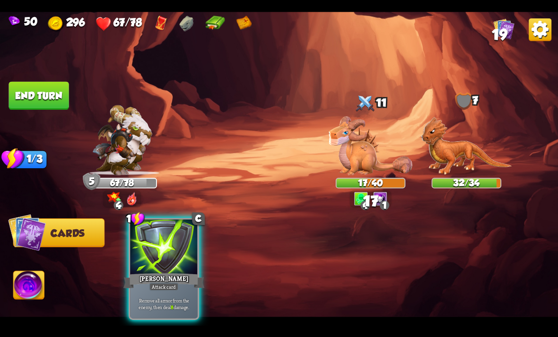
click at [140, 244] on div at bounding box center [164, 247] width 68 height 57
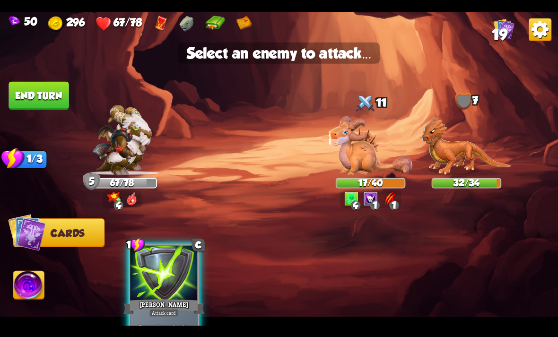
click at [373, 138] on img at bounding box center [370, 145] width 84 height 59
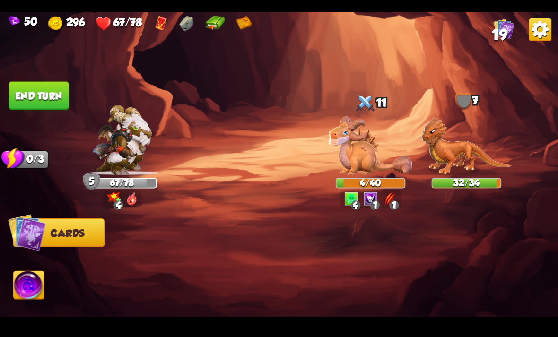
click at [39, 98] on button "End turn" at bounding box center [39, 95] width 60 height 28
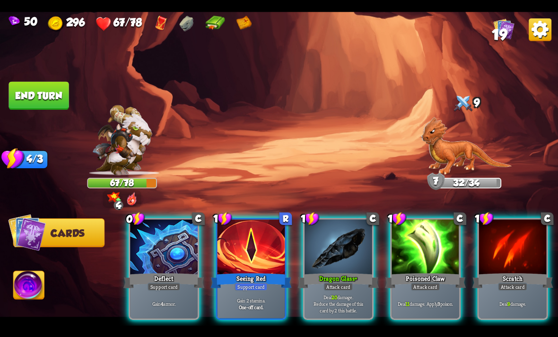
click at [414, 232] on div at bounding box center [425, 247] width 68 height 57
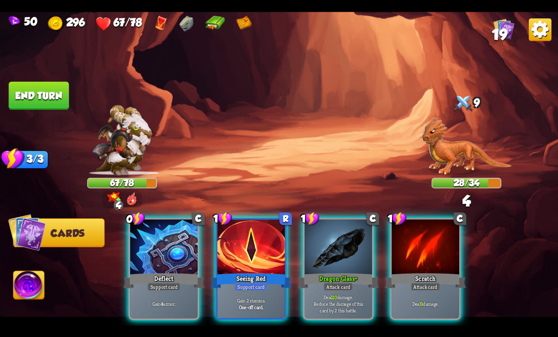
click at [350, 239] on div at bounding box center [338, 247] width 68 height 57
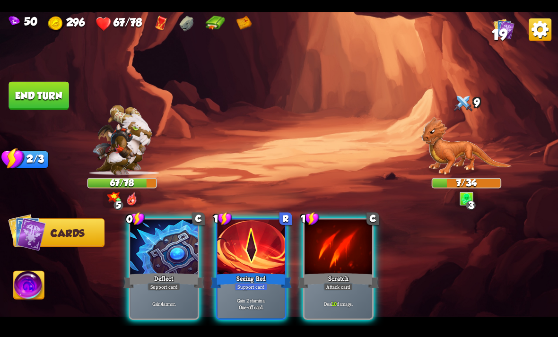
click at [34, 285] on img at bounding box center [29, 286] width 31 height 31
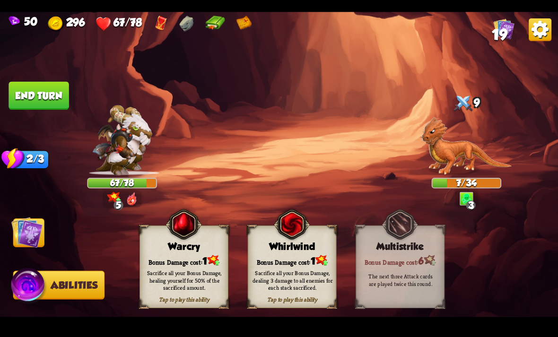
click at [207, 265] on div "Sacrifice all your Bonus Damage, healing yourself for 50% of the sacrificed amo…" at bounding box center [184, 280] width 89 height 35
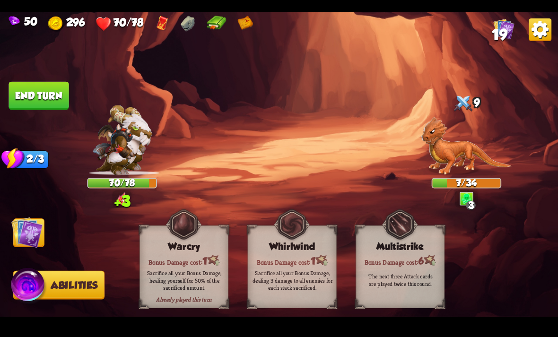
click at [38, 226] on img at bounding box center [26, 231] width 31 height 31
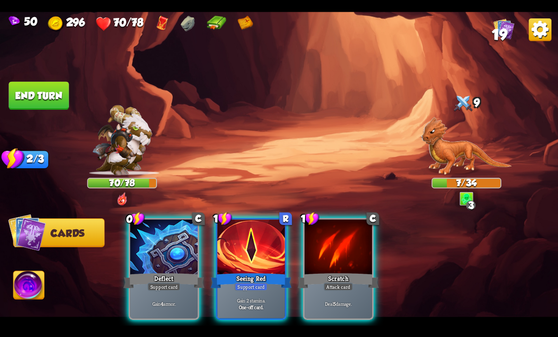
click at [343, 244] on div at bounding box center [338, 247] width 68 height 57
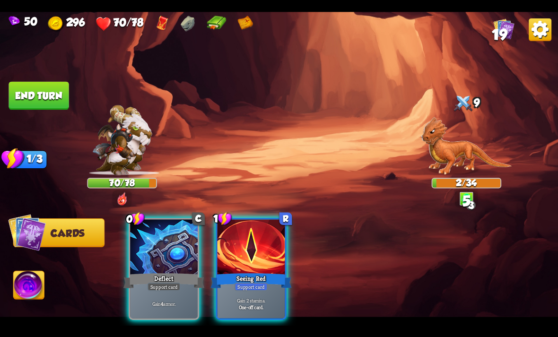
click at [50, 87] on button "End turn" at bounding box center [39, 95] width 60 height 28
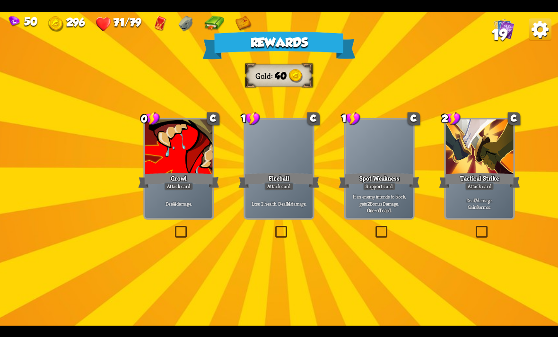
click at [164, 161] on div at bounding box center [179, 147] width 68 height 57
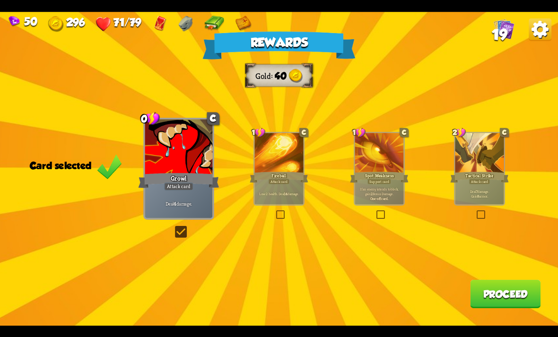
click at [484, 301] on button "Proceed" at bounding box center [505, 294] width 70 height 28
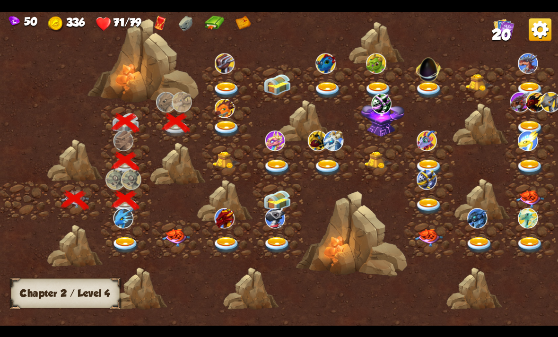
click at [226, 134] on img at bounding box center [227, 129] width 28 height 17
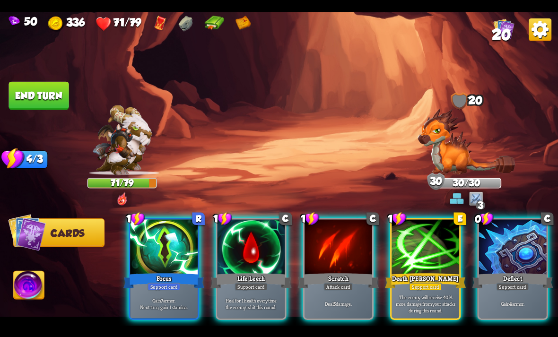
click at [515, 223] on div at bounding box center [513, 247] width 68 height 57
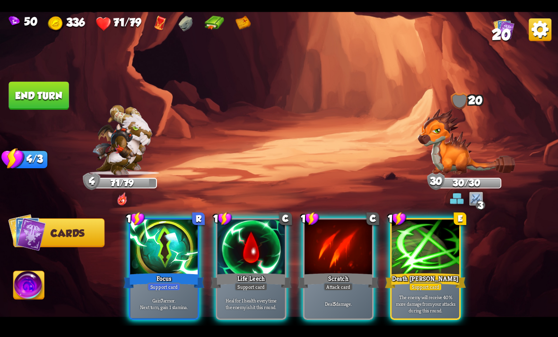
click at [346, 235] on div at bounding box center [338, 247] width 68 height 57
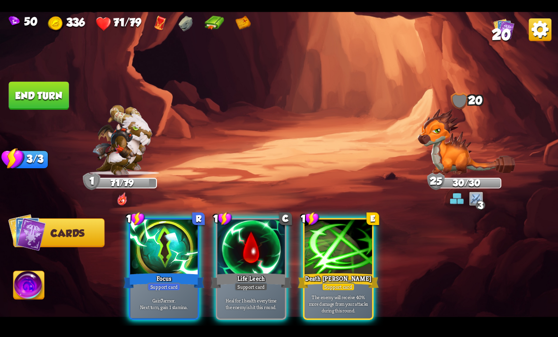
click at [138, 242] on div at bounding box center [164, 247] width 68 height 57
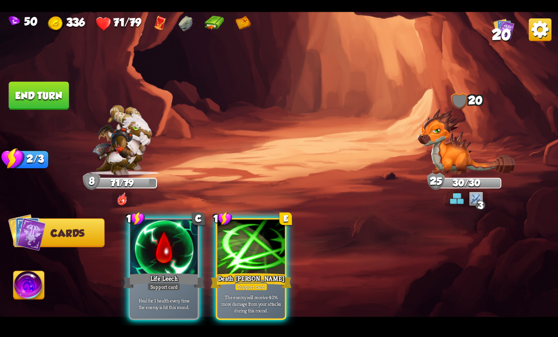
click at [151, 230] on div at bounding box center [164, 247] width 68 height 57
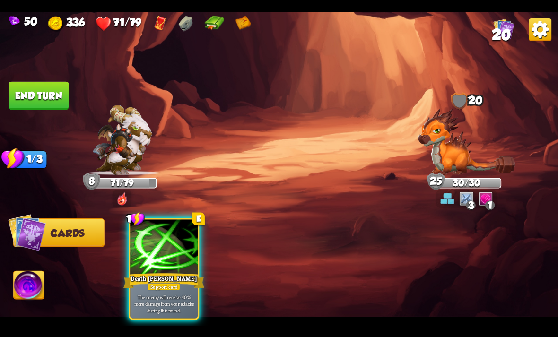
click at [19, 86] on button "End turn" at bounding box center [39, 95] width 60 height 28
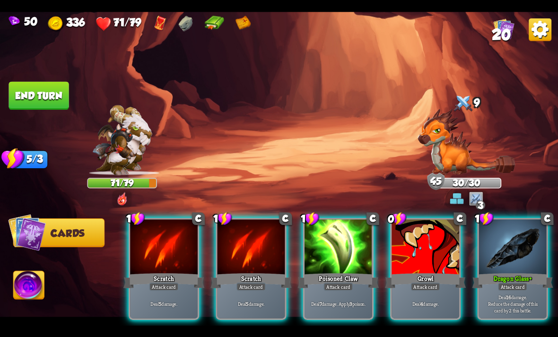
click at [339, 250] on div at bounding box center [338, 247] width 68 height 57
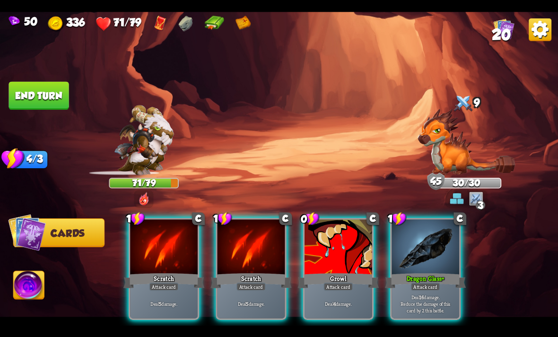
click at [364, 253] on div at bounding box center [338, 247] width 68 height 57
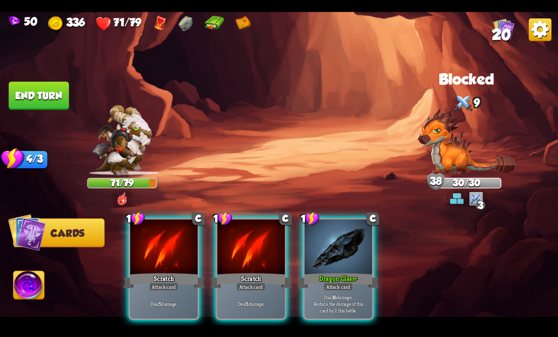
click at [400, 260] on div "1 C Scratch Attack card Deal 5 damage. 1 C Scratch Attack card Deal 5 damage. 1…" at bounding box center [335, 255] width 446 height 139
click at [317, 254] on div at bounding box center [338, 247] width 68 height 57
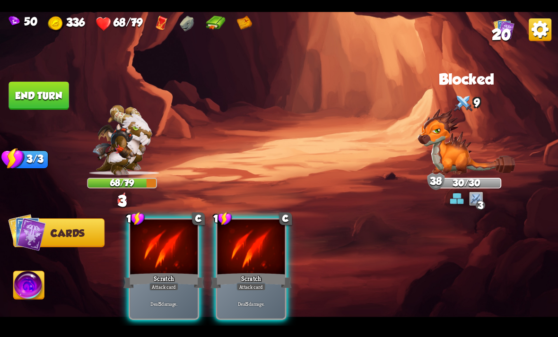
click at [250, 235] on div at bounding box center [251, 247] width 68 height 57
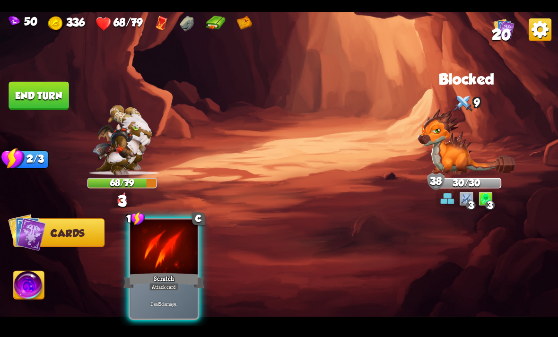
click at [180, 245] on div at bounding box center [164, 247] width 68 height 57
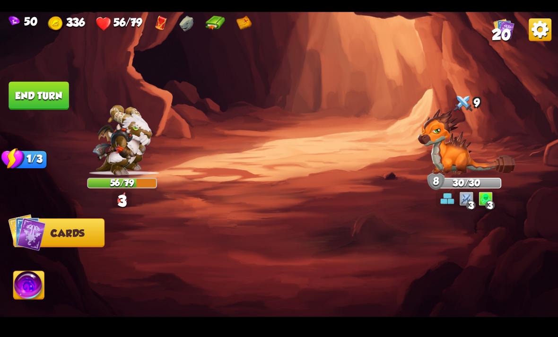
click at [33, 83] on button "End turn" at bounding box center [39, 95] width 60 height 28
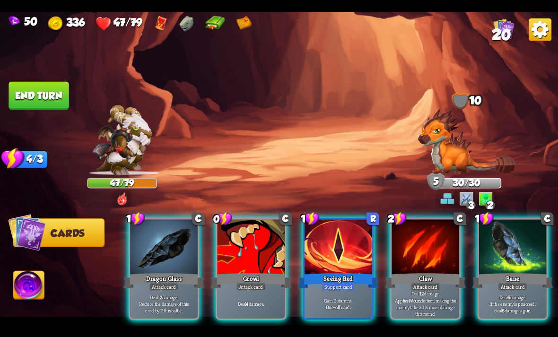
click at [395, 232] on div at bounding box center [425, 247] width 68 height 57
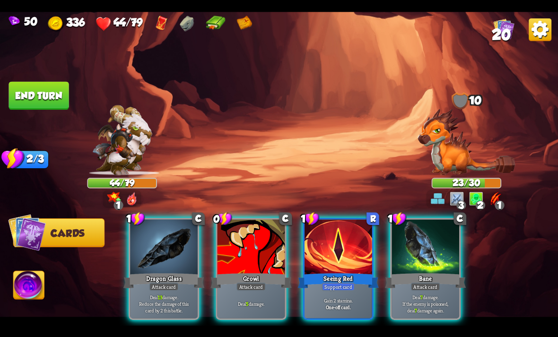
click at [243, 245] on div at bounding box center [251, 247] width 68 height 57
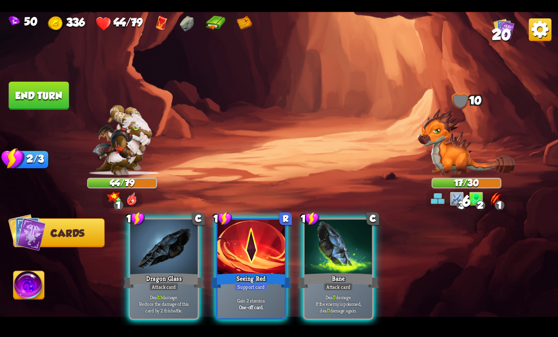
click at [242, 250] on div at bounding box center [251, 247] width 68 height 57
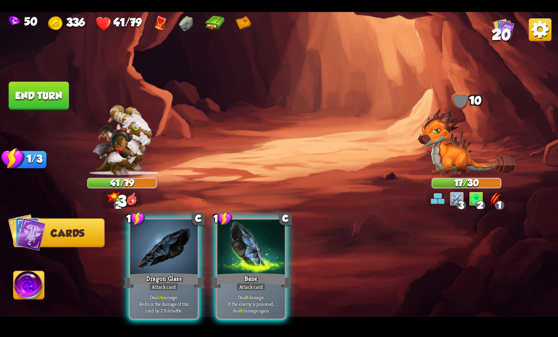
click at [178, 237] on div at bounding box center [164, 247] width 68 height 57
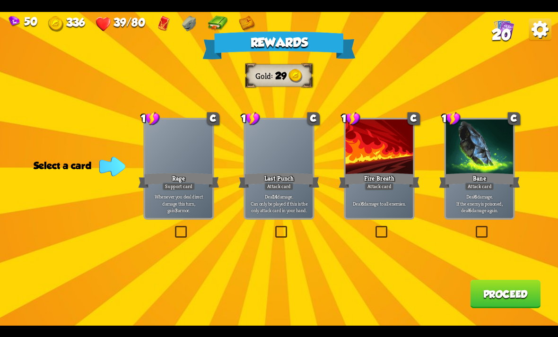
click at [491, 162] on div at bounding box center [480, 147] width 68 height 57
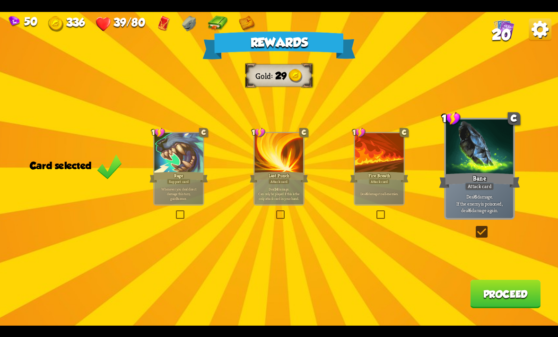
click at [494, 291] on button "Proceed" at bounding box center [505, 294] width 70 height 28
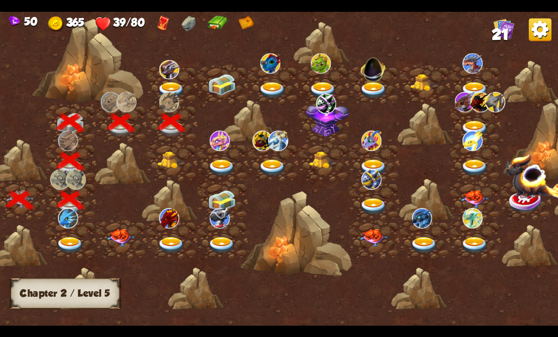
scroll to position [0, 41]
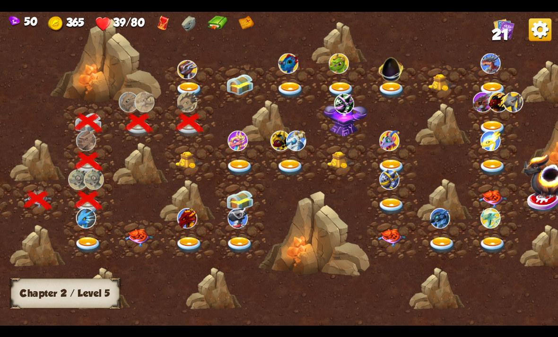
click at [193, 86] on img at bounding box center [189, 90] width 28 height 17
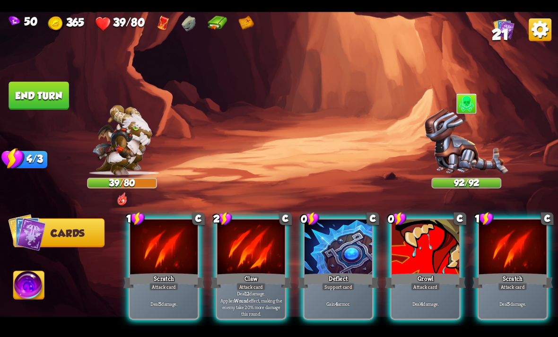
click at [264, 228] on div at bounding box center [251, 247] width 68 height 57
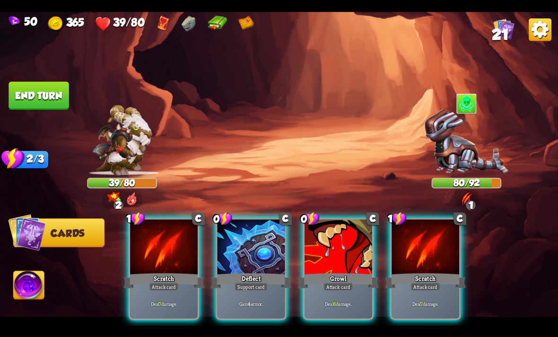
click at [337, 238] on div at bounding box center [338, 247] width 68 height 57
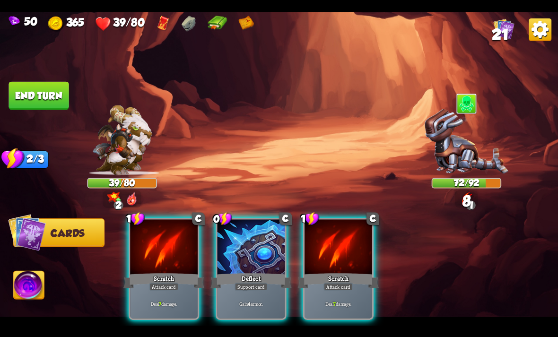
click at [351, 226] on div at bounding box center [338, 247] width 68 height 57
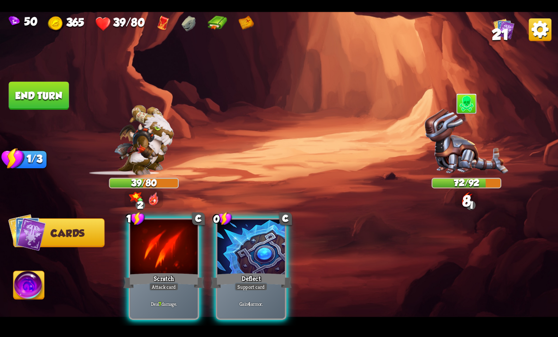
click at [254, 244] on div at bounding box center [251, 247] width 68 height 57
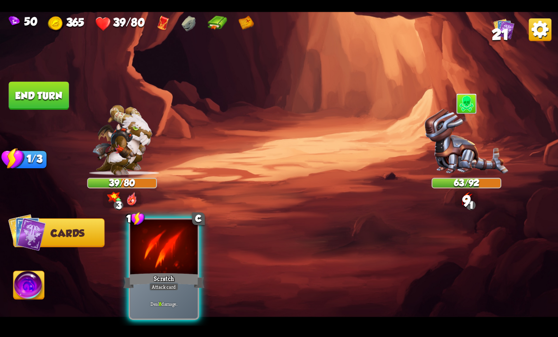
click at [188, 241] on div at bounding box center [164, 247] width 68 height 57
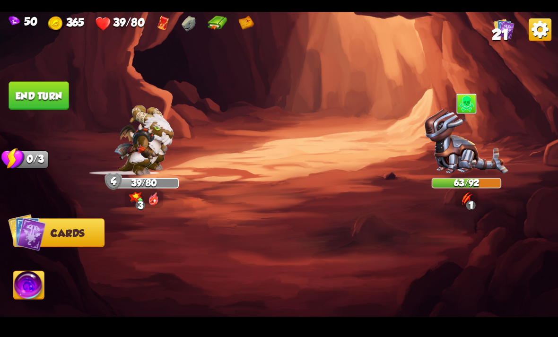
click at [41, 88] on button "End turn" at bounding box center [39, 95] width 60 height 28
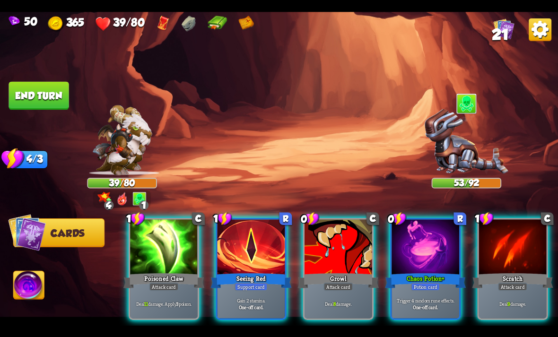
click at [416, 238] on div at bounding box center [425, 247] width 68 height 57
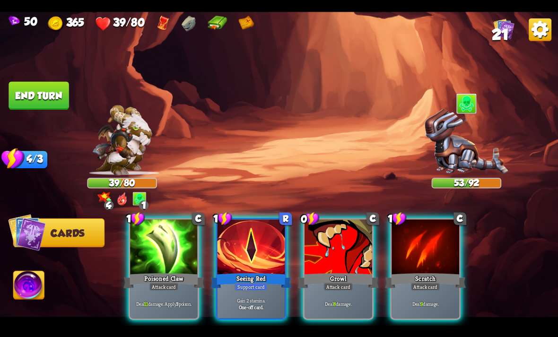
click at [343, 242] on div at bounding box center [338, 247] width 68 height 57
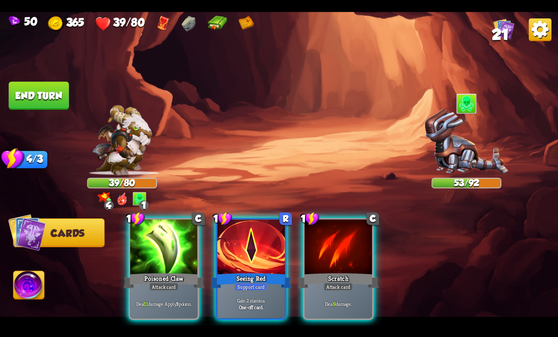
click at [347, 228] on div at bounding box center [338, 247] width 68 height 57
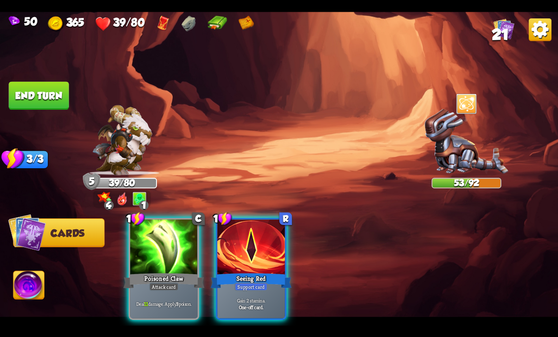
click at [185, 251] on div at bounding box center [164, 247] width 68 height 57
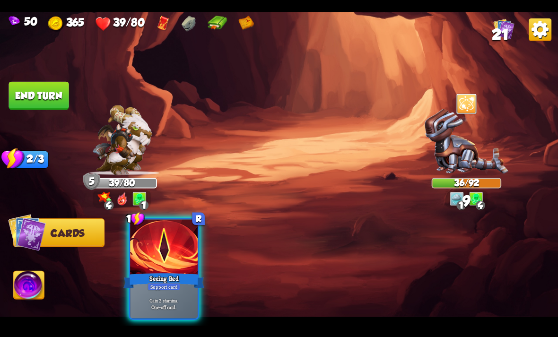
click at [32, 90] on button "End turn" at bounding box center [39, 95] width 60 height 28
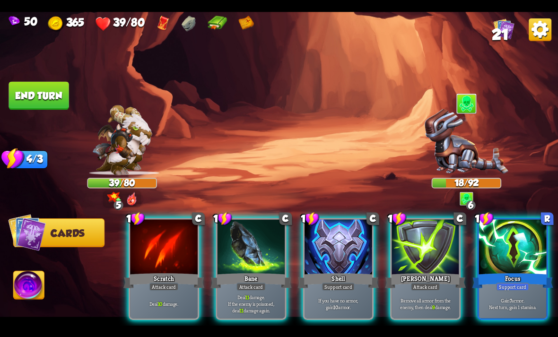
click at [247, 232] on div at bounding box center [251, 247] width 68 height 57
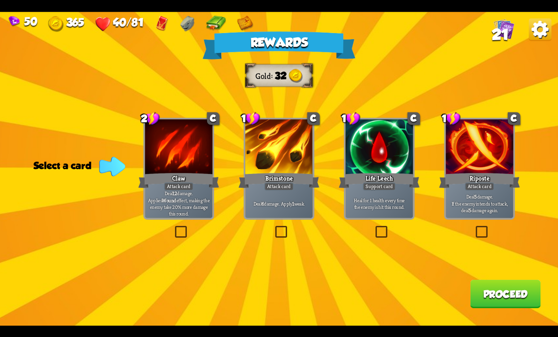
click at [457, 165] on div at bounding box center [480, 147] width 68 height 57
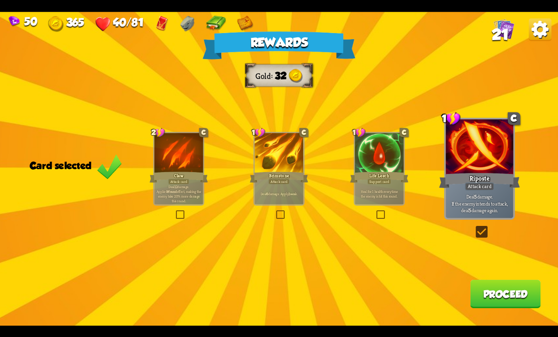
click at [487, 289] on button "Proceed" at bounding box center [505, 294] width 70 height 28
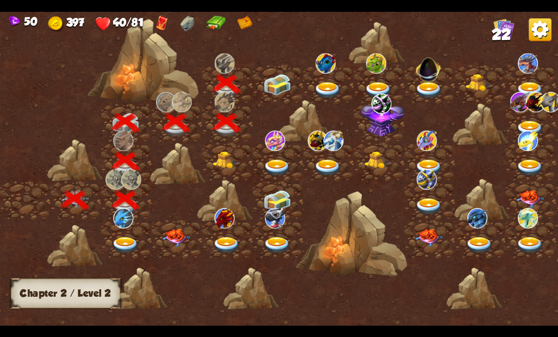
click at [285, 87] on img at bounding box center [277, 84] width 28 height 21
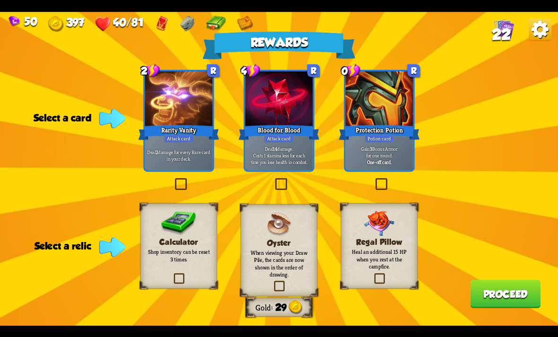
click at [356, 238] on h3 "Regal Pillow" at bounding box center [379, 241] width 62 height 9
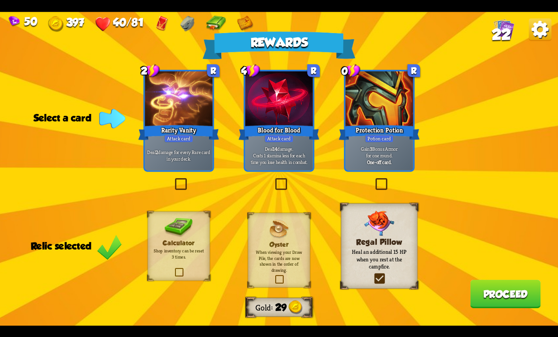
click at [410, 127] on div "Protection Potion" at bounding box center [378, 132] width 81 height 18
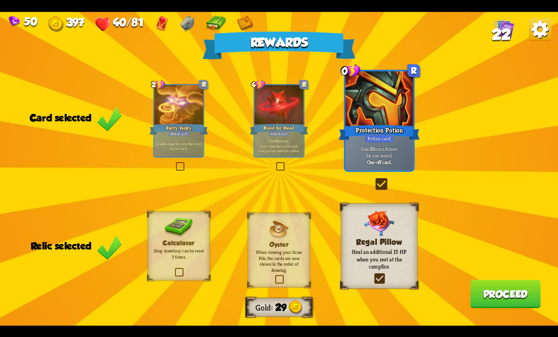
click at [484, 289] on button "Proceed" at bounding box center [505, 294] width 70 height 28
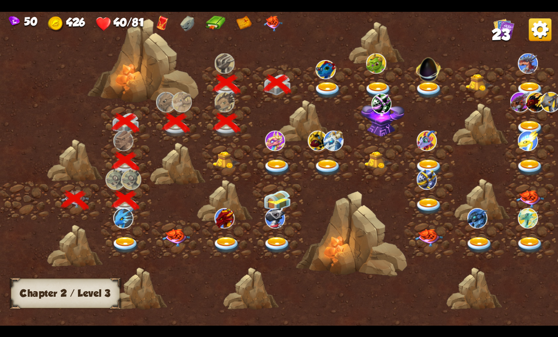
click at [333, 78] on img at bounding box center [325, 69] width 20 height 19
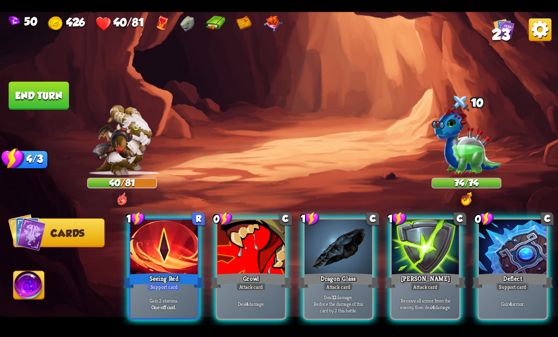
click at [512, 228] on div at bounding box center [513, 247] width 68 height 57
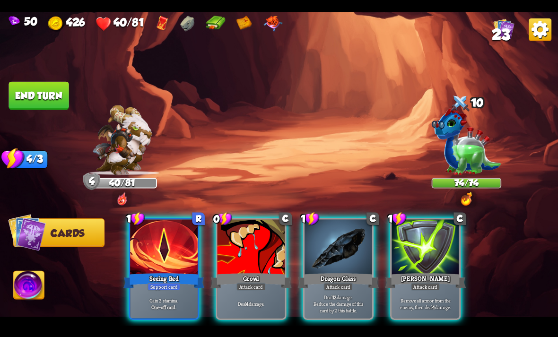
click at [263, 248] on div at bounding box center [251, 247] width 68 height 57
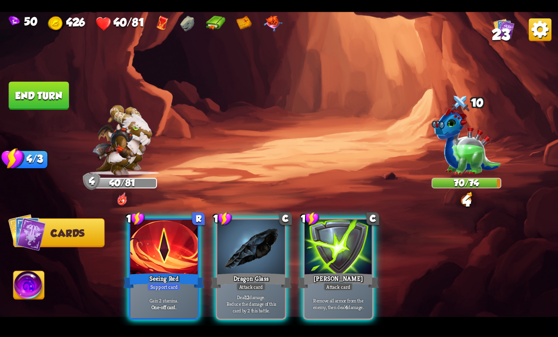
click at [266, 235] on div at bounding box center [251, 247] width 68 height 57
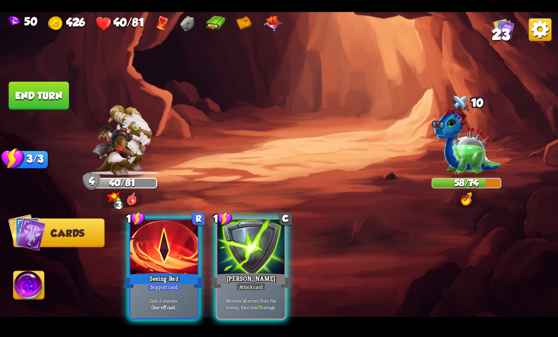
click at [260, 249] on div at bounding box center [251, 247] width 68 height 57
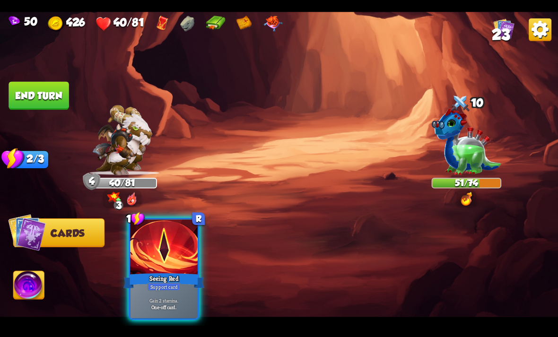
click at [33, 108] on button "End turn" at bounding box center [39, 95] width 60 height 28
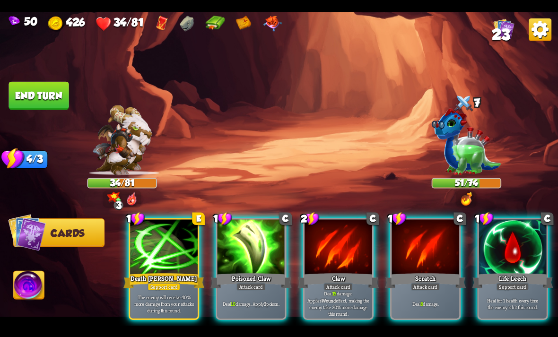
click at [328, 229] on div at bounding box center [338, 247] width 68 height 57
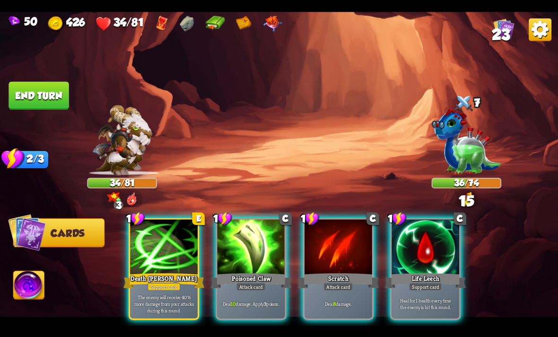
click at [154, 233] on div at bounding box center [164, 247] width 68 height 57
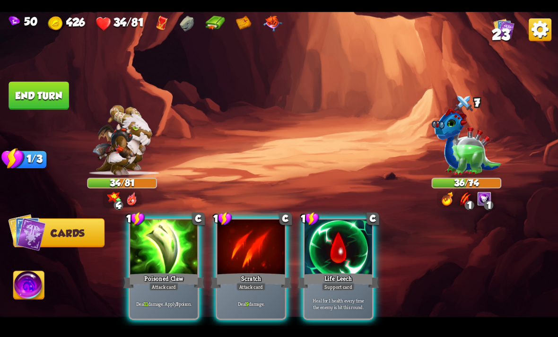
click at [157, 219] on div at bounding box center [164, 247] width 68 height 57
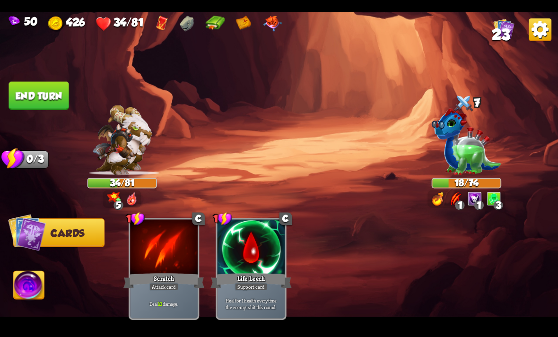
click at [34, 281] on img at bounding box center [29, 286] width 31 height 31
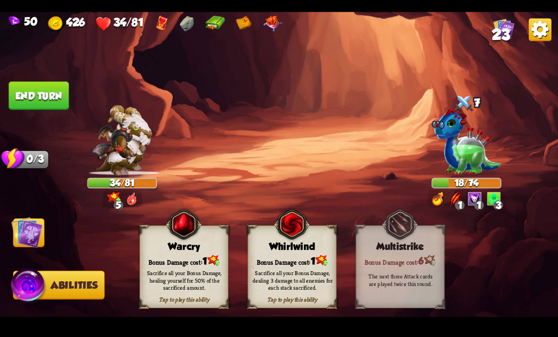
click at [302, 240] on img at bounding box center [292, 224] width 36 height 36
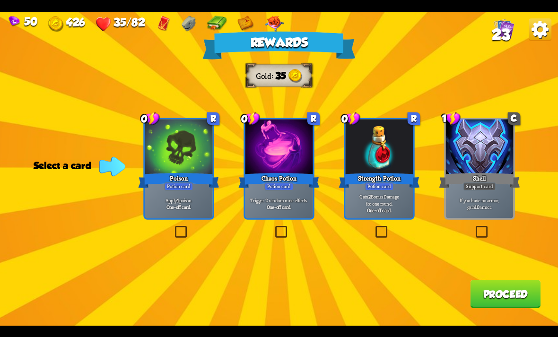
click at [397, 186] on div "Strength Potion" at bounding box center [378, 180] width 81 height 18
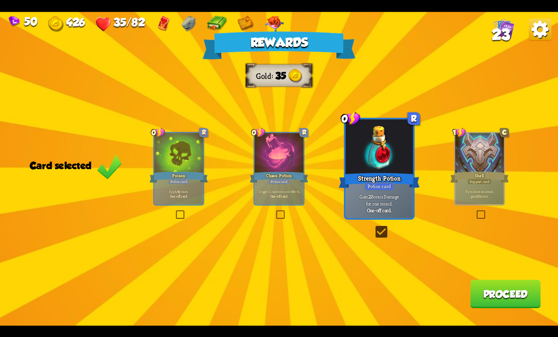
click at [471, 295] on button "Proceed" at bounding box center [505, 294] width 70 height 28
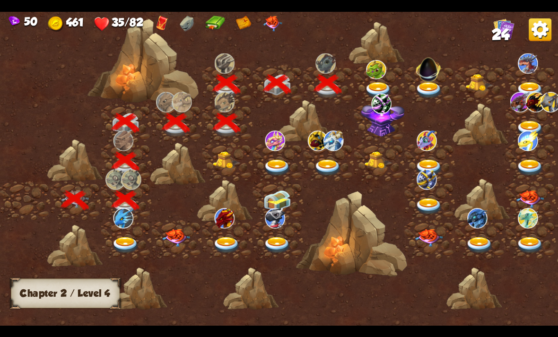
click at [369, 85] on img at bounding box center [378, 90] width 28 height 17
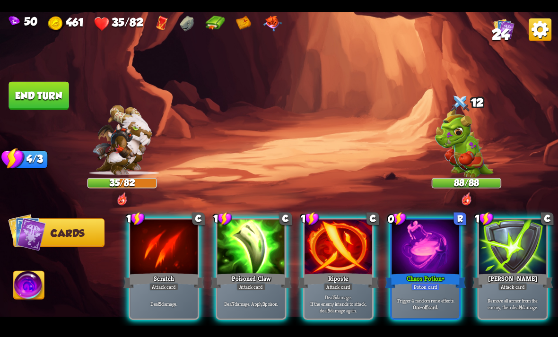
click at [441, 231] on div at bounding box center [425, 247] width 68 height 57
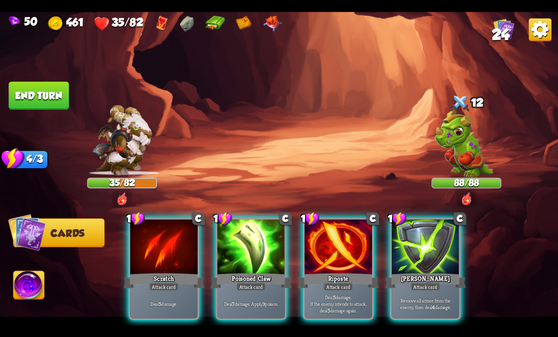
click at [272, 256] on div at bounding box center [251, 247] width 68 height 57
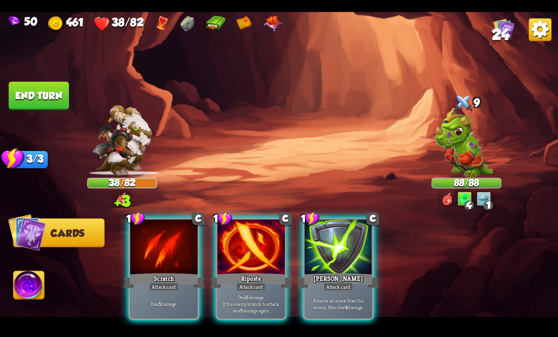
click at [244, 247] on div at bounding box center [251, 247] width 68 height 57
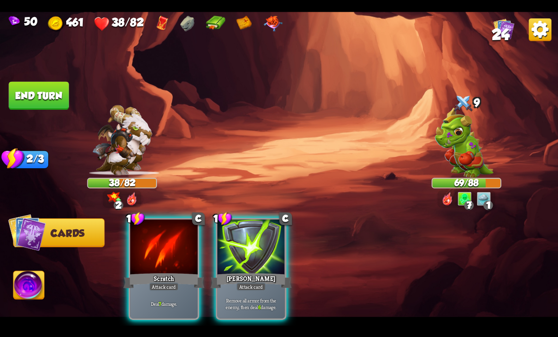
click at [265, 255] on div at bounding box center [251, 247] width 68 height 57
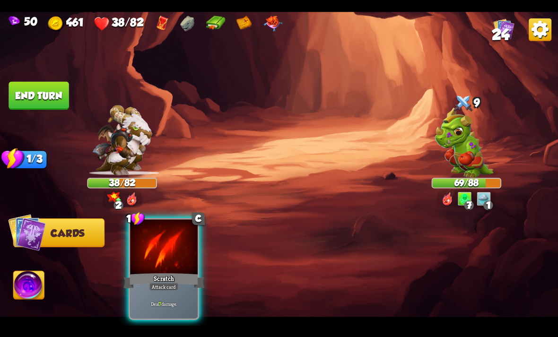
click at [139, 241] on div at bounding box center [164, 247] width 68 height 57
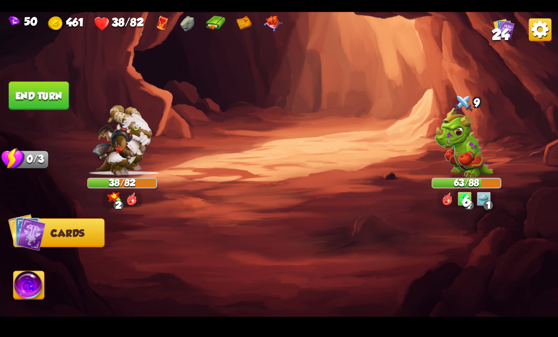
click at [37, 289] on img at bounding box center [29, 286] width 31 height 31
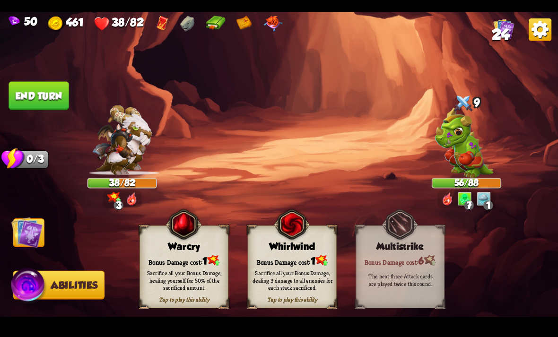
click at [40, 95] on button "End turn" at bounding box center [39, 95] width 60 height 28
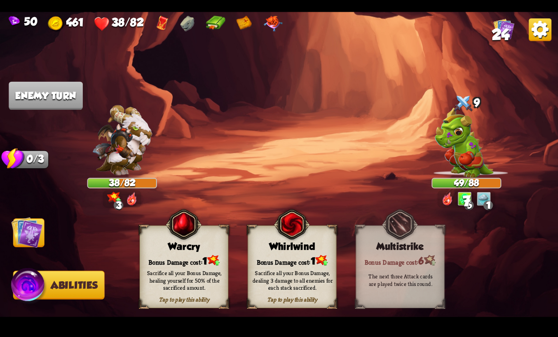
click at [35, 250] on img at bounding box center [279, 169] width 558 height 314
click at [37, 234] on img at bounding box center [26, 231] width 31 height 31
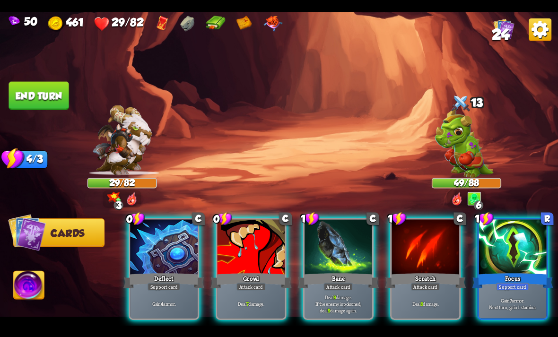
click at [337, 239] on div at bounding box center [338, 247] width 68 height 57
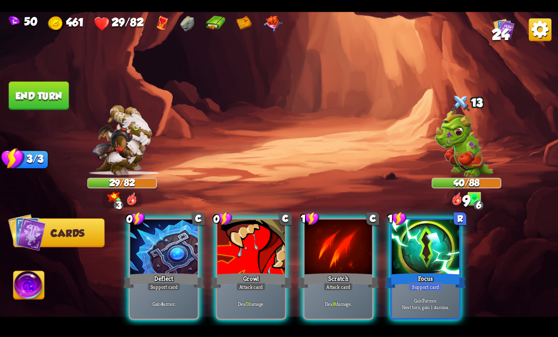
click at [339, 246] on div at bounding box center [338, 247] width 68 height 57
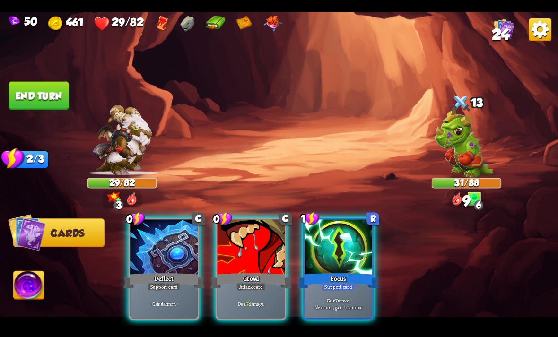
click at [271, 253] on div at bounding box center [251, 247] width 68 height 57
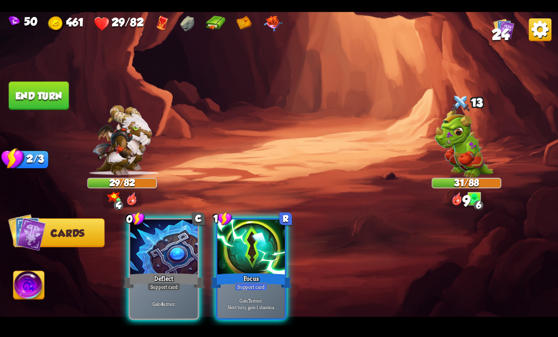
click at [270, 250] on div at bounding box center [251, 247] width 68 height 57
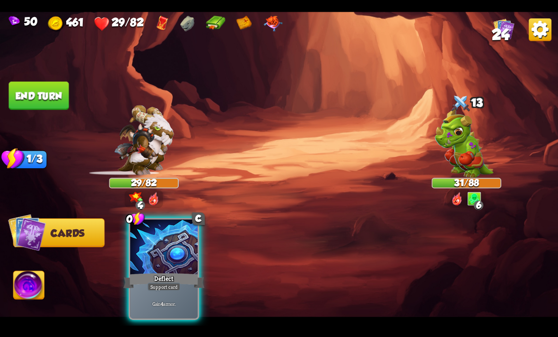
click at [156, 271] on div "Deflect" at bounding box center [163, 280] width 81 height 18
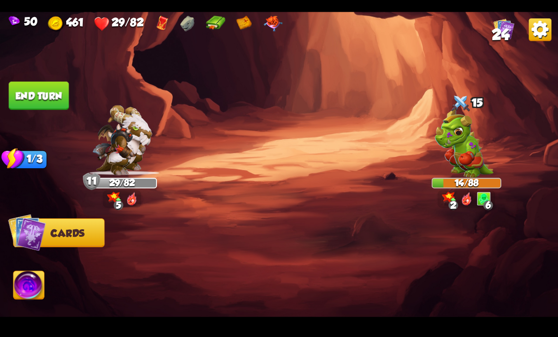
click at [31, 87] on button "End turn" at bounding box center [39, 95] width 60 height 28
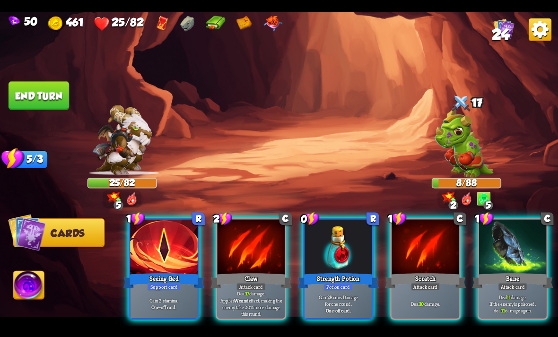
click at [330, 252] on div at bounding box center [338, 247] width 68 height 57
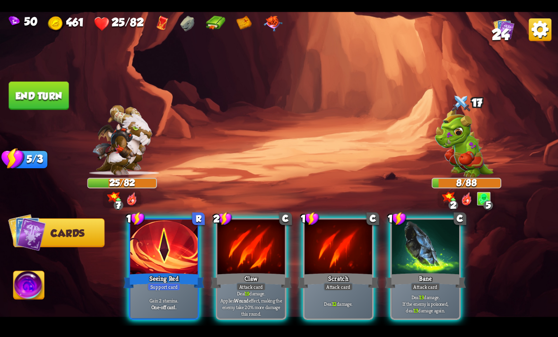
click at [28, 281] on img at bounding box center [29, 286] width 31 height 31
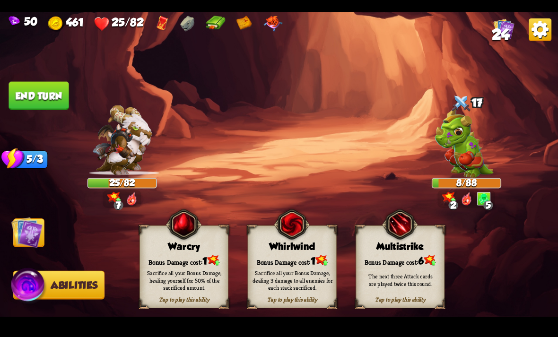
click at [205, 254] on div "Bonus Damage cost: 1" at bounding box center [184, 260] width 88 height 13
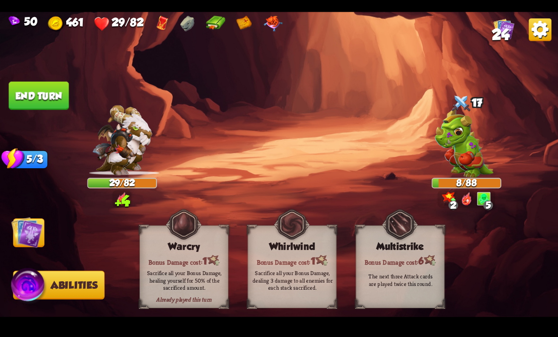
click at [28, 232] on img at bounding box center [26, 231] width 31 height 31
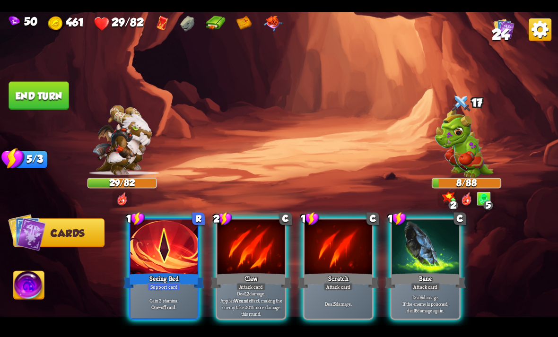
click at [251, 244] on div at bounding box center [251, 247] width 68 height 57
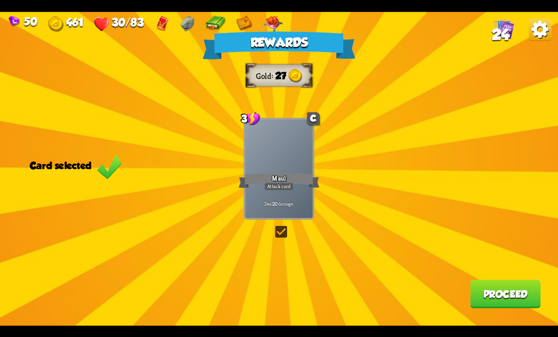
click at [282, 191] on div "Deal 20 damage." at bounding box center [279, 203] width 68 height 29
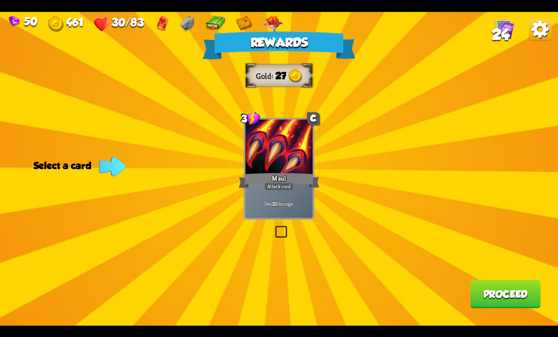
click at [280, 175] on div "Maul" at bounding box center [278, 180] width 81 height 18
click at [502, 293] on button "Proceed" at bounding box center [505, 294] width 70 height 28
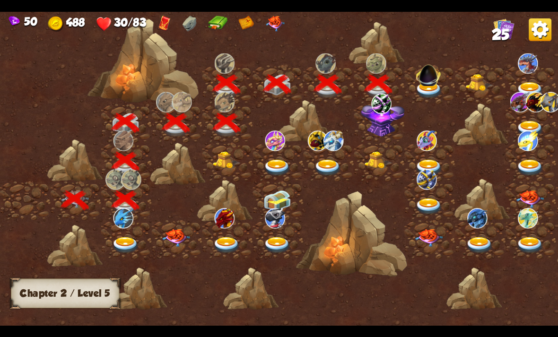
click at [431, 86] on img at bounding box center [429, 90] width 28 height 17
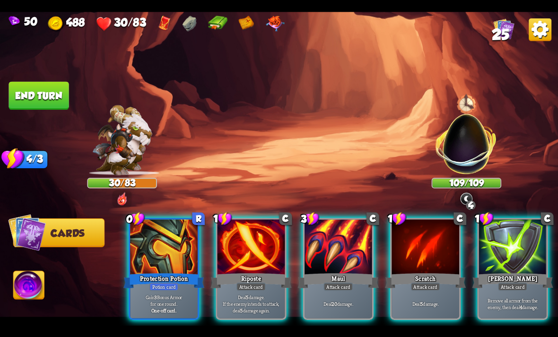
click at [336, 249] on div at bounding box center [338, 247] width 68 height 57
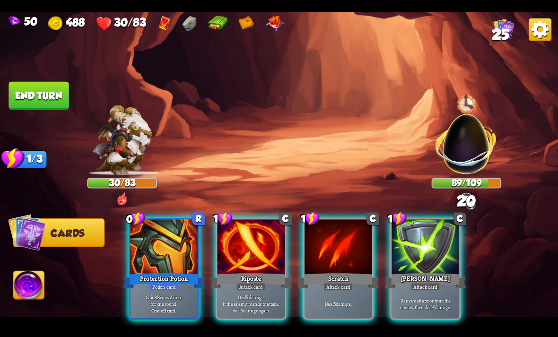
click at [255, 242] on div at bounding box center [251, 247] width 68 height 57
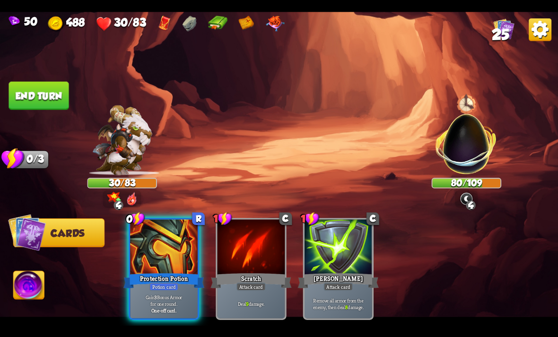
click at [26, 280] on img at bounding box center [29, 286] width 31 height 31
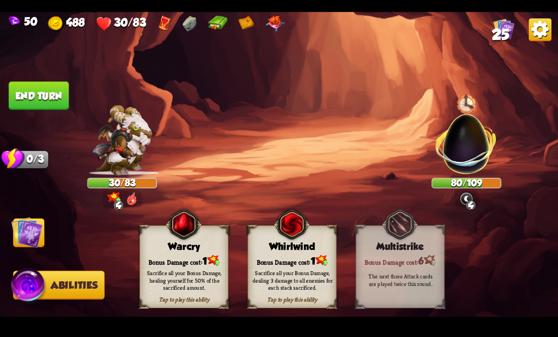
click at [33, 89] on button "End turn" at bounding box center [39, 95] width 60 height 28
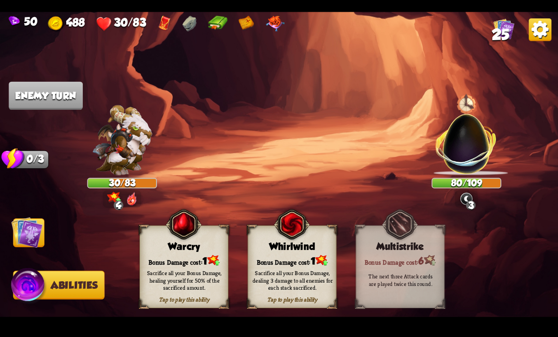
click at [29, 229] on img at bounding box center [26, 231] width 31 height 31
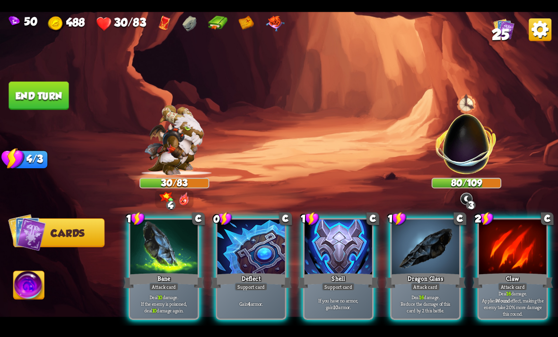
click at [506, 230] on div at bounding box center [513, 247] width 68 height 57
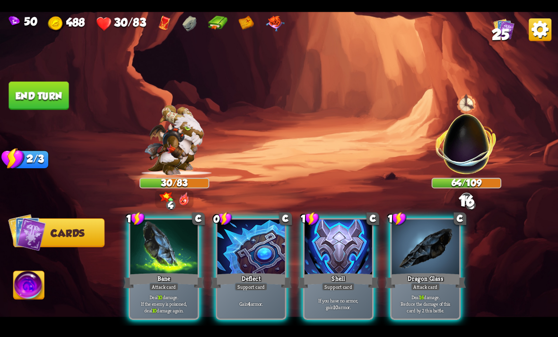
click at [436, 221] on div at bounding box center [425, 247] width 68 height 57
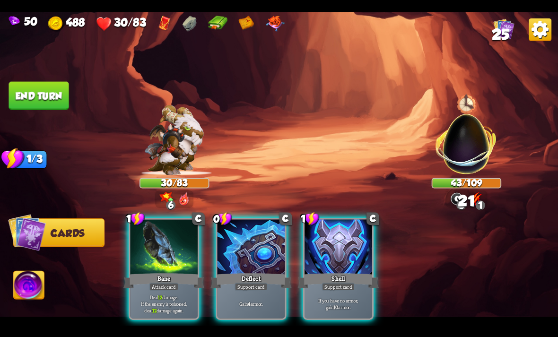
click at [151, 242] on div at bounding box center [164, 247] width 68 height 57
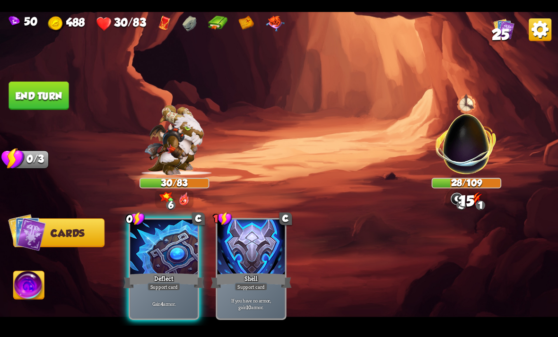
click at [33, 87] on button "End turn" at bounding box center [39, 95] width 60 height 28
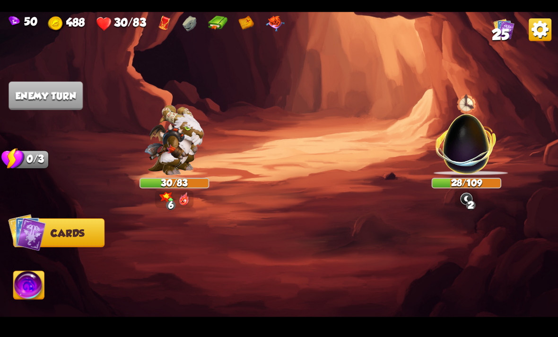
click at [67, 235] on span "Cards" at bounding box center [68, 232] width 34 height 11
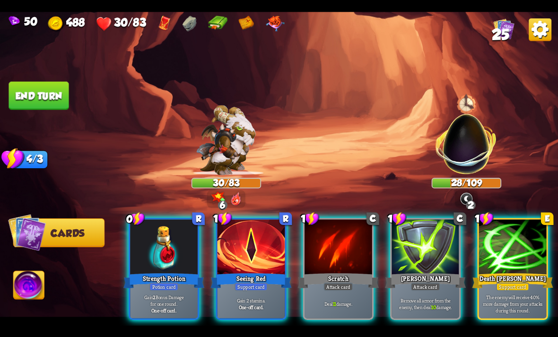
click at [486, 232] on div at bounding box center [513, 247] width 68 height 57
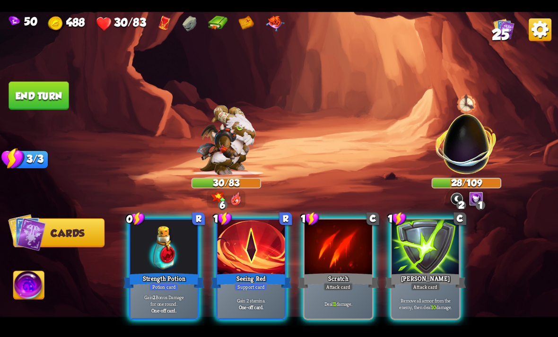
click at [449, 227] on div at bounding box center [425, 247] width 68 height 57
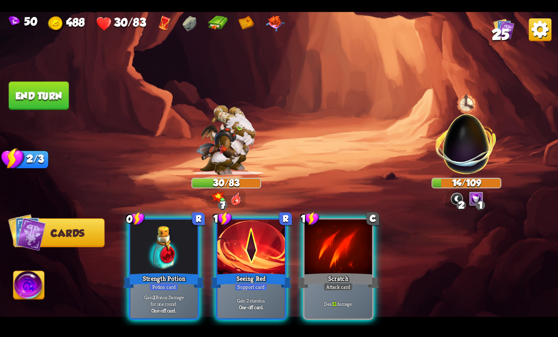
click at [143, 251] on div at bounding box center [164, 247] width 68 height 57
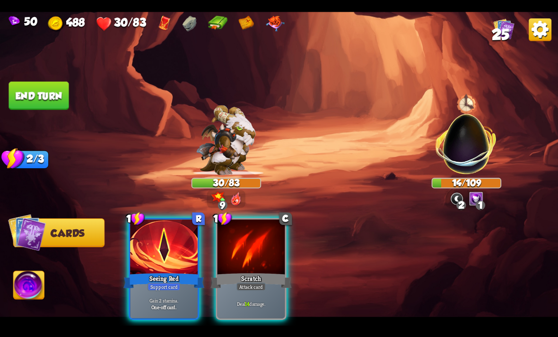
click at [44, 273] on img at bounding box center [29, 286] width 31 height 31
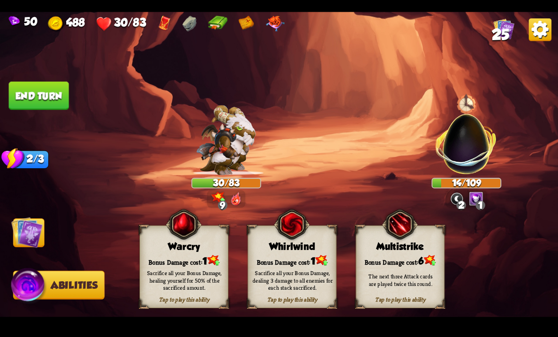
click at [199, 242] on img at bounding box center [183, 224] width 36 height 36
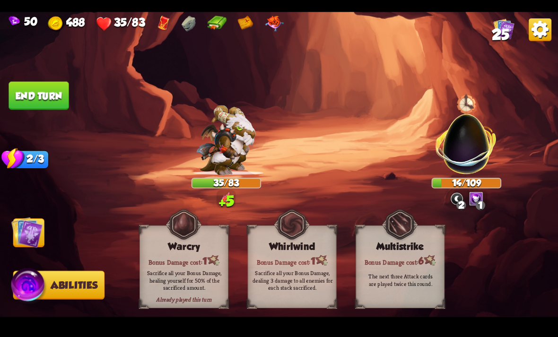
click at [16, 241] on img at bounding box center [26, 231] width 31 height 31
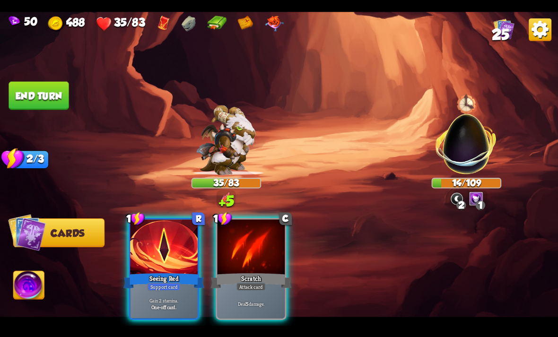
click at [268, 240] on div at bounding box center [251, 247] width 68 height 57
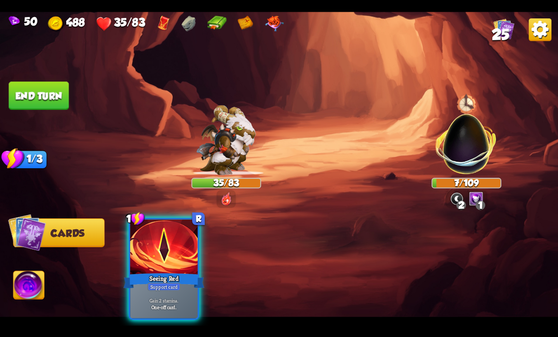
click at [33, 86] on button "End turn" at bounding box center [39, 95] width 60 height 28
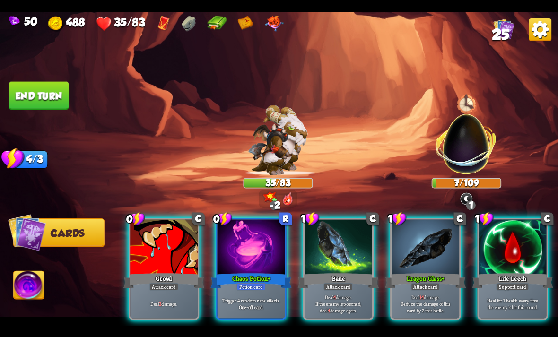
click at [494, 234] on div at bounding box center [513, 247] width 68 height 57
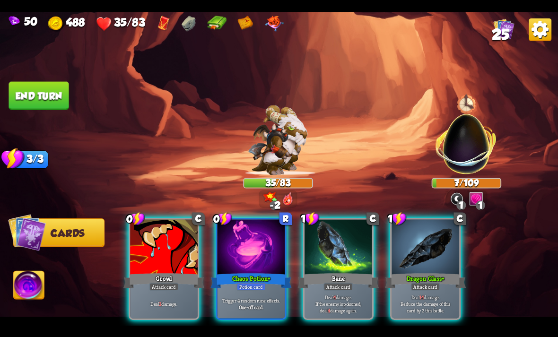
click at [160, 245] on div at bounding box center [164, 247] width 68 height 57
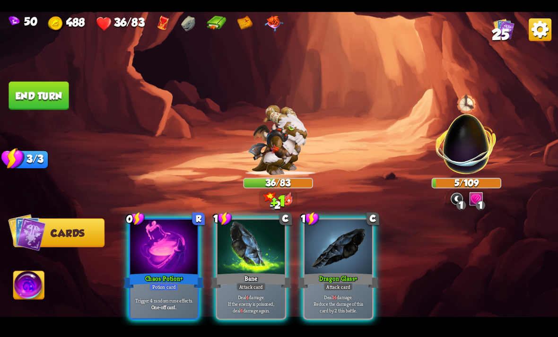
click at [261, 240] on div at bounding box center [251, 247] width 68 height 57
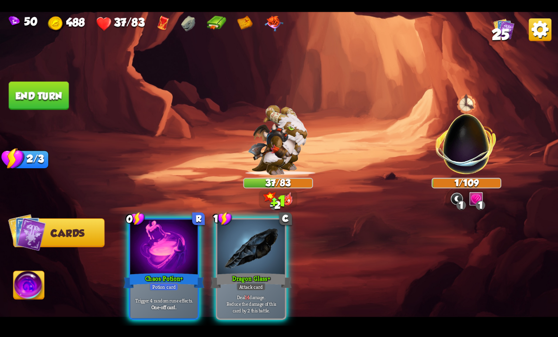
click at [131, 222] on div at bounding box center [164, 247] width 68 height 57
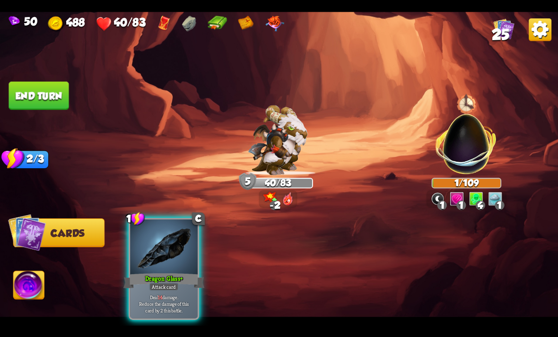
click at [181, 230] on div at bounding box center [164, 247] width 68 height 57
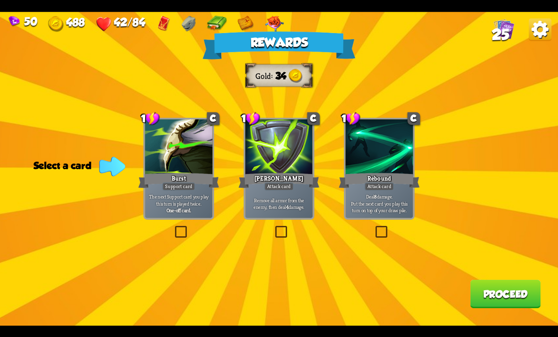
click at [281, 177] on div "[PERSON_NAME]" at bounding box center [278, 180] width 81 height 18
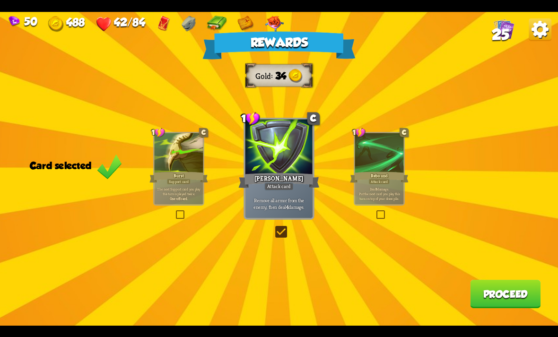
click at [485, 288] on button "Proceed" at bounding box center [505, 294] width 70 height 28
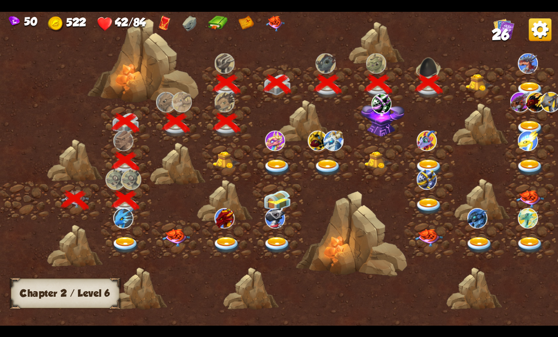
click at [378, 115] on img at bounding box center [382, 117] width 43 height 37
click at [486, 79] on img at bounding box center [480, 82] width 28 height 17
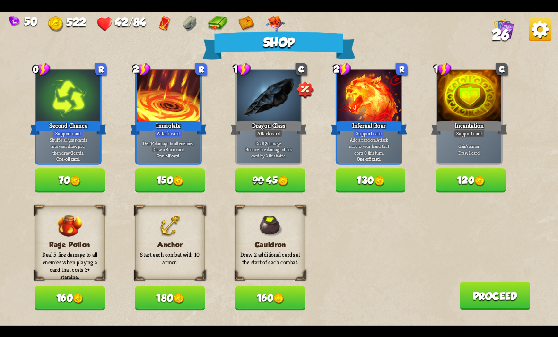
click at [182, 294] on img at bounding box center [178, 299] width 10 height 10
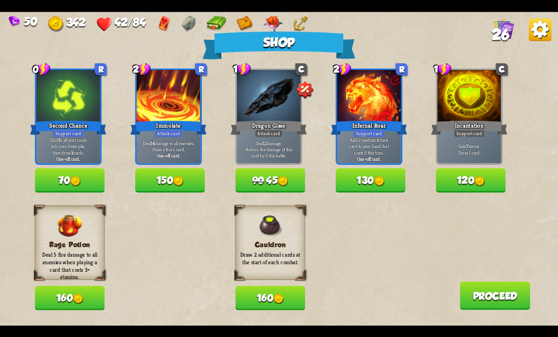
click at [251, 288] on button "160" at bounding box center [270, 298] width 70 height 24
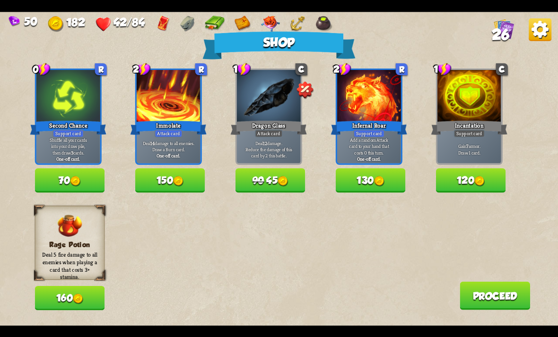
click at [285, 186] on img at bounding box center [282, 181] width 10 height 10
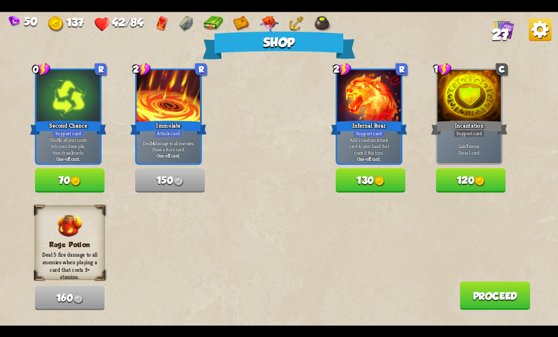
click at [287, 184] on div "Cauldron Draw 2 additional cards at the start of each combat." at bounding box center [270, 190] width 70 height 74
click at [354, 186] on button "130" at bounding box center [371, 180] width 70 height 24
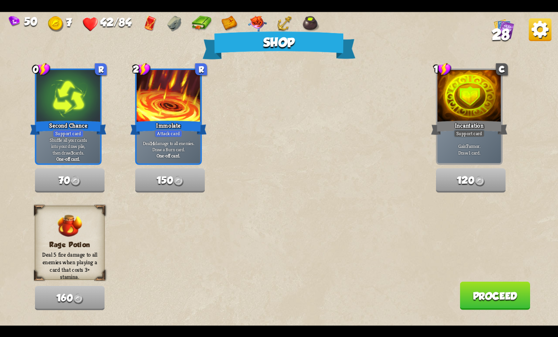
click at [485, 297] on button "Proceed" at bounding box center [494, 295] width 70 height 28
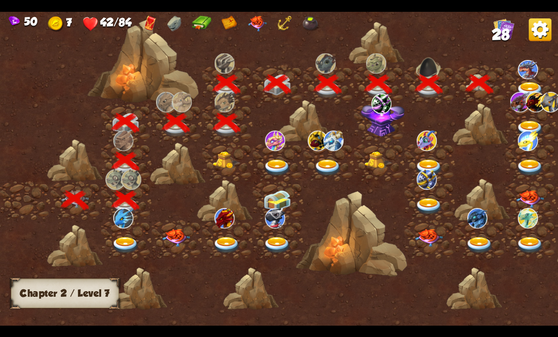
click at [526, 87] on img at bounding box center [530, 90] width 28 height 17
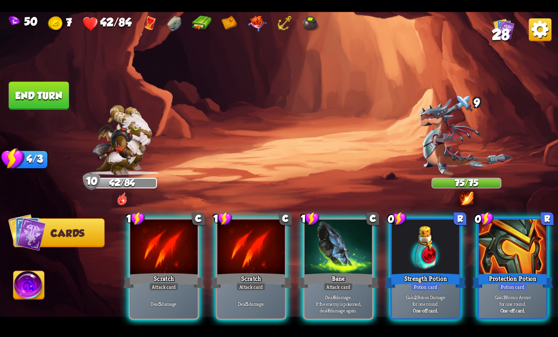
click at [417, 237] on div at bounding box center [425, 247] width 68 height 57
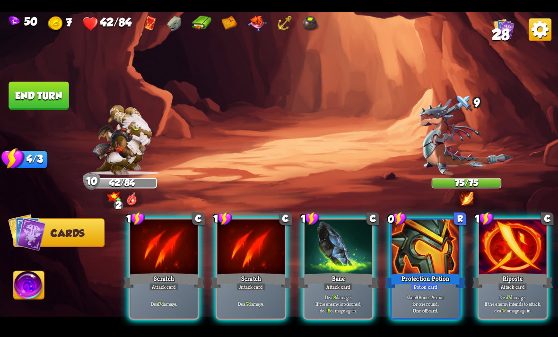
click at [510, 225] on div at bounding box center [513, 247] width 68 height 57
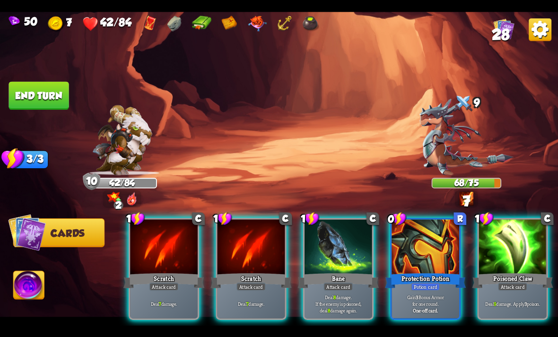
click at [514, 229] on div at bounding box center [513, 247] width 68 height 57
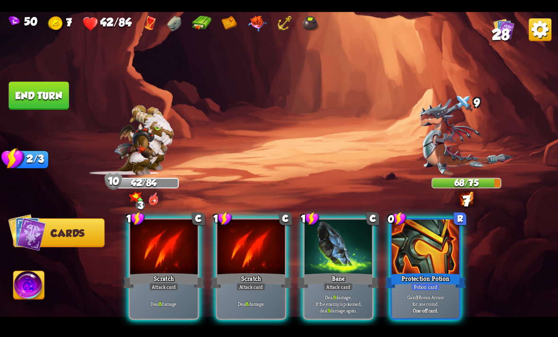
click at [345, 236] on div at bounding box center [338, 247] width 68 height 57
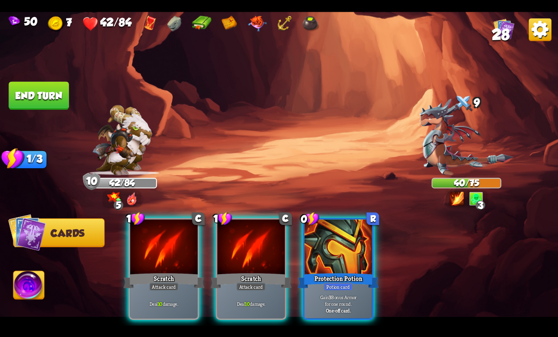
click at [254, 247] on div at bounding box center [251, 247] width 68 height 57
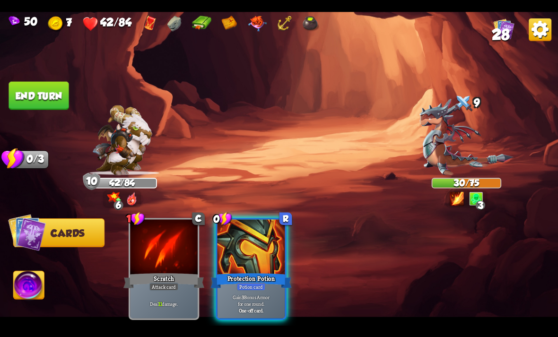
click at [56, 95] on button "End turn" at bounding box center [39, 95] width 60 height 28
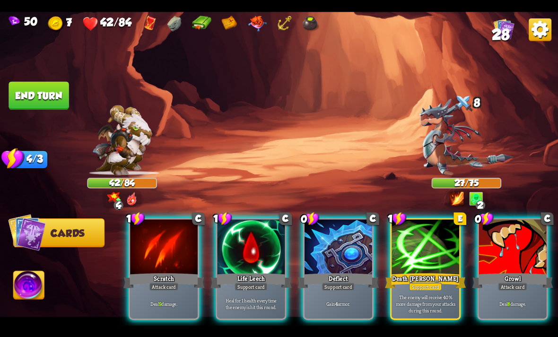
click at [242, 243] on div at bounding box center [251, 247] width 68 height 57
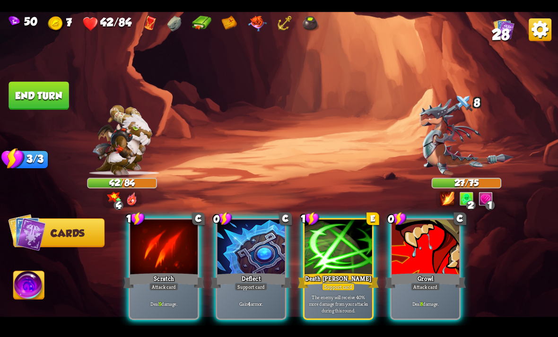
click at [323, 242] on div at bounding box center [338, 247] width 68 height 57
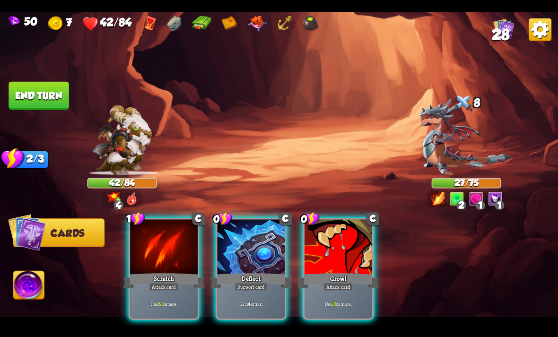
click at [336, 225] on div at bounding box center [338, 247] width 68 height 57
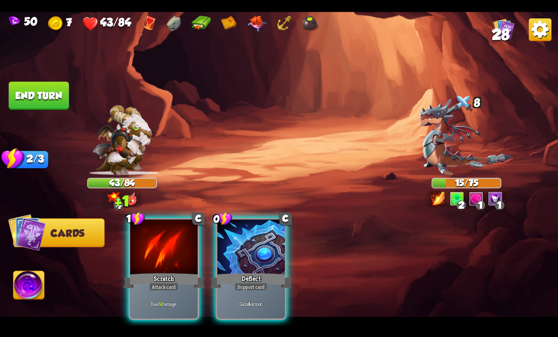
click at [190, 243] on div at bounding box center [164, 247] width 68 height 57
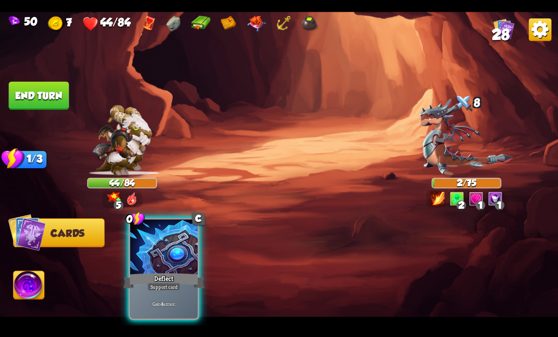
click at [40, 287] on img at bounding box center [29, 286] width 31 height 31
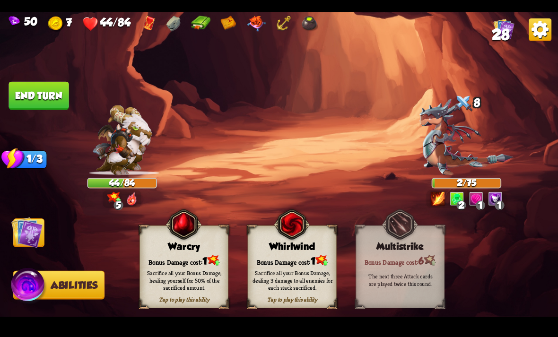
click at [200, 260] on div "Bonus Damage cost: 1" at bounding box center [184, 260] width 88 height 13
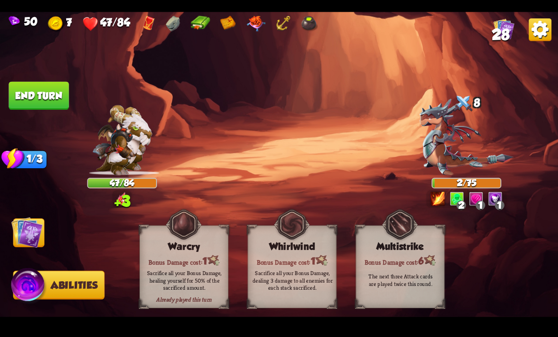
click at [50, 101] on button "End turn" at bounding box center [39, 95] width 60 height 28
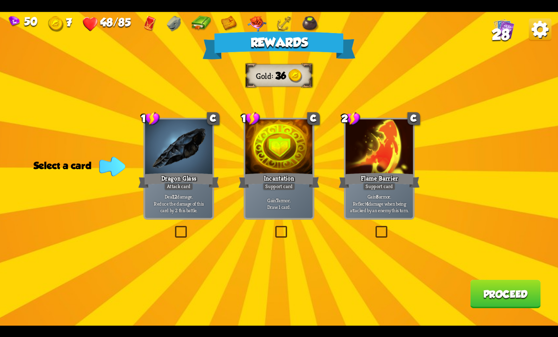
click at [154, 141] on div at bounding box center [179, 147] width 68 height 57
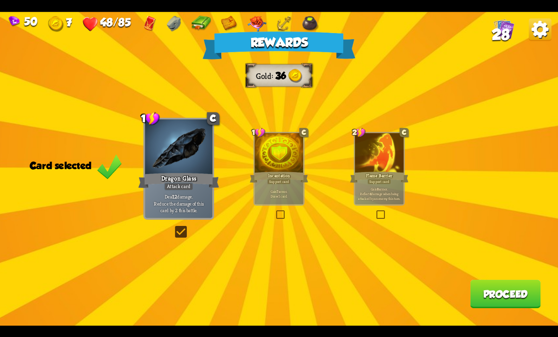
click at [474, 308] on button "Proceed" at bounding box center [505, 294] width 70 height 28
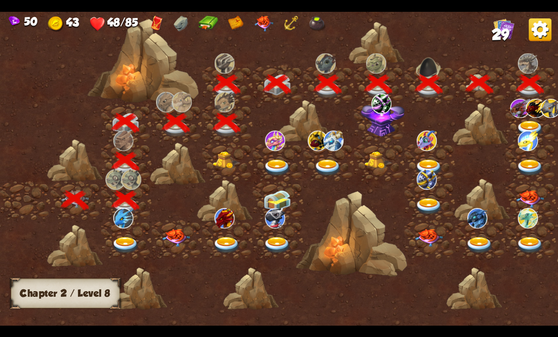
click at [527, 127] on img at bounding box center [530, 129] width 28 height 17
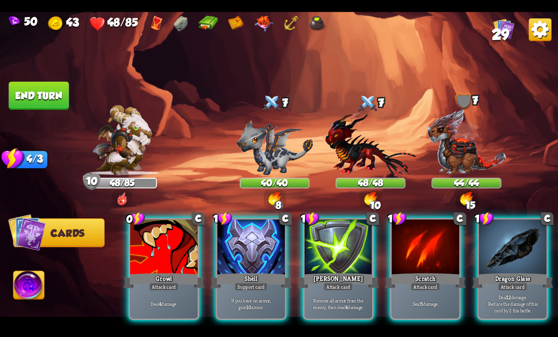
click at [153, 271] on div "Growl" at bounding box center [163, 280] width 81 height 18
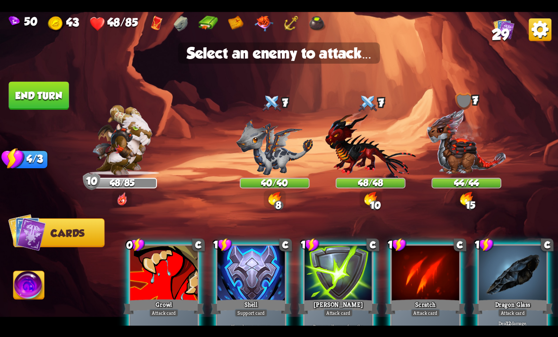
click at [277, 148] on img at bounding box center [274, 147] width 77 height 56
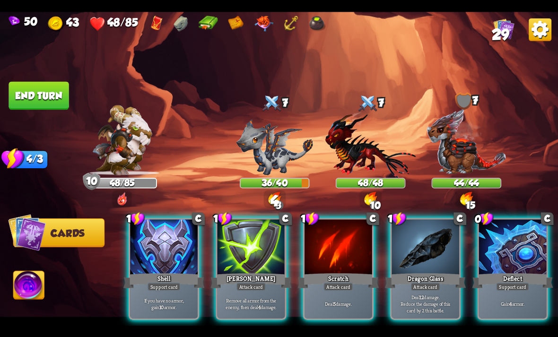
click at [423, 237] on div at bounding box center [425, 247] width 68 height 57
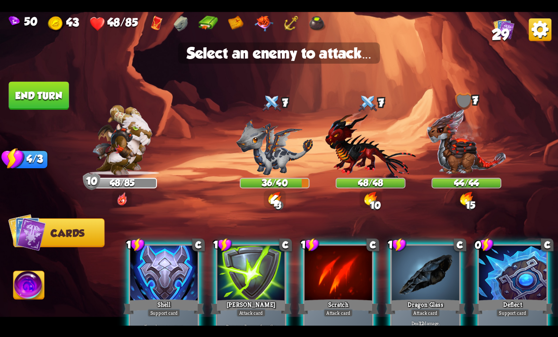
click at [272, 132] on img at bounding box center [274, 147] width 77 height 56
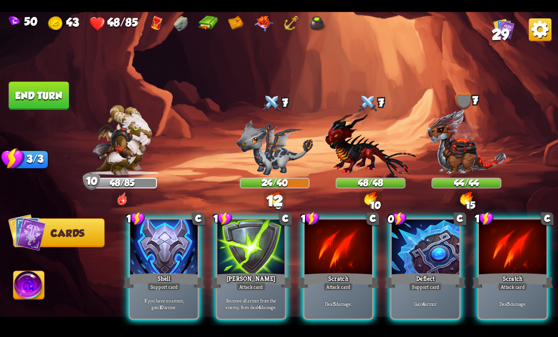
click at [486, 236] on div at bounding box center [513, 247] width 68 height 57
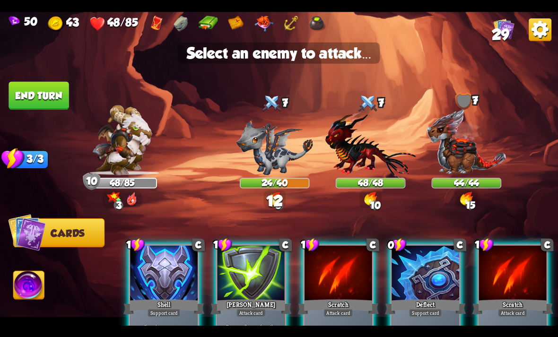
click at [270, 145] on img at bounding box center [274, 147] width 77 height 56
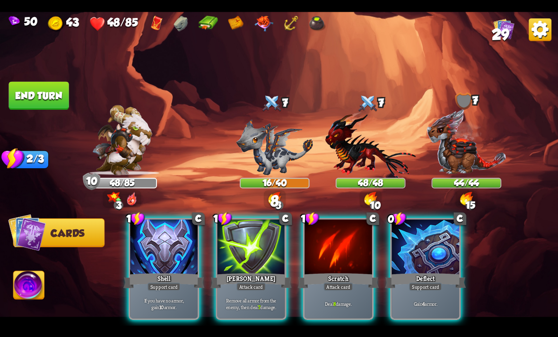
click at [336, 250] on div at bounding box center [338, 247] width 68 height 57
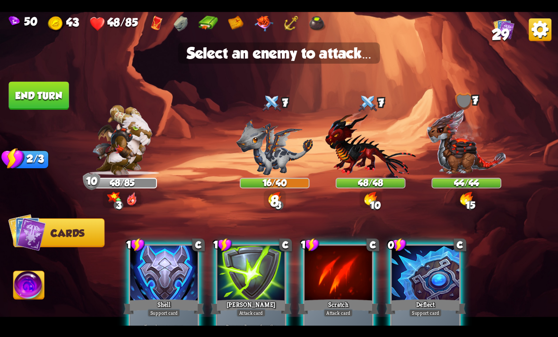
click at [270, 149] on img at bounding box center [274, 147] width 77 height 56
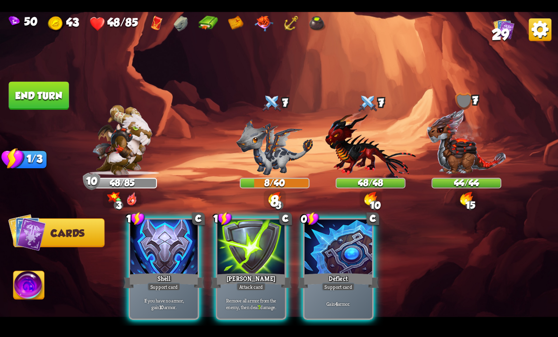
click at [276, 271] on div "[PERSON_NAME]" at bounding box center [250, 280] width 81 height 18
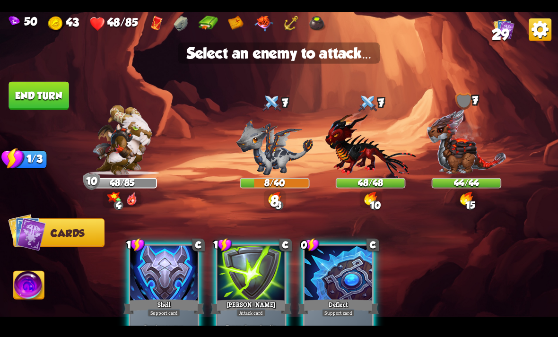
click at [268, 152] on img at bounding box center [274, 147] width 77 height 56
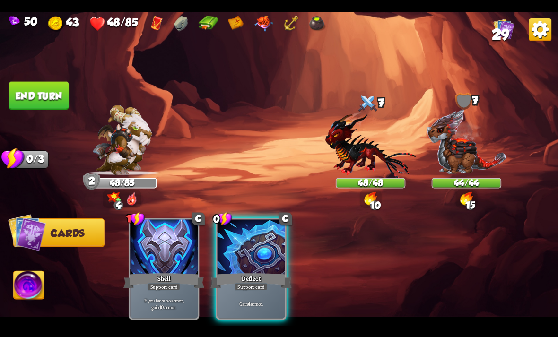
click at [260, 251] on div at bounding box center [251, 247] width 68 height 57
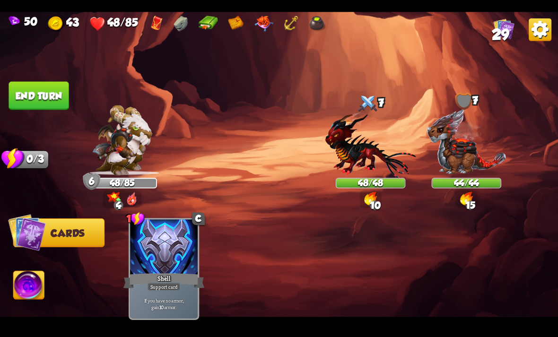
click at [57, 95] on button "End turn" at bounding box center [39, 95] width 60 height 28
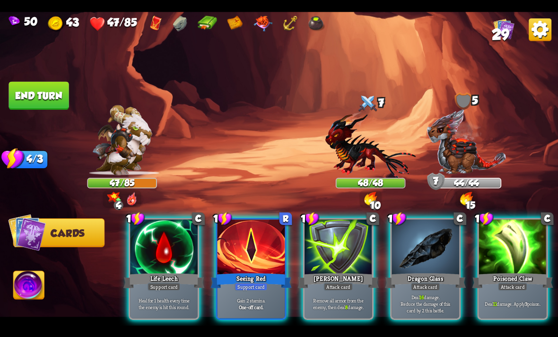
click at [485, 233] on div at bounding box center [513, 247] width 68 height 57
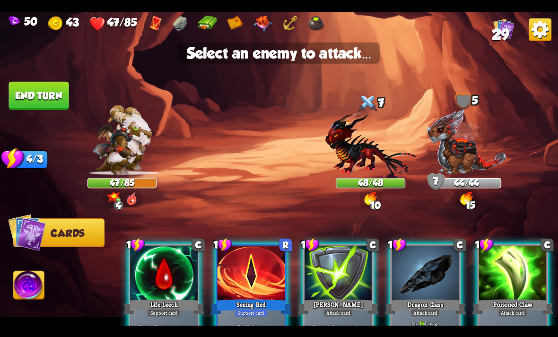
click at [370, 147] on img at bounding box center [370, 144] width 91 height 67
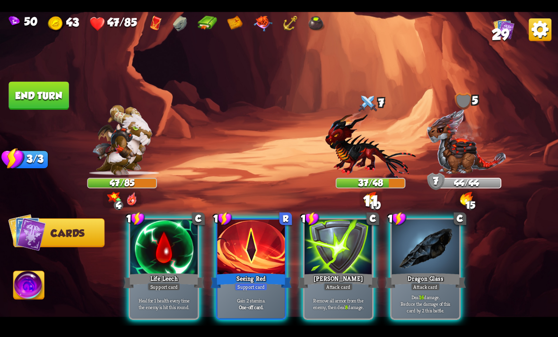
click at [407, 234] on div at bounding box center [425, 247] width 68 height 57
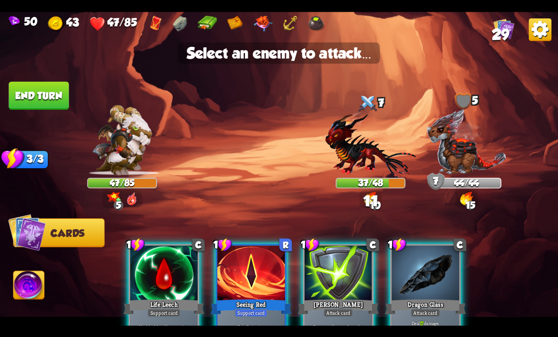
click at [362, 141] on img at bounding box center [370, 144] width 91 height 67
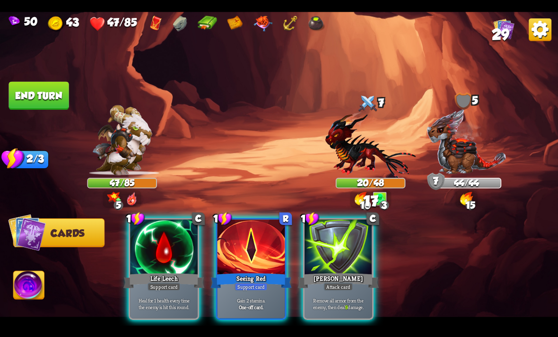
click at [354, 229] on div at bounding box center [338, 247] width 68 height 57
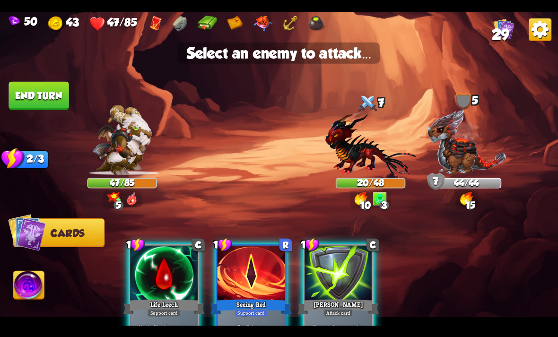
click at [469, 142] on img at bounding box center [466, 141] width 80 height 67
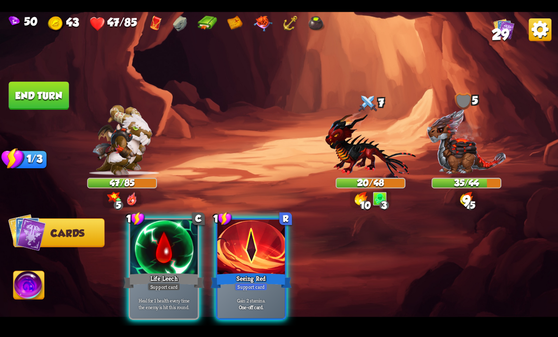
click at [179, 271] on div "Life Leech" at bounding box center [163, 280] width 81 height 18
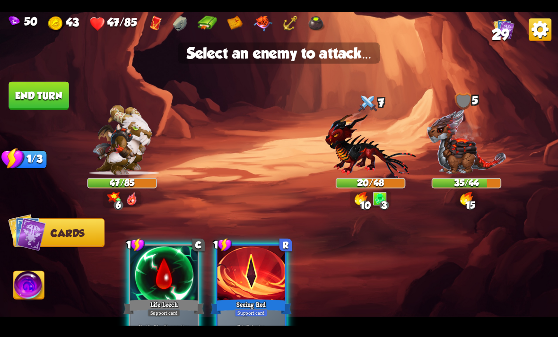
click at [359, 131] on img at bounding box center [370, 144] width 91 height 67
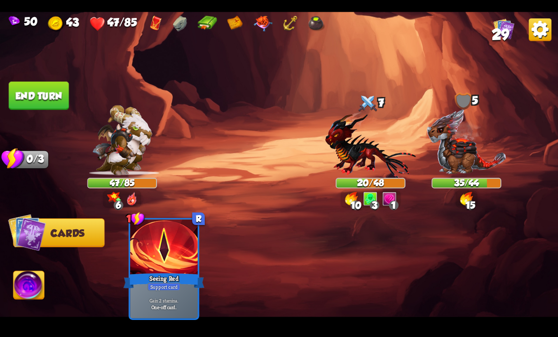
click at [40, 87] on button "End turn" at bounding box center [39, 95] width 60 height 28
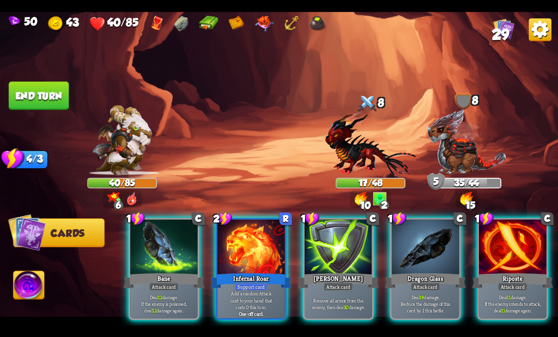
click at [247, 310] on b "One-off card." at bounding box center [251, 313] width 25 height 7
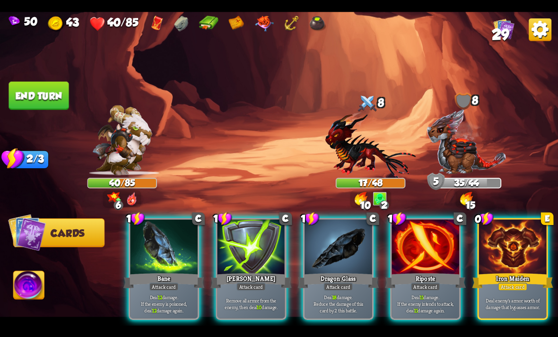
click at [531, 297] on p "Deal enemy's armor worth of damage that bypasses armor." at bounding box center [512, 303] width 64 height 13
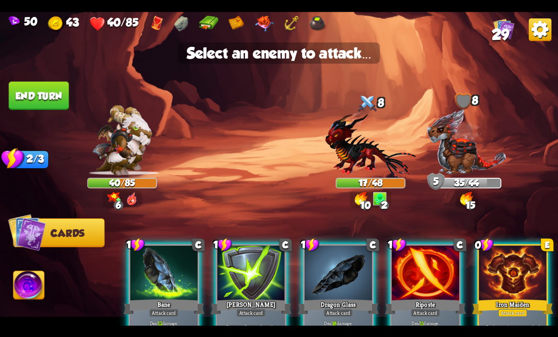
click at [470, 149] on img at bounding box center [466, 141] width 80 height 67
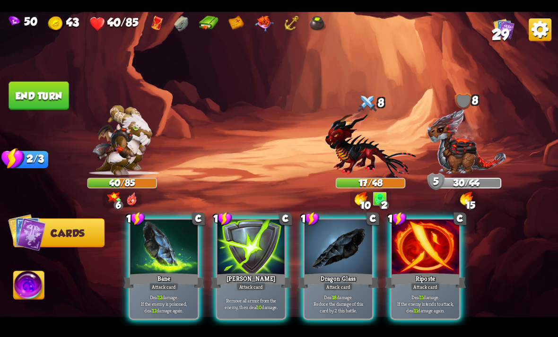
click at [275, 297] on p "Remove all armor from the enemy, then deal 10 damage." at bounding box center [251, 303] width 64 height 13
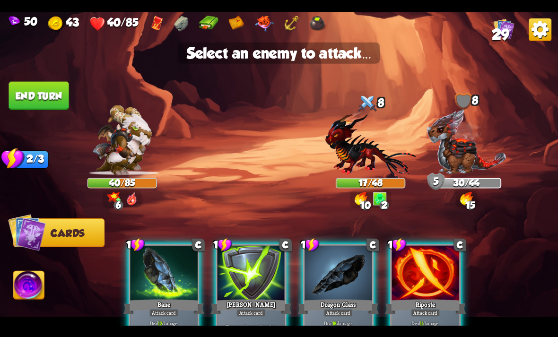
click at [477, 167] on img at bounding box center [466, 141] width 80 height 67
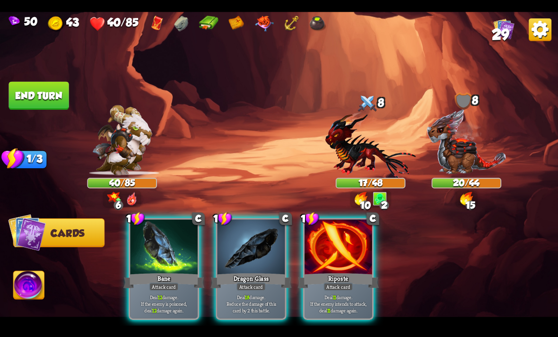
click at [252, 300] on p "Deal 18 damage. Reduce the damage of this card by 2 this battle." at bounding box center [251, 304] width 64 height 20
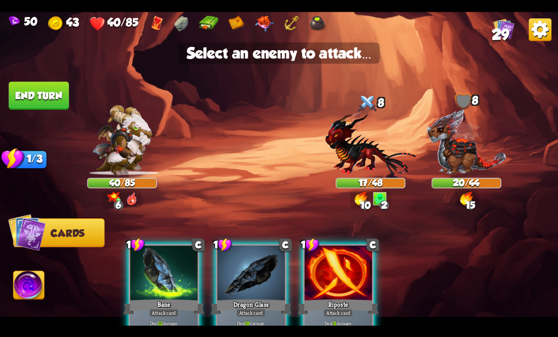
click at [381, 166] on img at bounding box center [370, 144] width 91 height 67
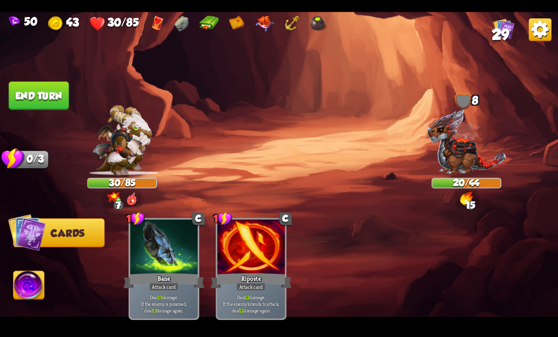
click at [28, 98] on button "End turn" at bounding box center [39, 95] width 60 height 28
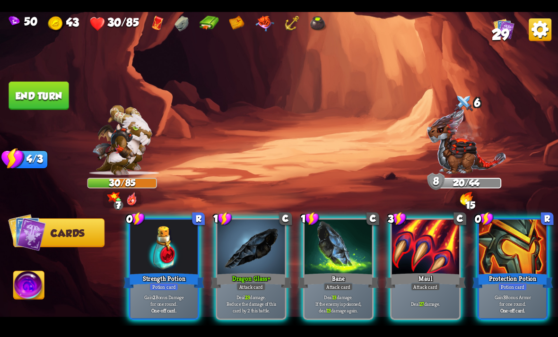
click at [268, 296] on p "Deal 23 damage. Reduce the damage of this card by 2 this battle." at bounding box center [251, 304] width 64 height 20
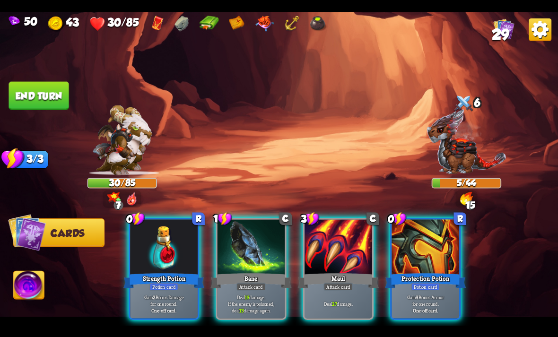
click at [174, 294] on p "Gain 2 Bonus Damage for one round." at bounding box center [164, 300] width 64 height 13
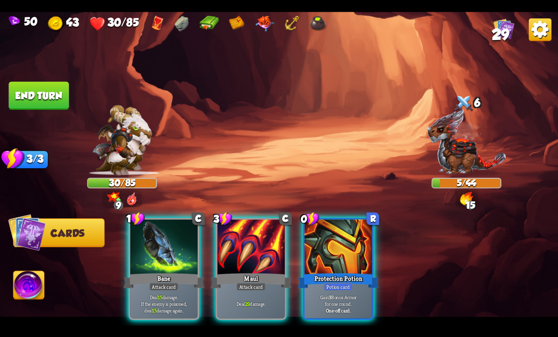
click at [33, 294] on img at bounding box center [29, 286] width 31 height 31
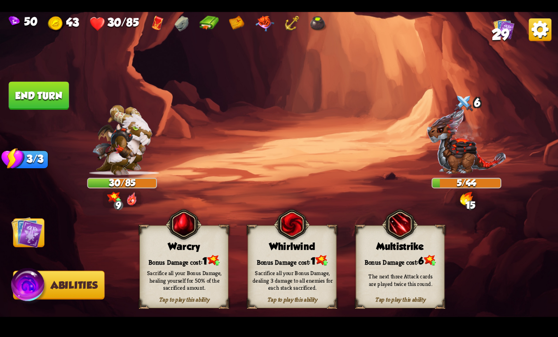
click at [170, 280] on div "Sacrifice all your Bonus Damage, healing yourself for 50% of the sacrificed amo…" at bounding box center [184, 280] width 80 height 22
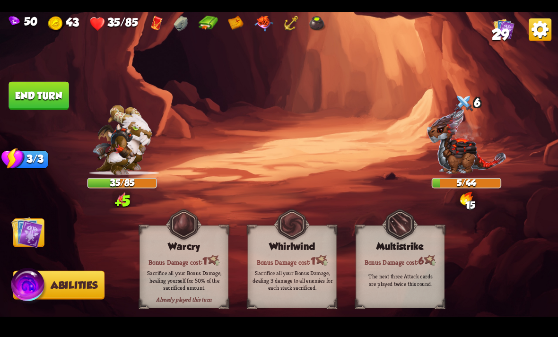
click at [29, 239] on img at bounding box center [26, 231] width 31 height 31
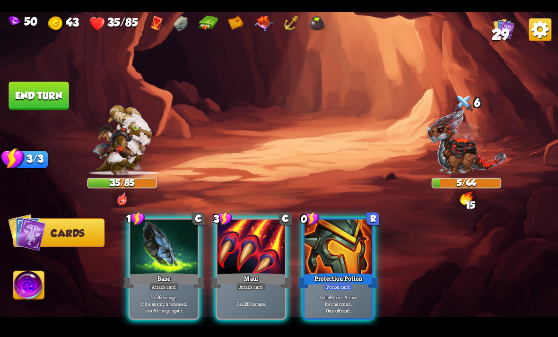
click at [156, 255] on div at bounding box center [164, 247] width 68 height 57
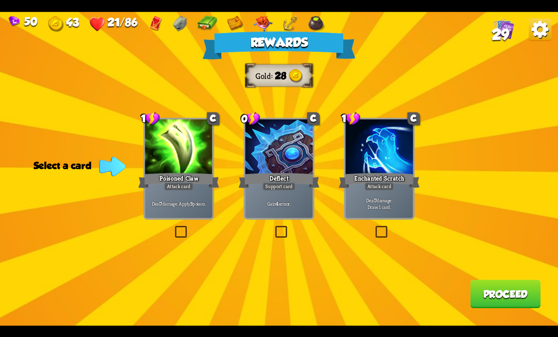
click at [168, 197] on div "Deal 7 damage. Apply 3 poison." at bounding box center [179, 203] width 68 height 29
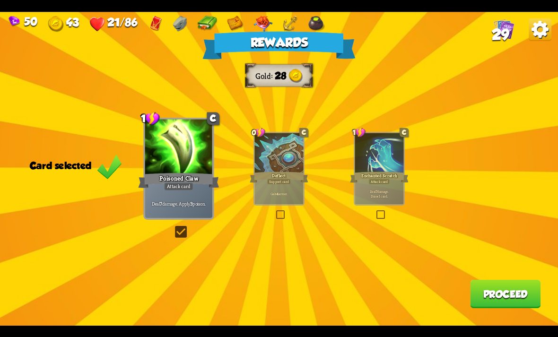
click at [495, 301] on button "Proceed" at bounding box center [505, 294] width 70 height 28
